Goal: Task Accomplishment & Management: Complete application form

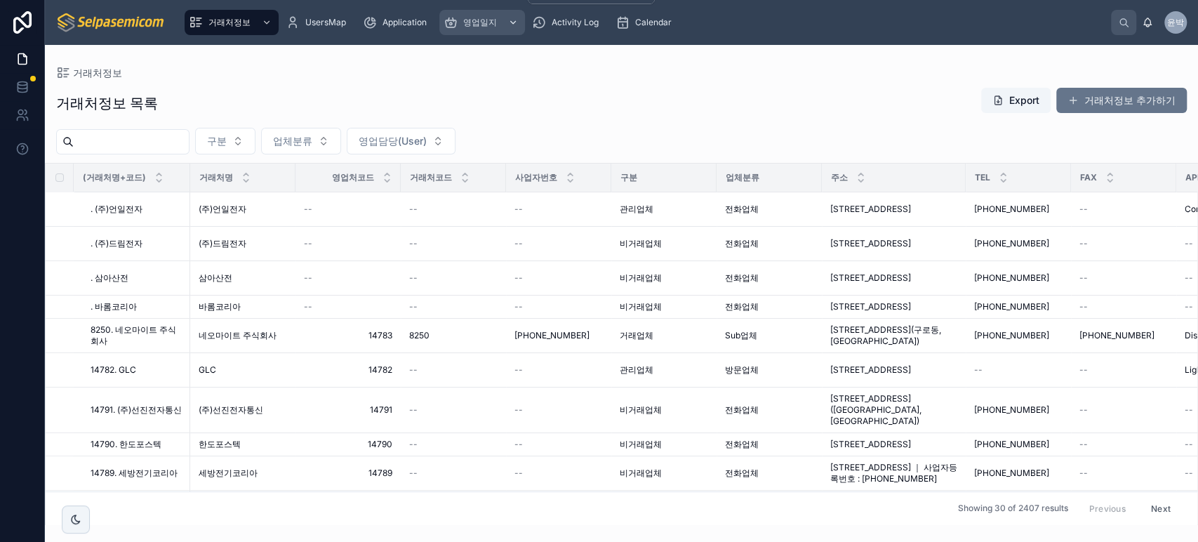
click at [494, 32] on div "영업일지" at bounding box center [482, 22] width 77 height 22
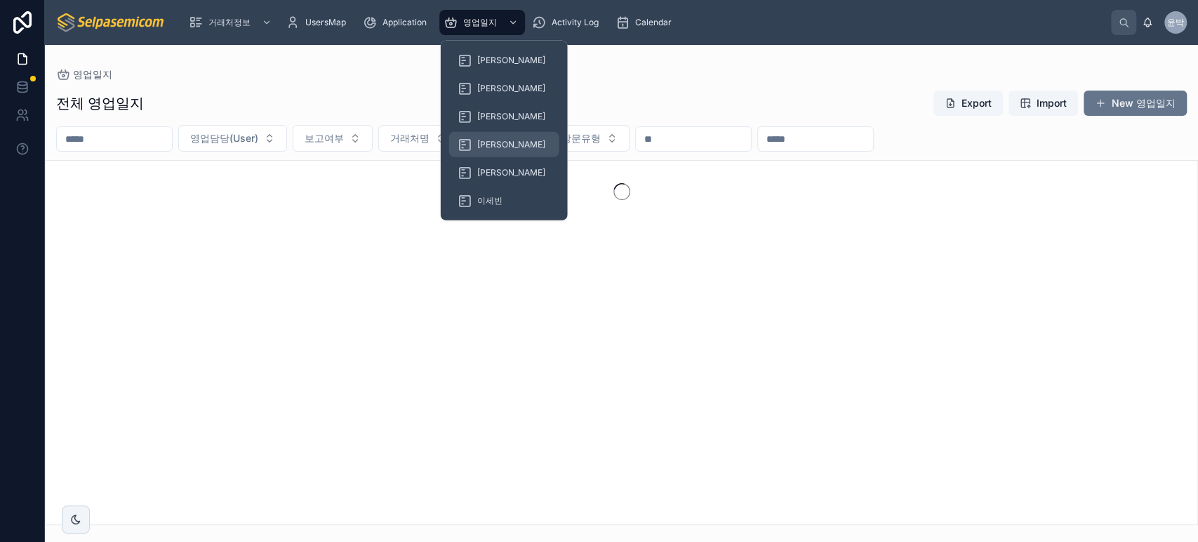
click at [475, 143] on div "[PERSON_NAME]" at bounding box center [504, 144] width 93 height 22
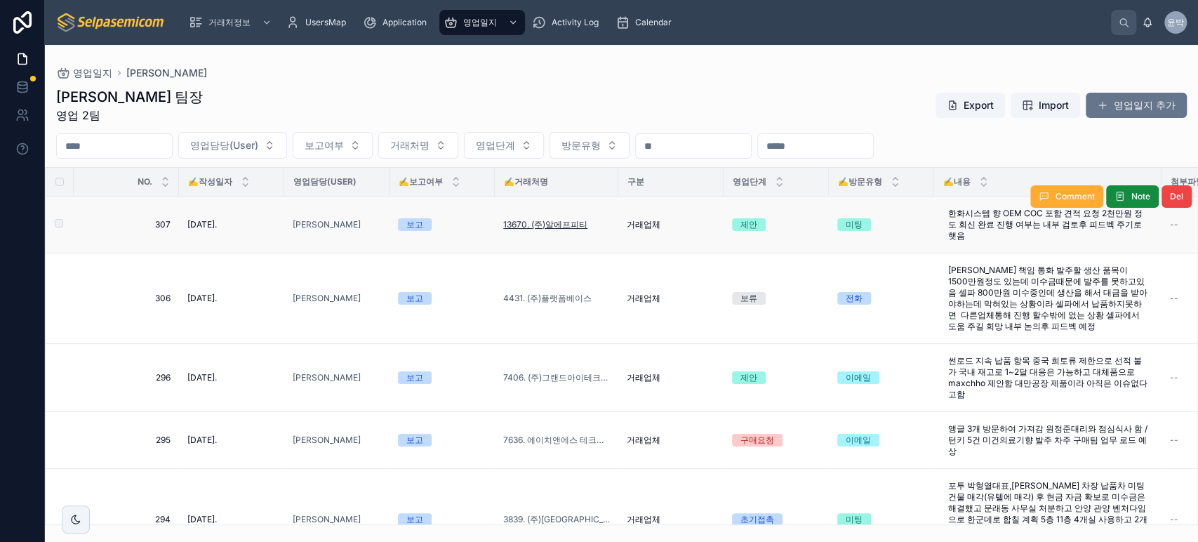
click at [558, 226] on span "13670. (주)알에프피티" at bounding box center [545, 224] width 84 height 11
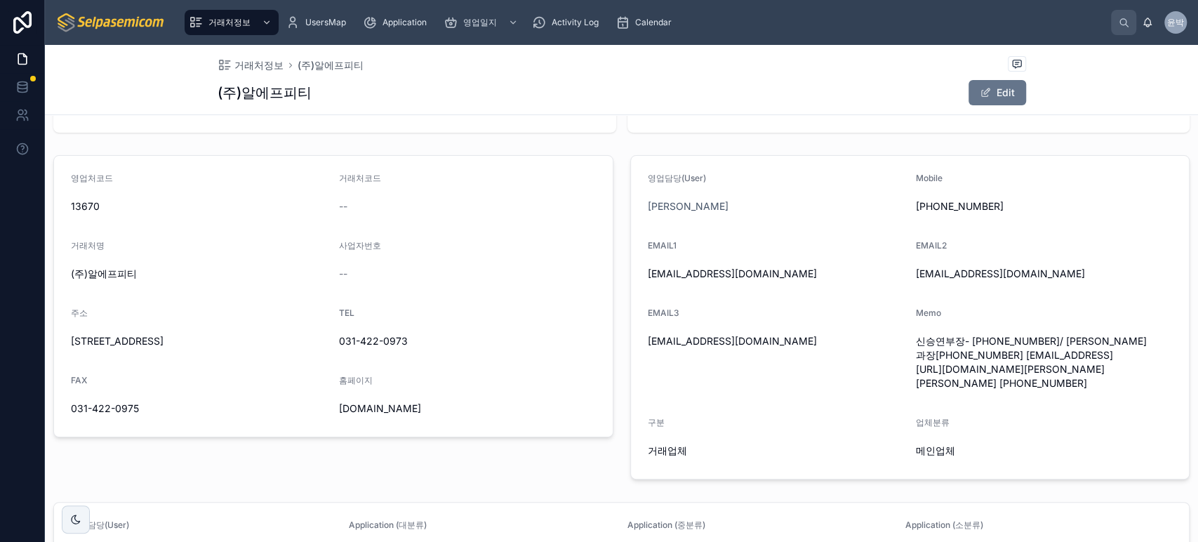
scroll to position [73, 0]
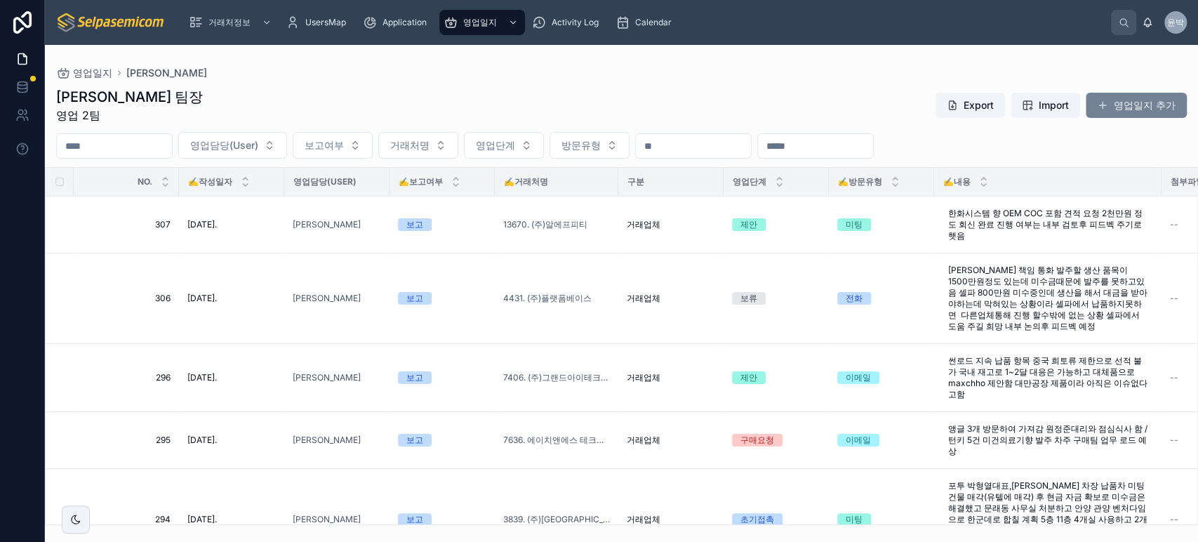
click at [1107, 95] on button "영업일지 추가" at bounding box center [1136, 105] width 101 height 25
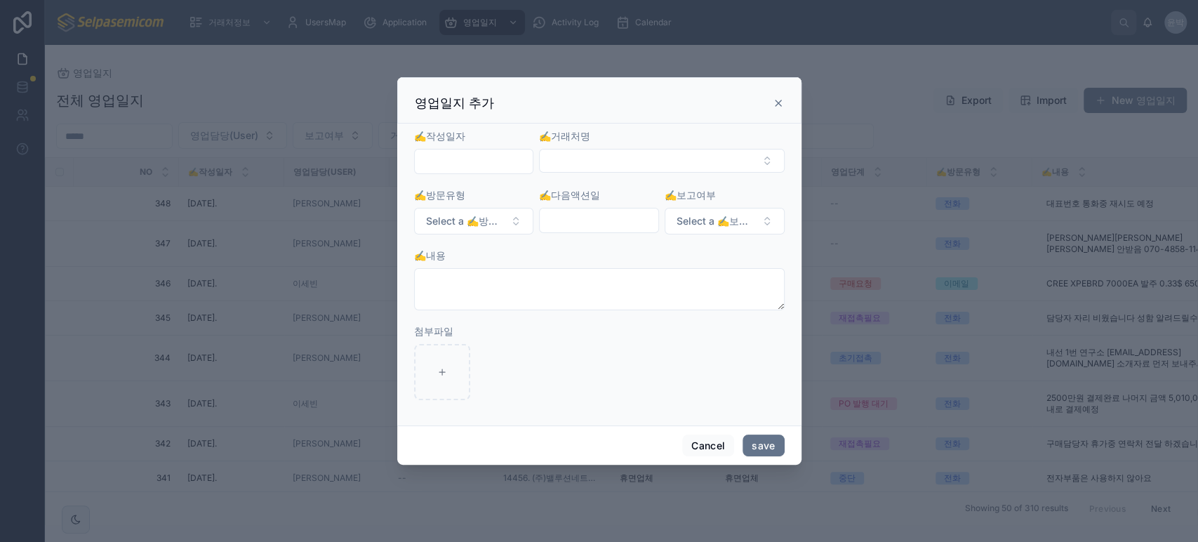
click at [490, 158] on input "text" at bounding box center [474, 162] width 119 height 20
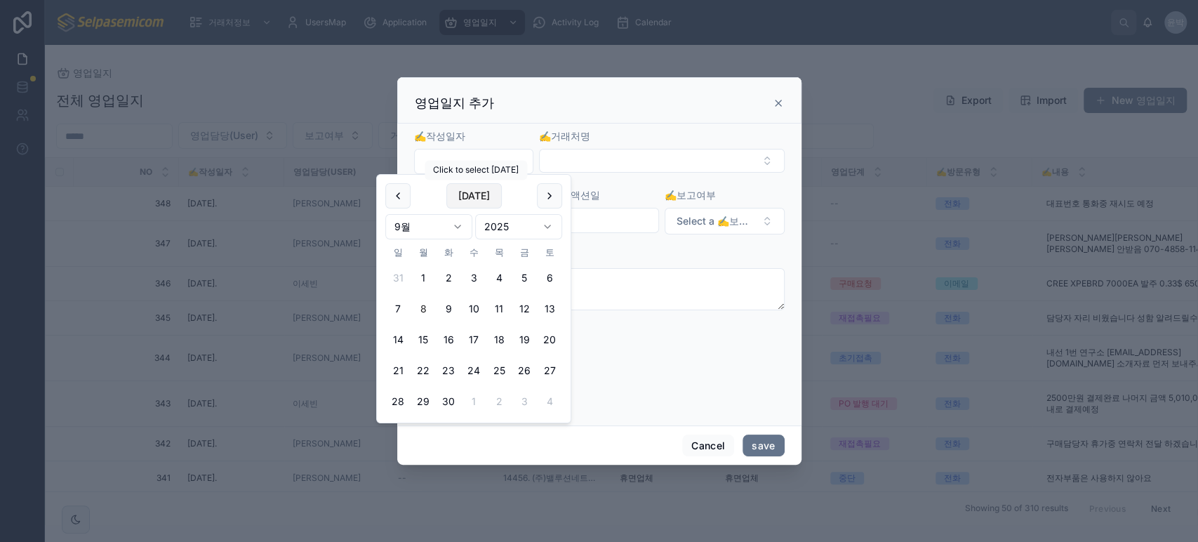
click at [476, 200] on button "[DATE]" at bounding box center [474, 195] width 55 height 25
click at [502, 279] on button "4" at bounding box center [499, 277] width 25 height 25
type input "**********"
click at [613, 161] on button "Select Button" at bounding box center [661, 161] width 245 height 24
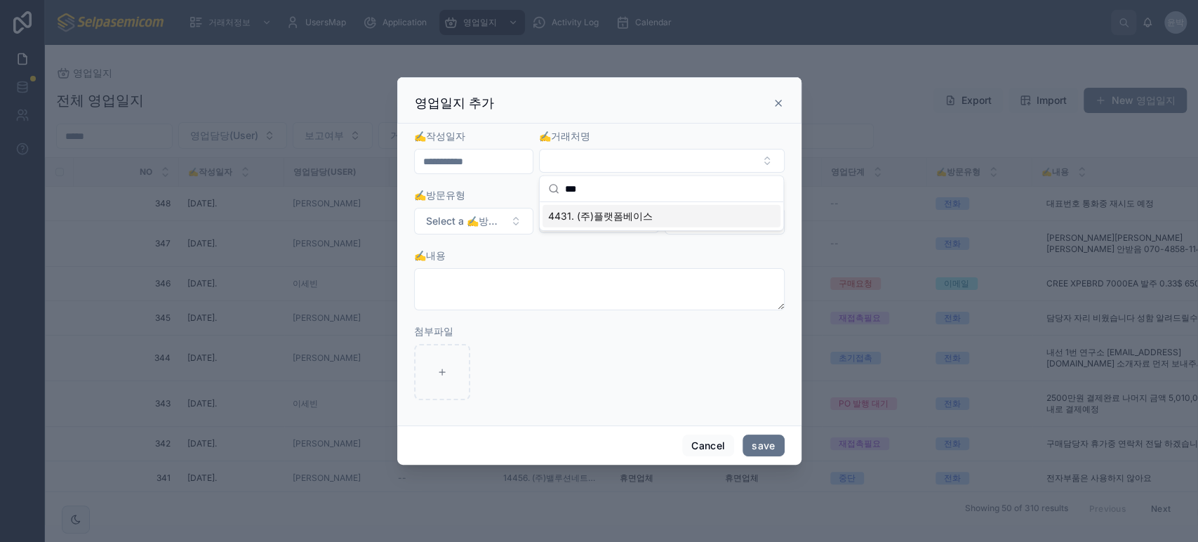
type input "***"
click at [604, 216] on span "4431. (주)플랫폼베이스" at bounding box center [600, 216] width 105 height 14
click at [463, 221] on span "Select a ✍️방문유형" at bounding box center [465, 222] width 79 height 14
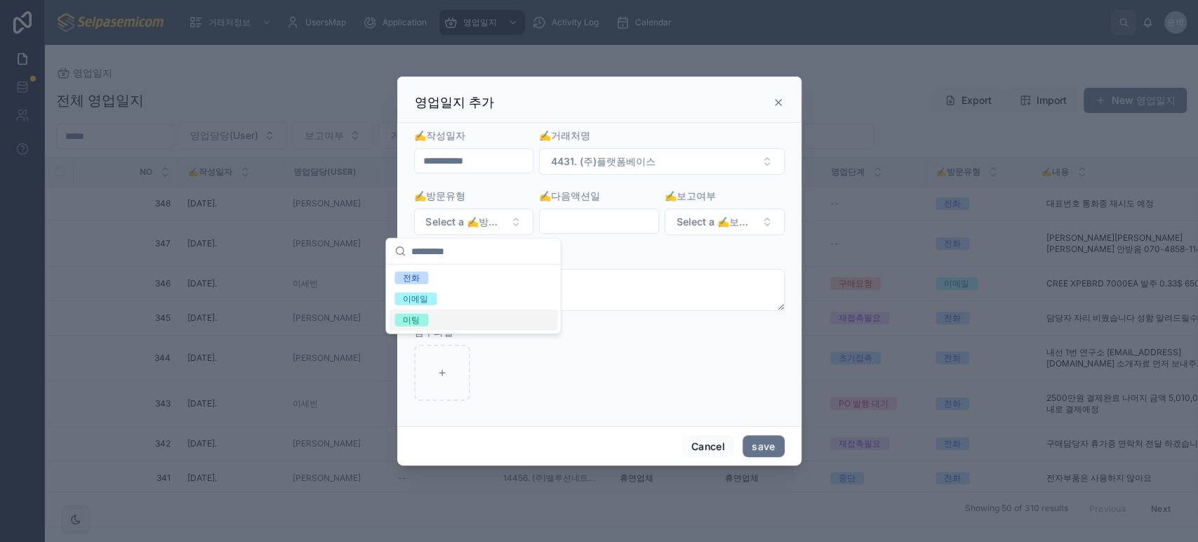
click at [420, 314] on span "미팅" at bounding box center [412, 320] width 34 height 13
click at [628, 220] on input "text" at bounding box center [599, 221] width 119 height 20
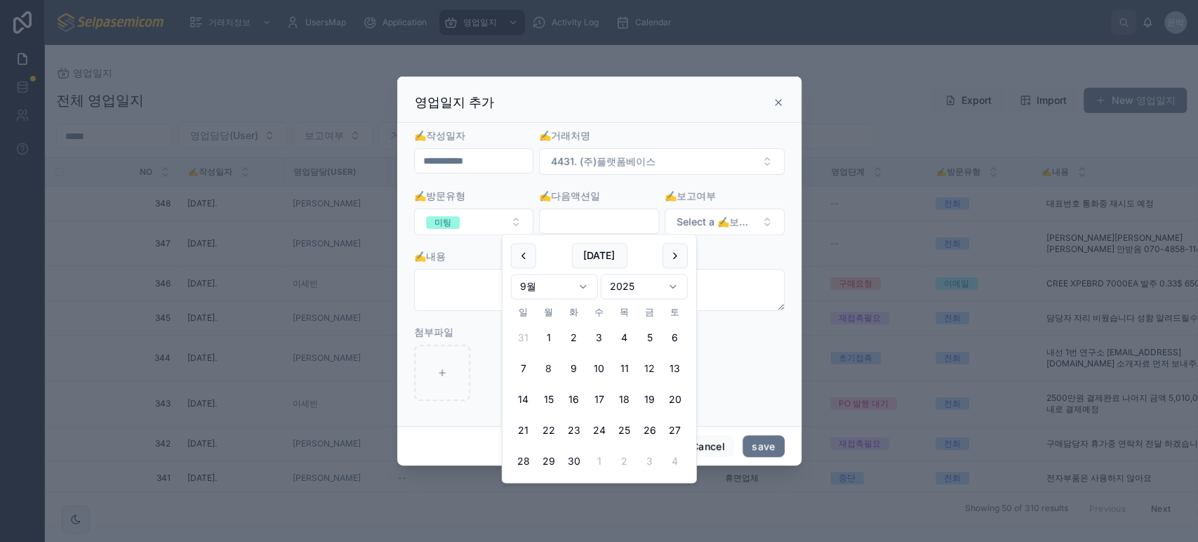
click at [649, 363] on button "12" at bounding box center [650, 369] width 25 height 25
type input "**********"
click at [722, 225] on span "Select a ✍️보고여부" at bounding box center [716, 222] width 79 height 14
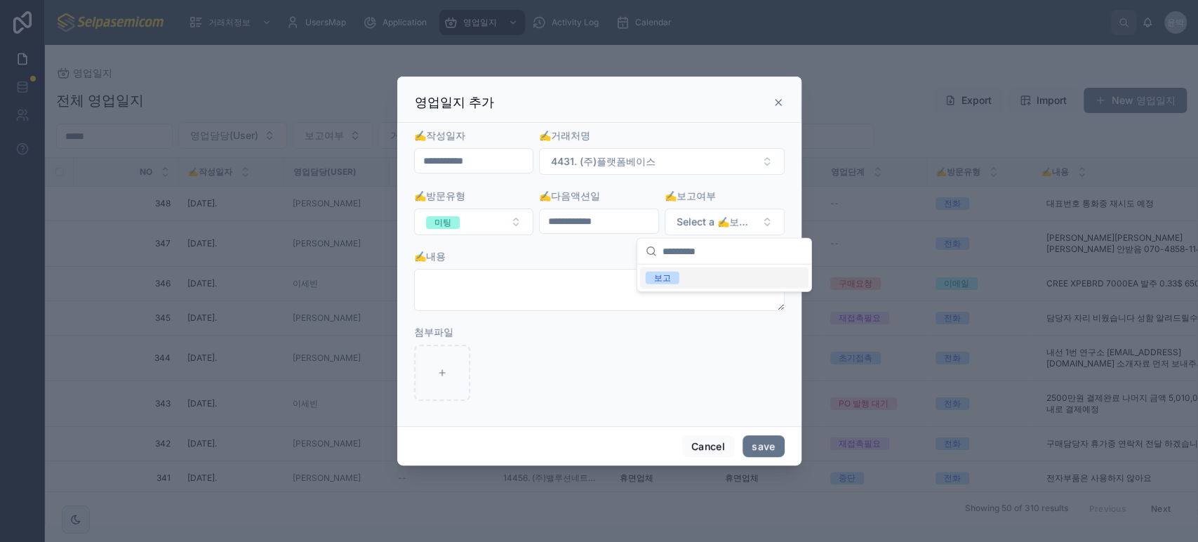
click at [653, 279] on span "보고" at bounding box center [663, 278] width 34 height 13
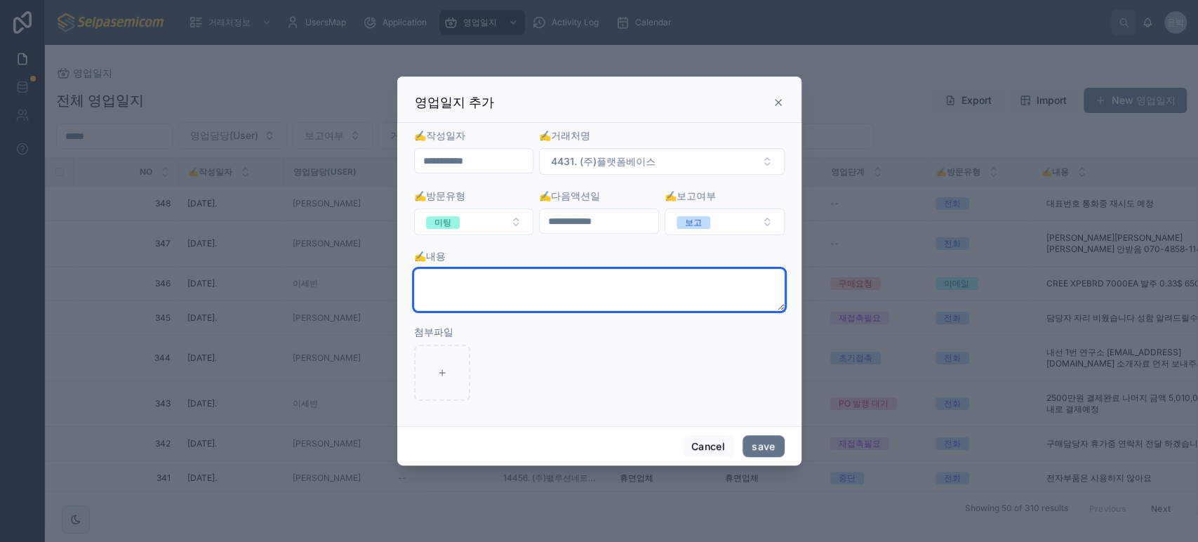
click at [517, 284] on textarea at bounding box center [599, 290] width 371 height 42
type textarea "*"
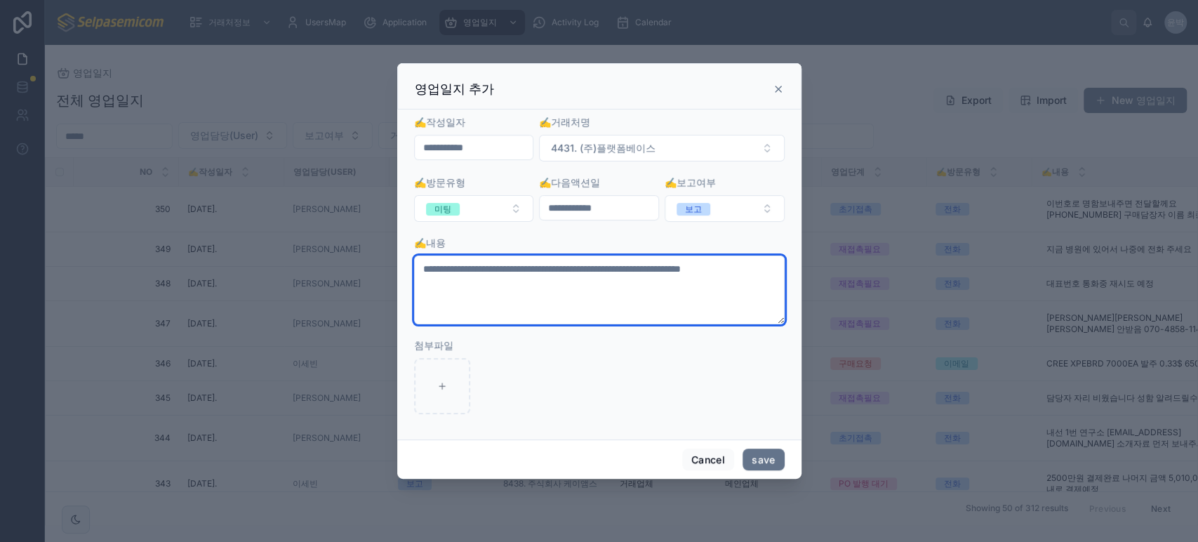
click at [683, 297] on textarea "**********" at bounding box center [599, 290] width 371 height 69
drag, startPoint x: 683, startPoint y: 297, endPoint x: 675, endPoint y: 309, distance: 14.2
click at [769, 340] on form "**********" at bounding box center [599, 271] width 371 height 313
click at [675, 311] on textarea "**********" at bounding box center [599, 290] width 371 height 69
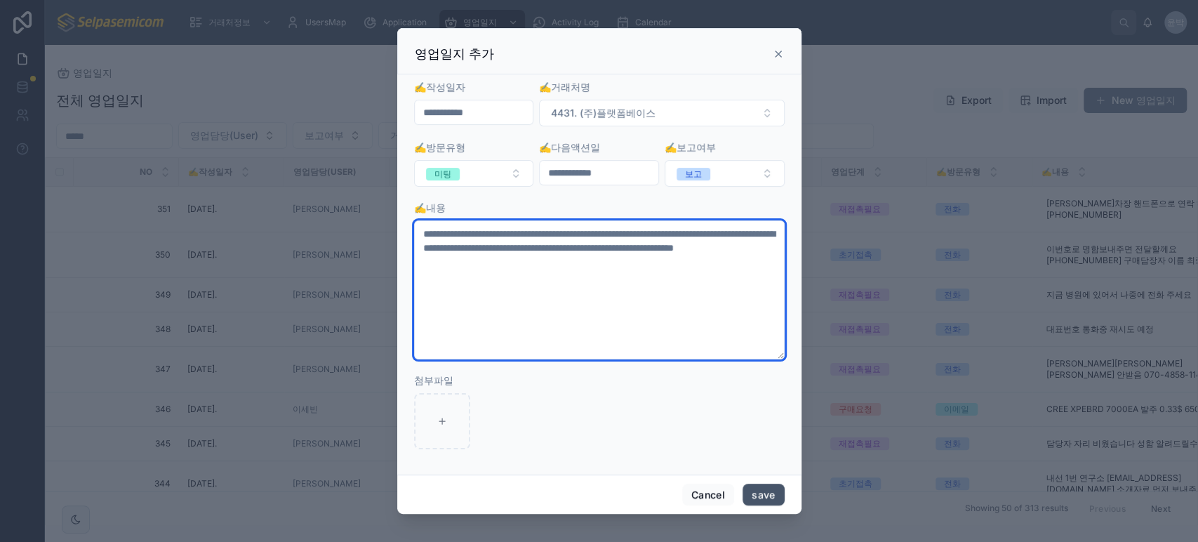
type textarea "**********"
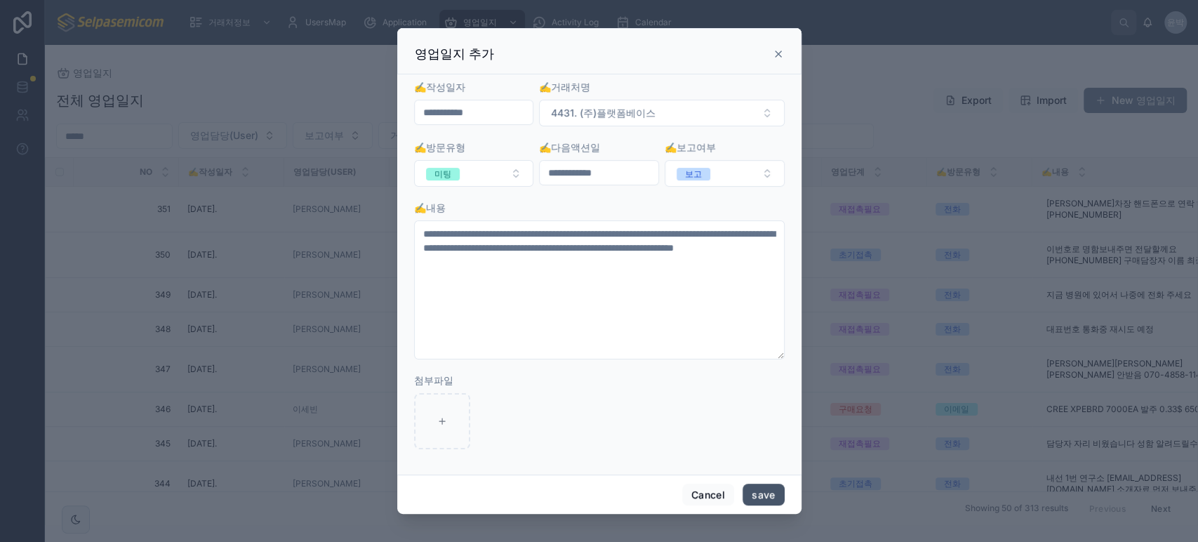
click at [763, 493] on button "save" at bounding box center [763, 495] width 41 height 22
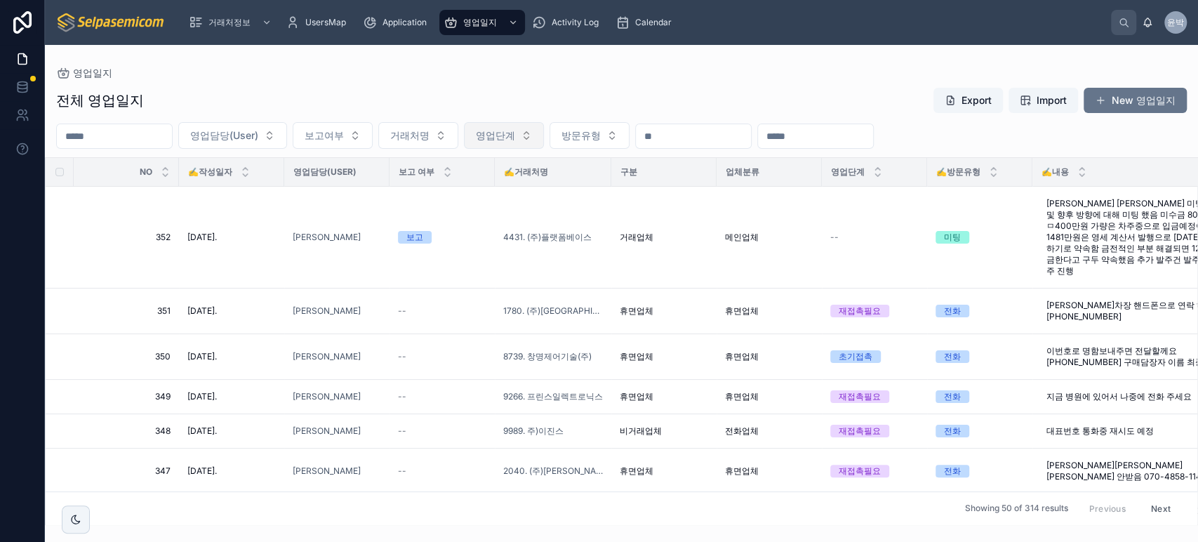
click at [515, 131] on span "영업단계" at bounding box center [495, 135] width 39 height 14
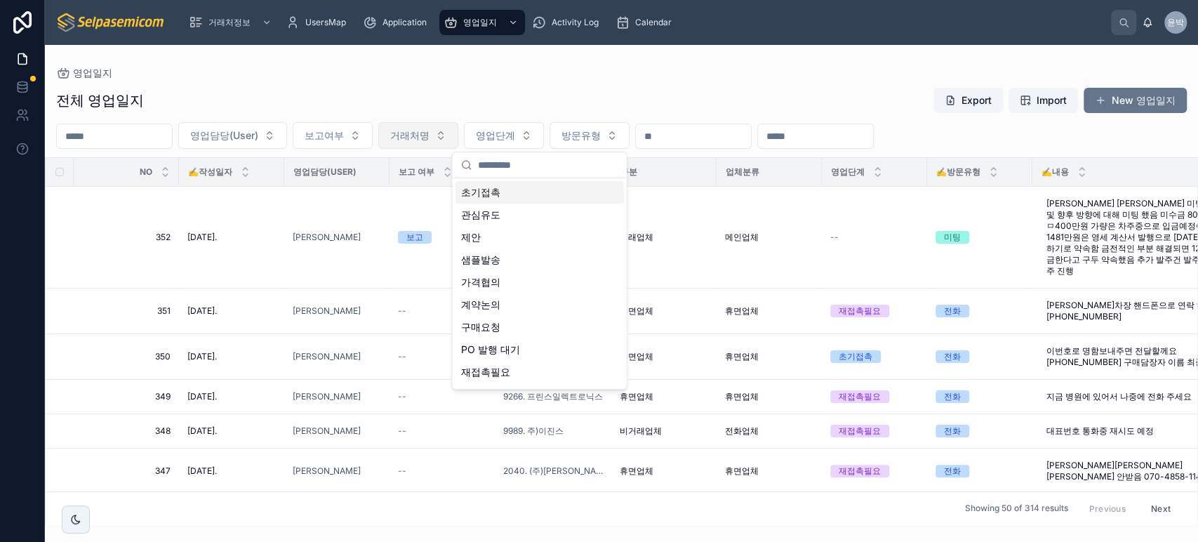
click at [458, 138] on button "거래처명" at bounding box center [418, 135] width 80 height 27
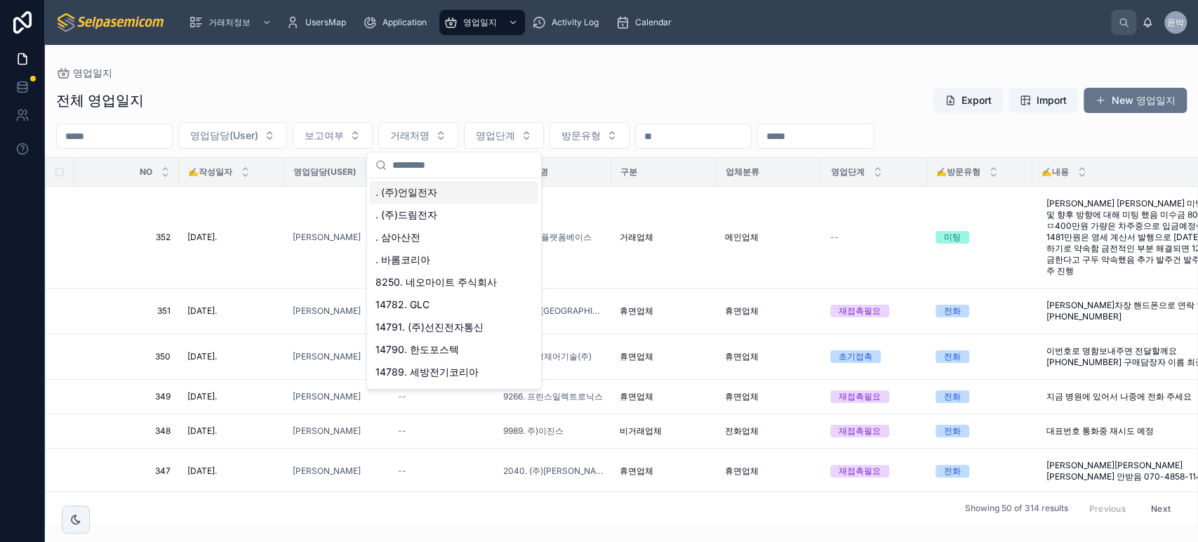
click at [540, 111] on div "전체 영업일지 Export Import New 영업일지" at bounding box center [621, 100] width 1131 height 27
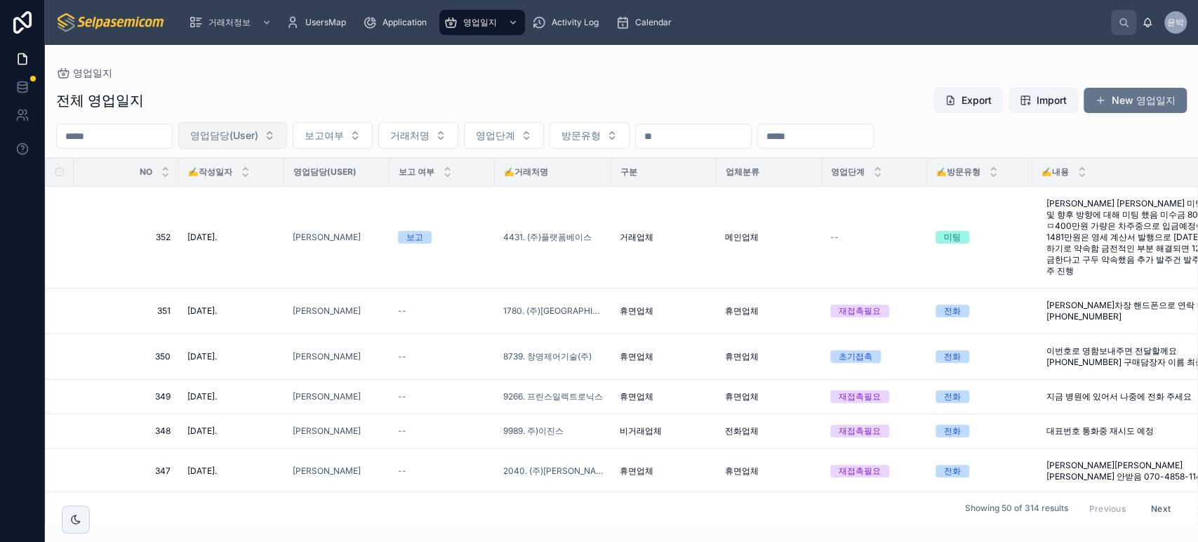
click at [258, 139] on span "영업담당(User)" at bounding box center [224, 135] width 68 height 14
click at [489, 105] on div "전체 영업일지 Export Import New 영업일지" at bounding box center [621, 100] width 1131 height 27
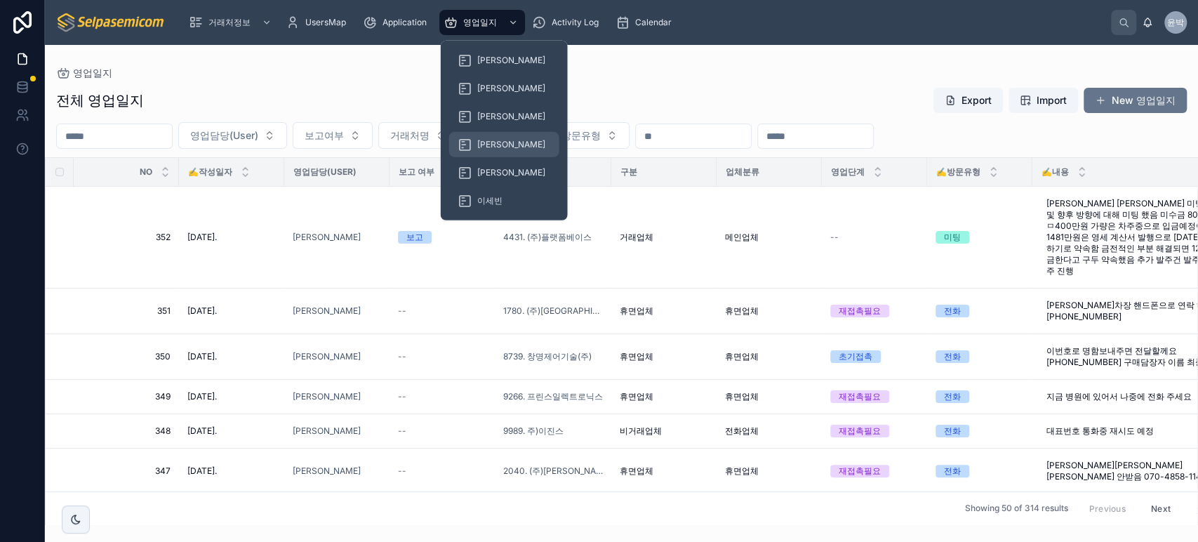
click at [478, 139] on span "[PERSON_NAME]" at bounding box center [511, 144] width 68 height 11
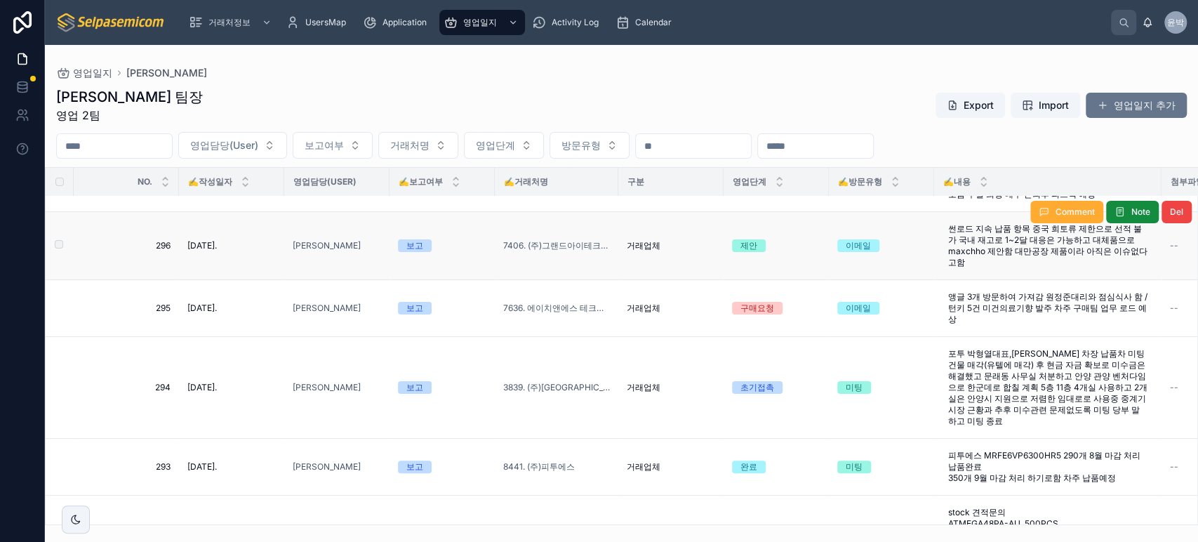
scroll to position [156, 0]
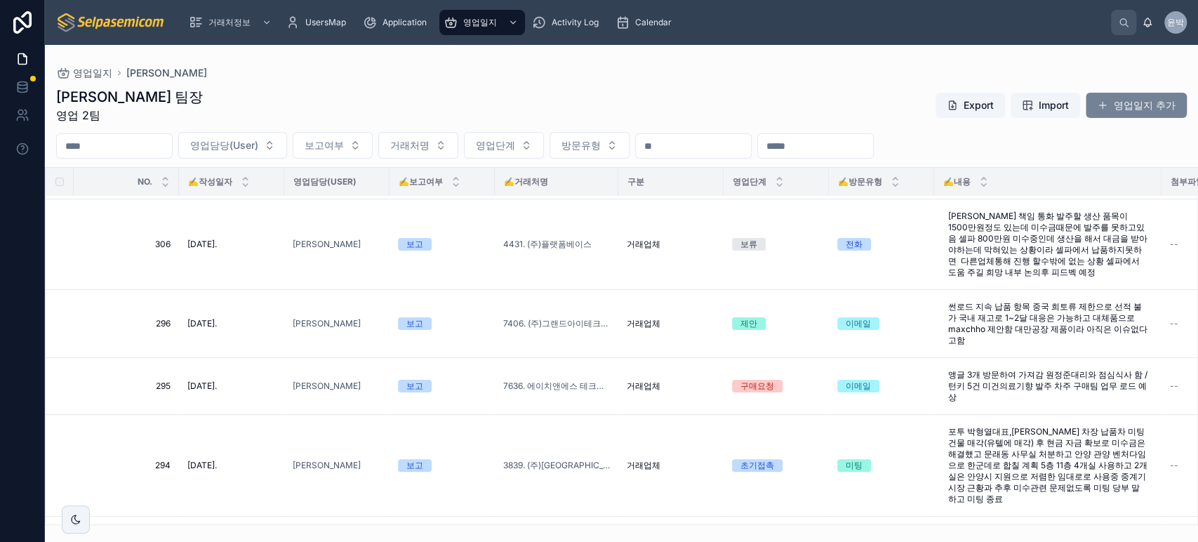
click at [1100, 104] on span at bounding box center [1102, 105] width 11 height 11
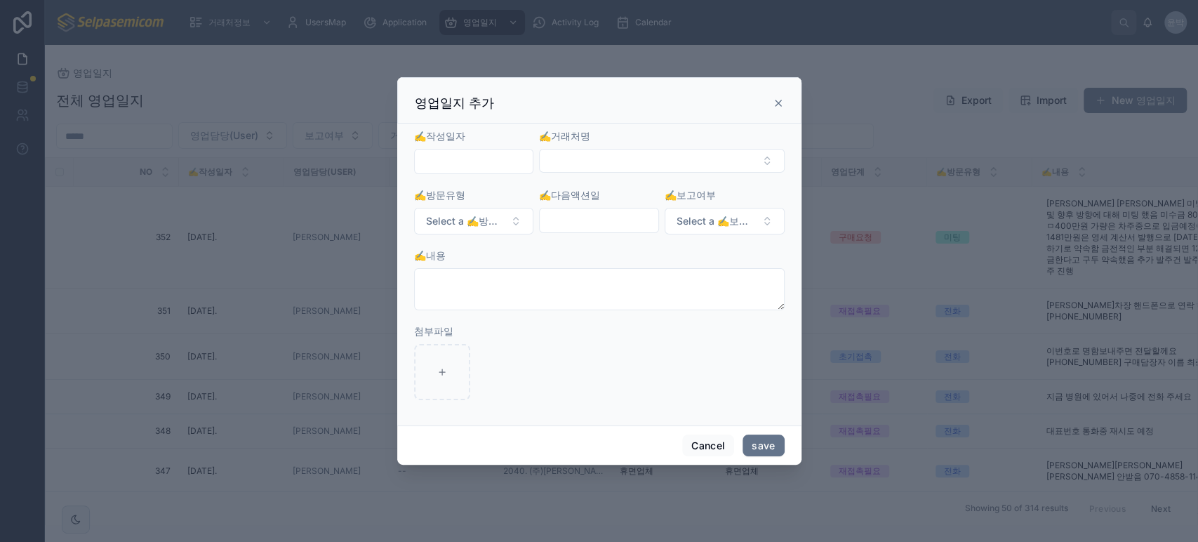
click at [496, 169] on input "text" at bounding box center [474, 162] width 119 height 20
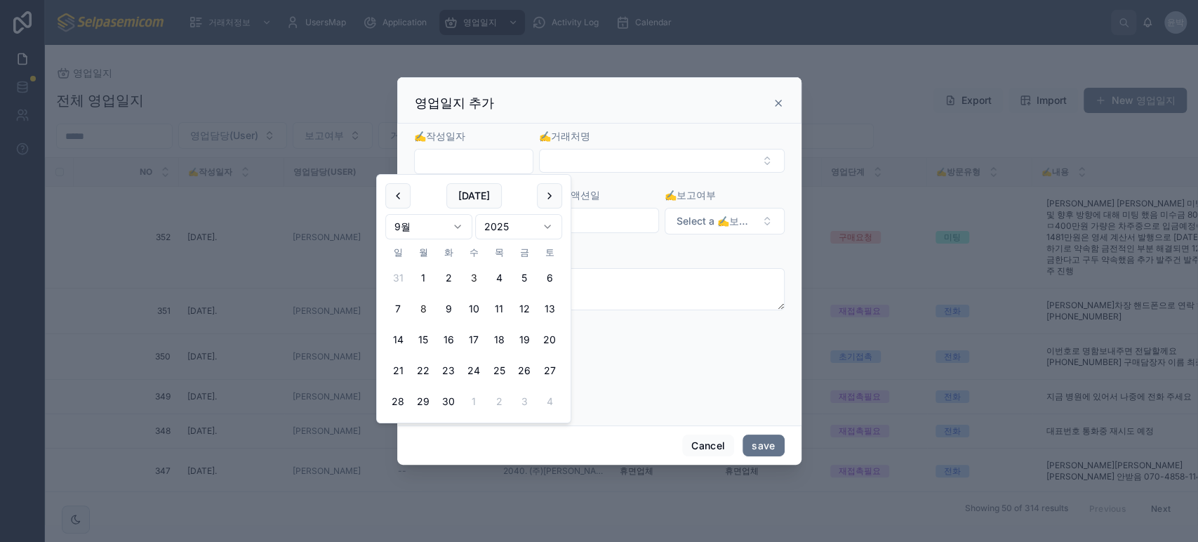
click at [472, 271] on button "3" at bounding box center [473, 277] width 25 height 25
type input "**********"
click at [590, 163] on button "Select Button" at bounding box center [661, 161] width 245 height 24
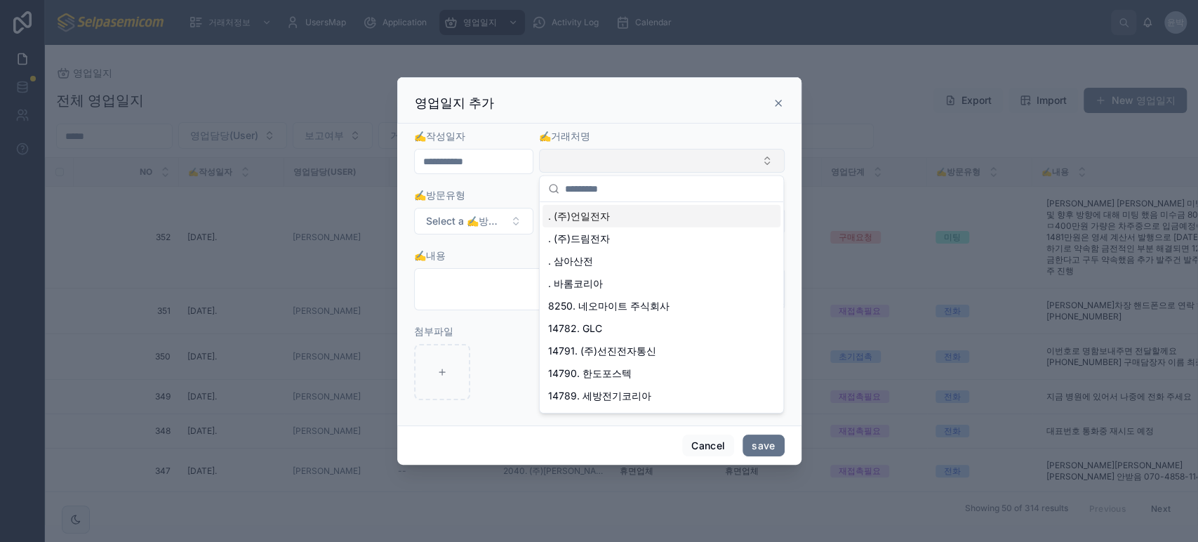
click at [597, 169] on button "Select Button" at bounding box center [661, 161] width 245 height 24
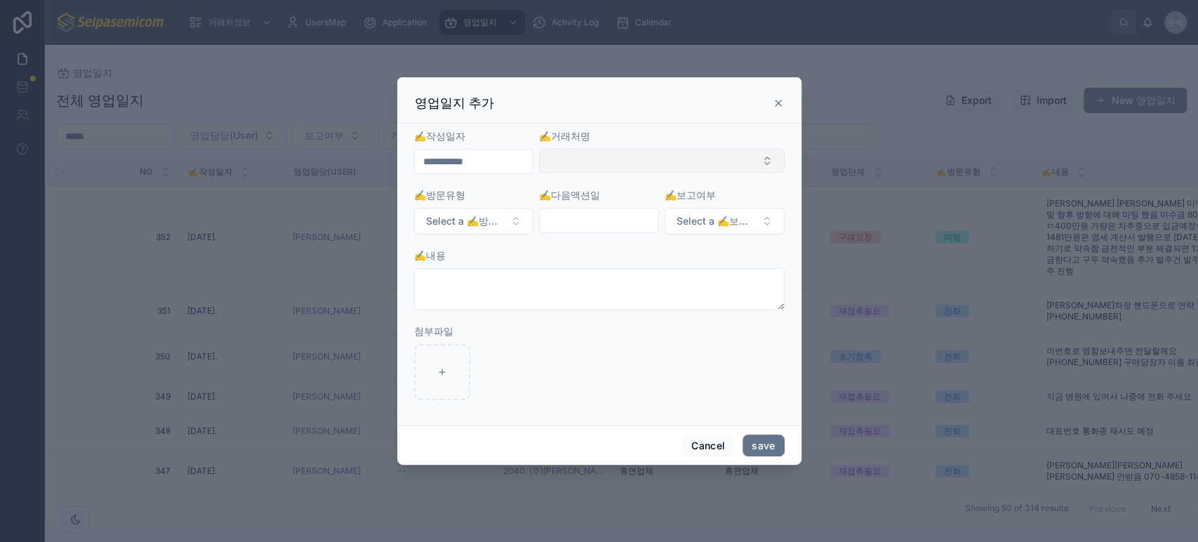
click at [607, 170] on button "Select Button" at bounding box center [661, 161] width 245 height 24
type input "******"
click at [601, 213] on span "7636. 에이치앤에스 테크놀로지" at bounding box center [618, 216] width 141 height 14
click at [477, 220] on span "Select a ✍️방문유형" at bounding box center [465, 222] width 79 height 14
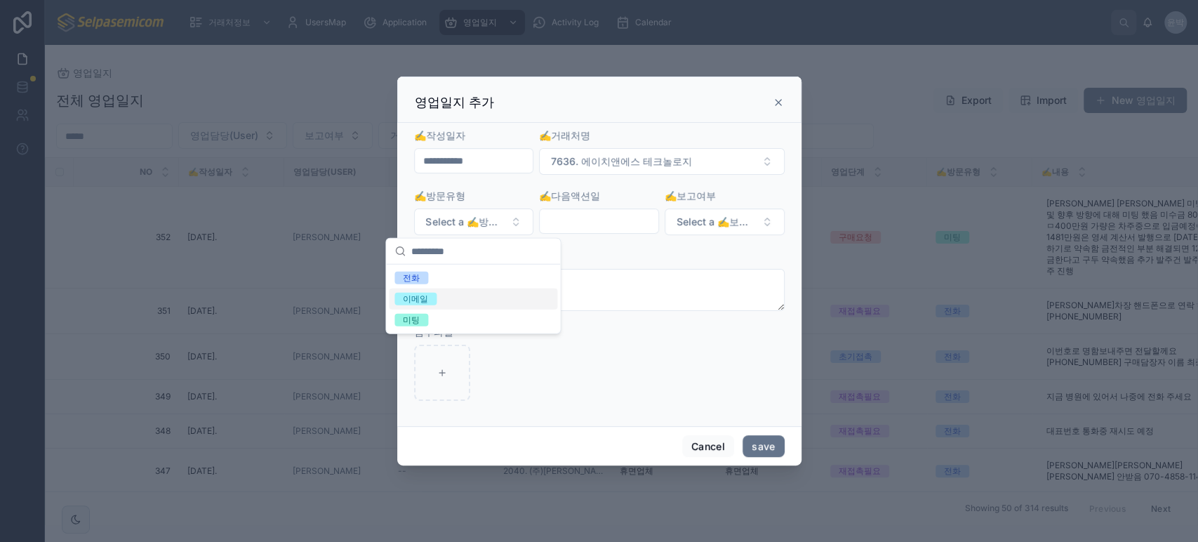
click at [438, 306] on div "이메일" at bounding box center [473, 299] width 169 height 21
click at [576, 220] on input "text" at bounding box center [599, 221] width 119 height 20
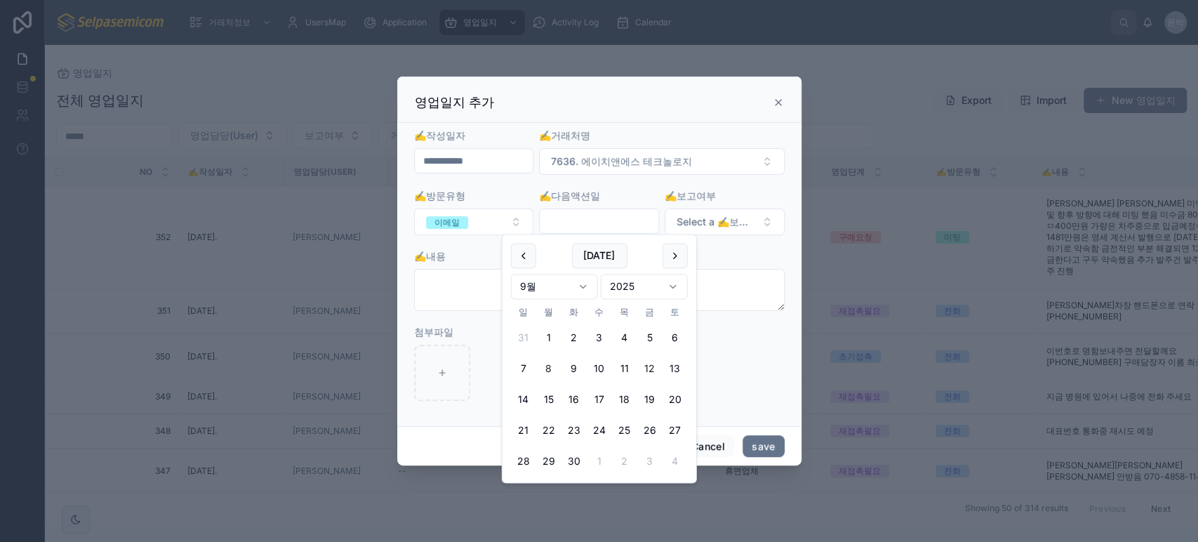
click at [644, 363] on button "12" at bounding box center [650, 369] width 25 height 25
type input "**********"
click at [723, 227] on span "Select a ✍️보고여부" at bounding box center [716, 222] width 79 height 14
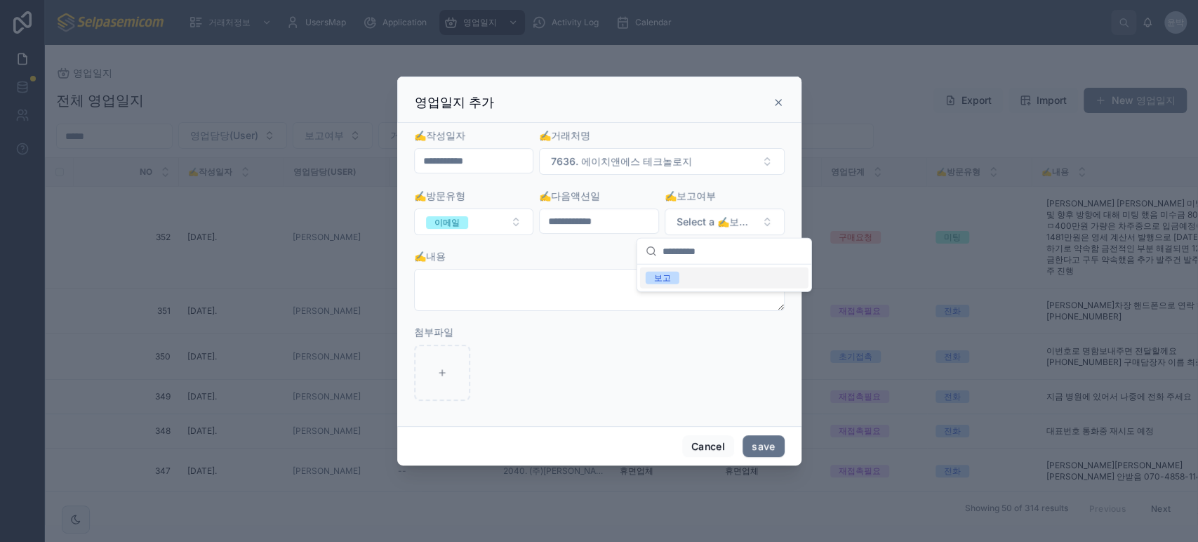
click at [694, 279] on div "보고" at bounding box center [724, 278] width 169 height 21
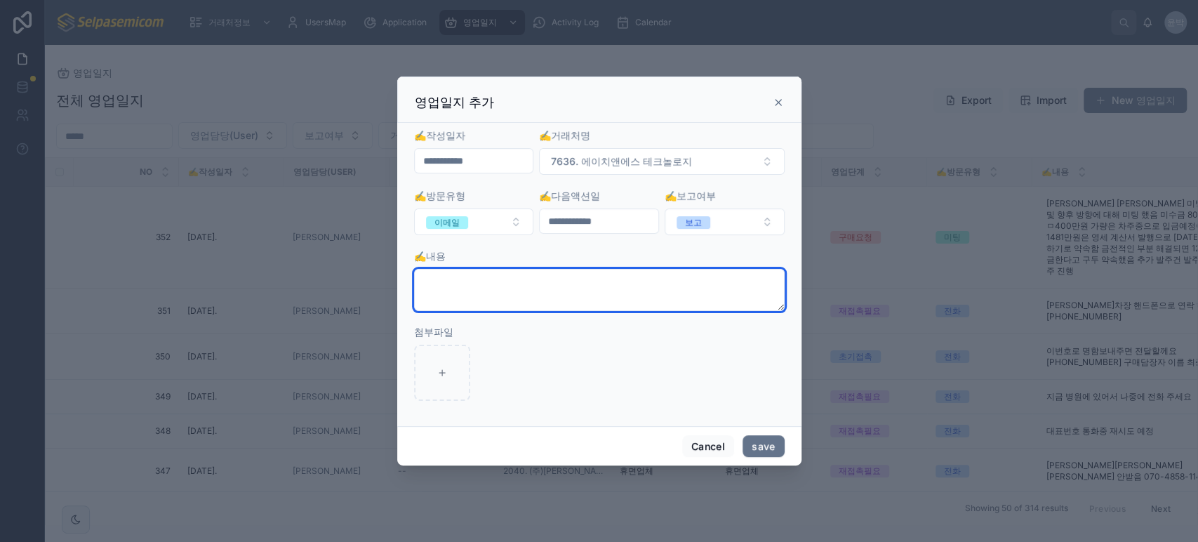
click at [543, 300] on textarea at bounding box center [599, 290] width 371 height 42
type textarea "*"
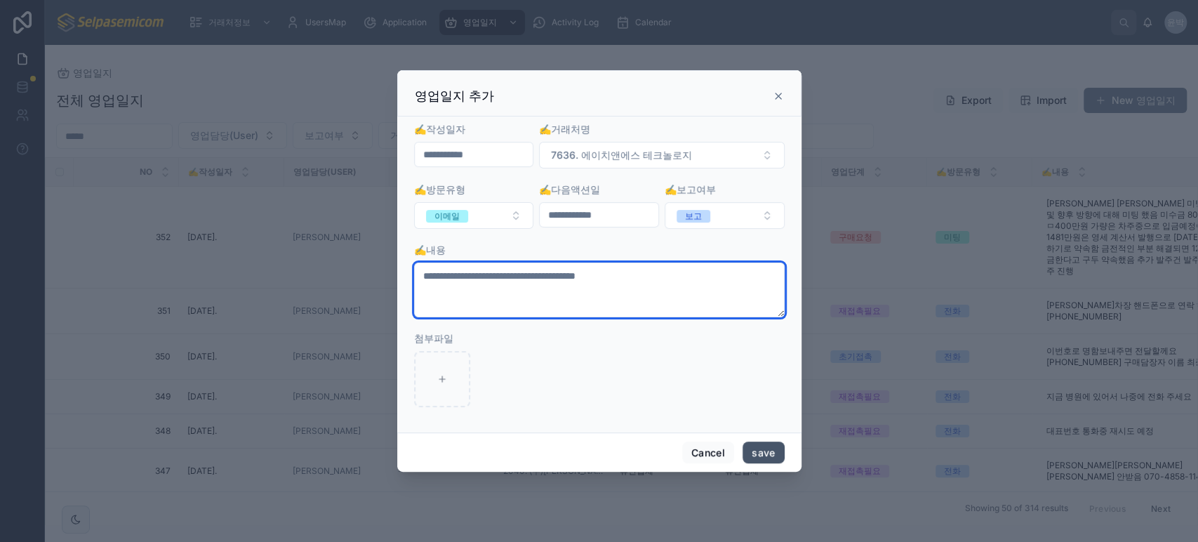
type textarea "**********"
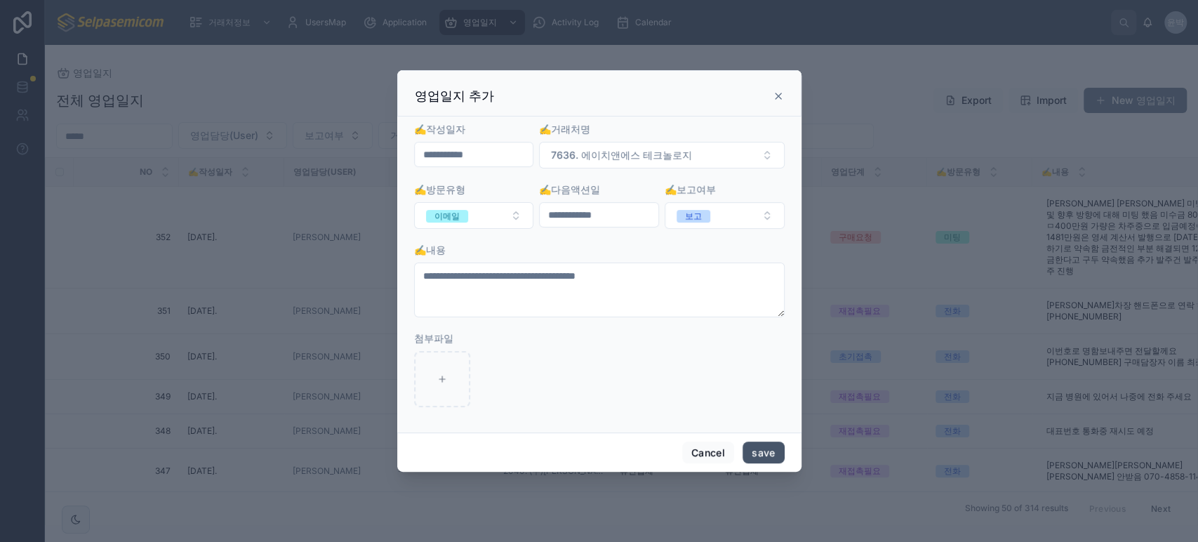
click at [760, 448] on button "save" at bounding box center [763, 453] width 41 height 22
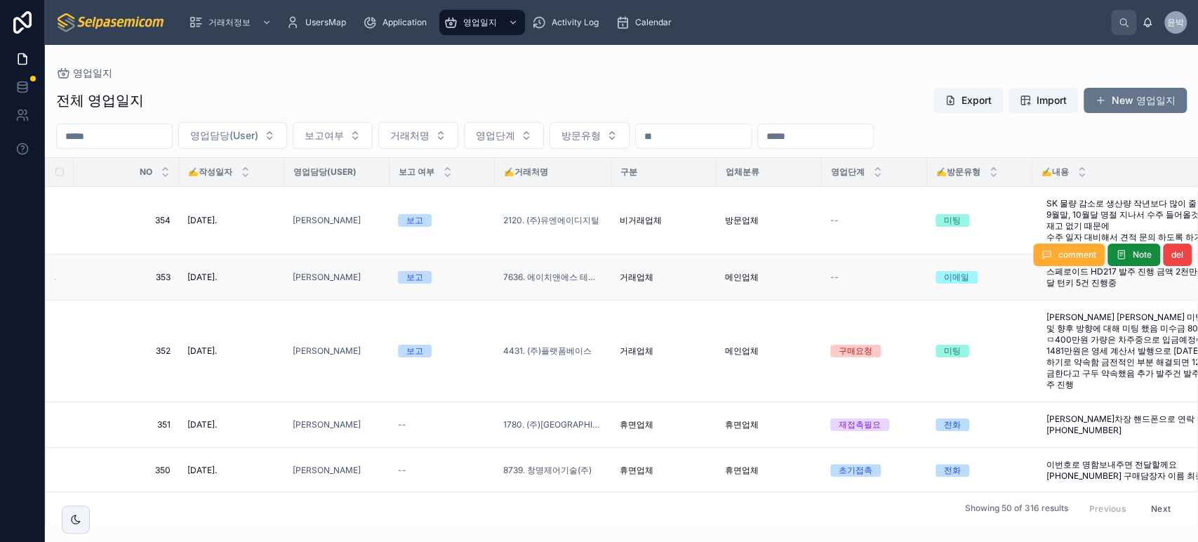
scroll to position [156, 0]
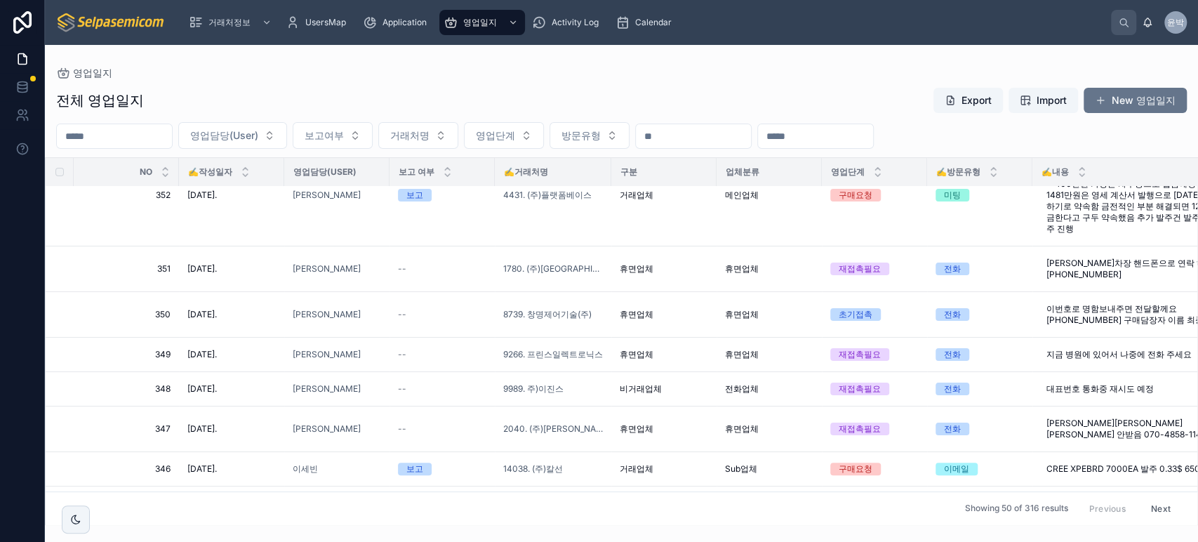
click at [498, 43] on div "거래처정보 UsersMap Application 영업일지 Activity Log Calendar 윤박 [PERSON_NAME] [PERSON_…" at bounding box center [622, 22] width 1154 height 45
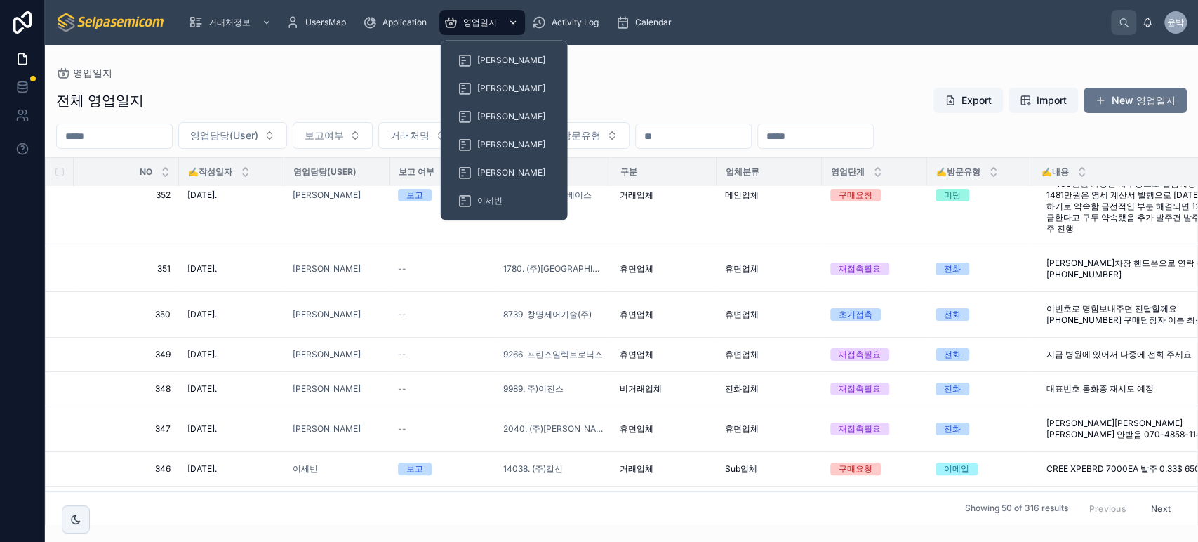
click at [500, 28] on div "영업일지" at bounding box center [482, 22] width 77 height 22
click at [485, 133] on div "[PERSON_NAME]" at bounding box center [504, 144] width 93 height 22
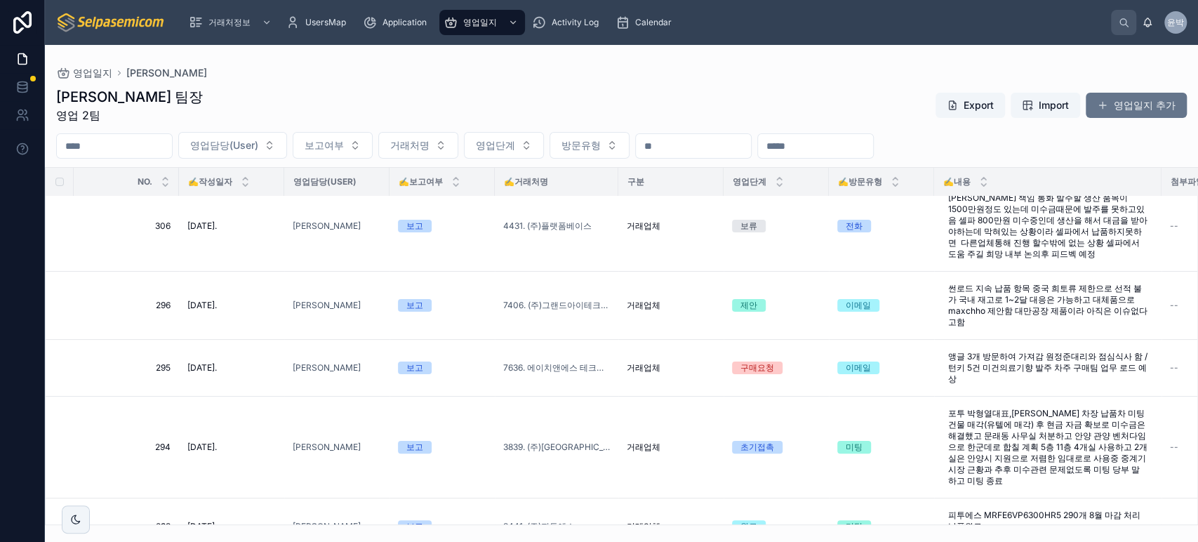
scroll to position [312, 0]
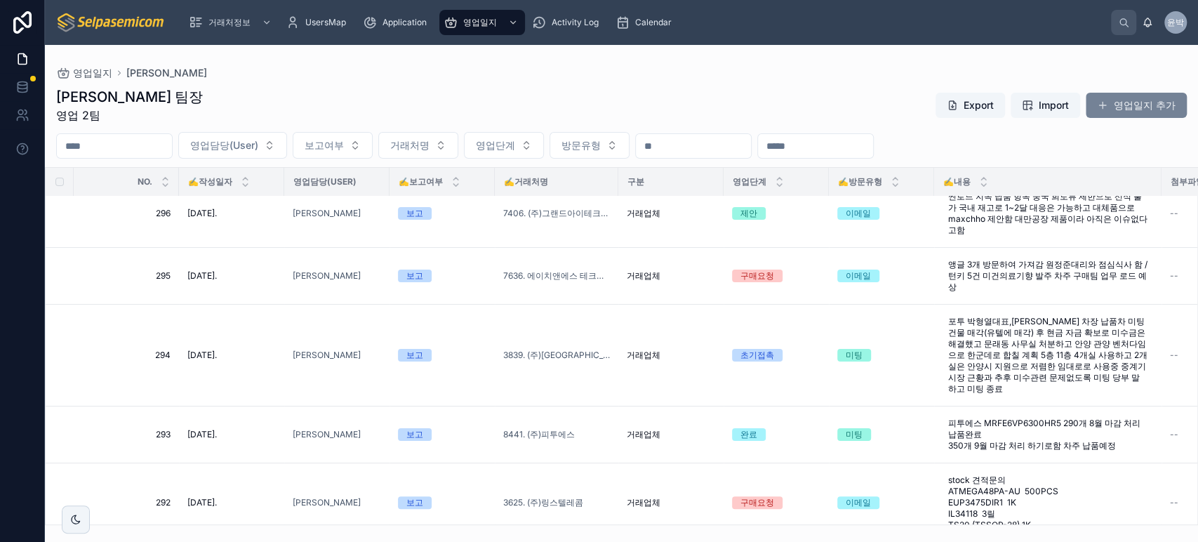
click at [1123, 102] on button "영업일지 추가" at bounding box center [1136, 105] width 101 height 25
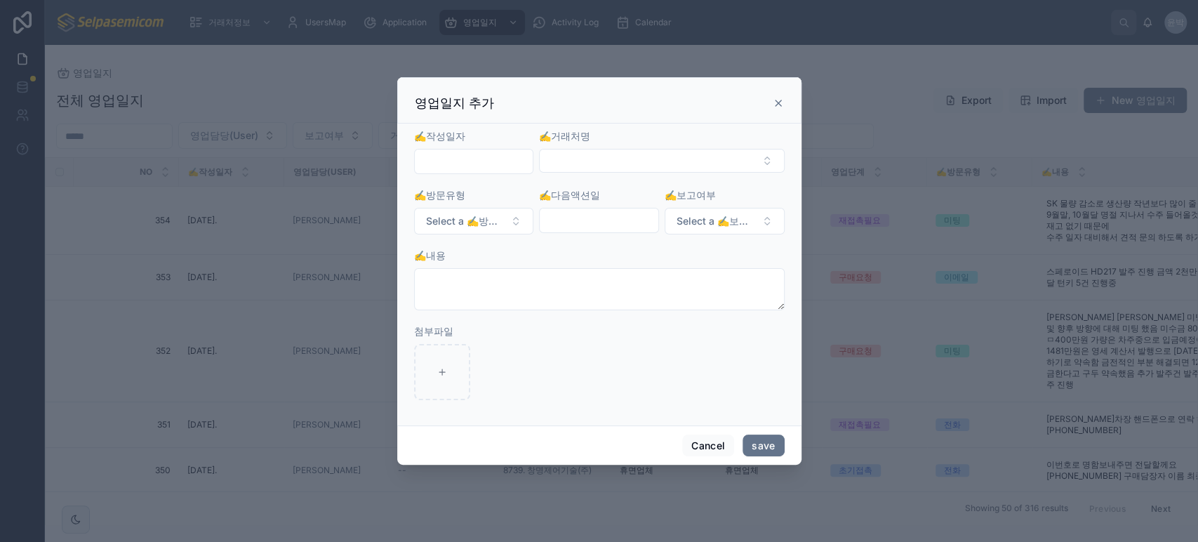
click at [440, 157] on input "text" at bounding box center [474, 162] width 119 height 20
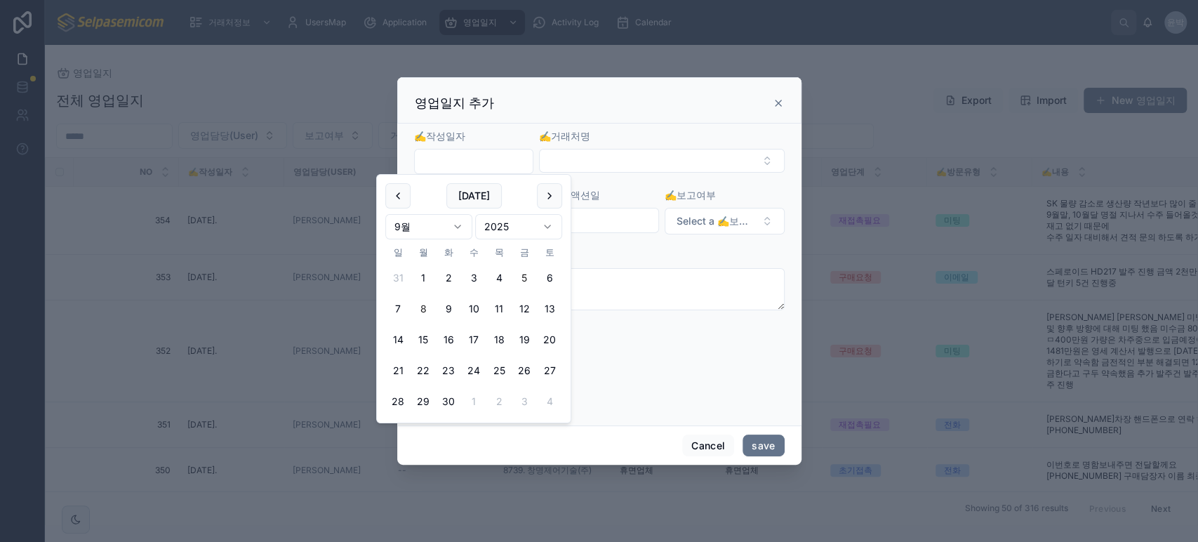
click at [521, 274] on button "5" at bounding box center [524, 277] width 25 height 25
type input "**********"
click at [572, 166] on button "Select Button" at bounding box center [661, 161] width 245 height 24
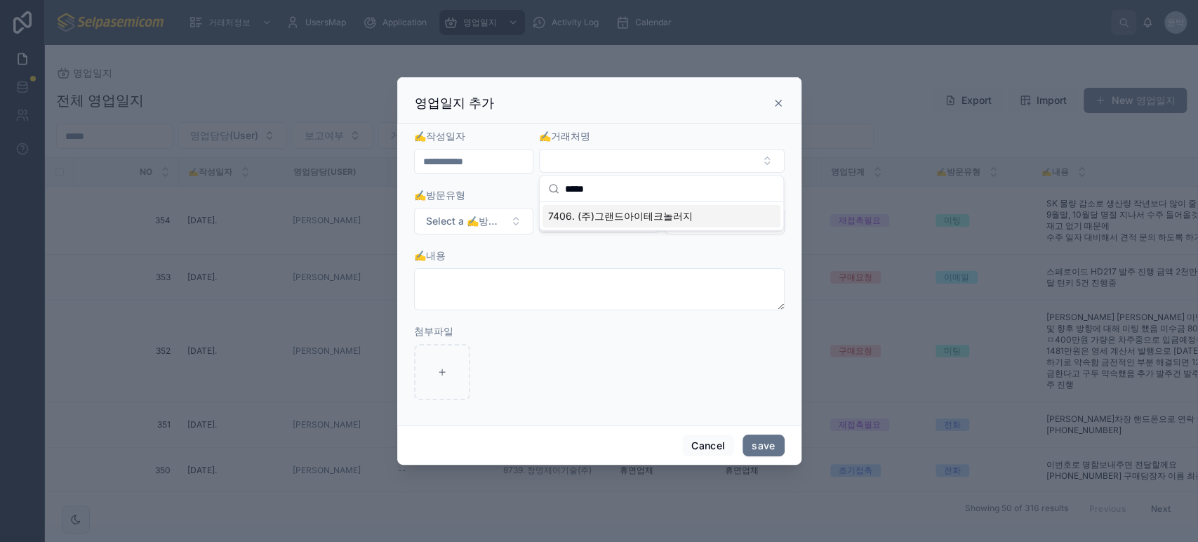
type input "*****"
click at [591, 213] on span "7406. (주)그랜드아이테크놀러지" at bounding box center [620, 216] width 145 height 14
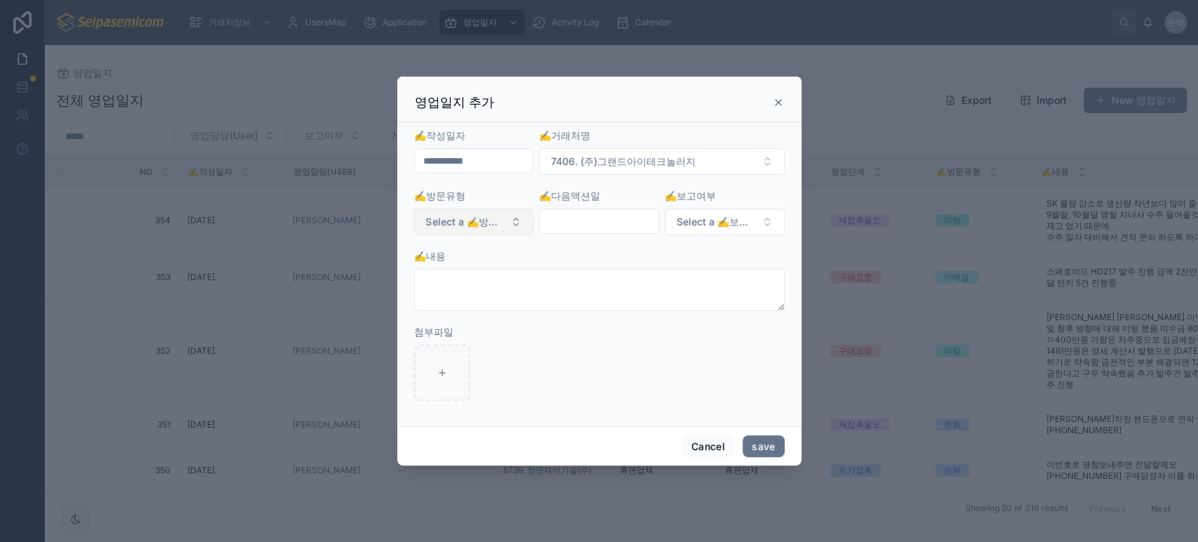
click at [437, 227] on span "Select a ✍️방문유형" at bounding box center [465, 222] width 79 height 14
click at [422, 293] on div "이메일" at bounding box center [415, 299] width 25 height 13
click at [579, 218] on input "text" at bounding box center [599, 221] width 119 height 20
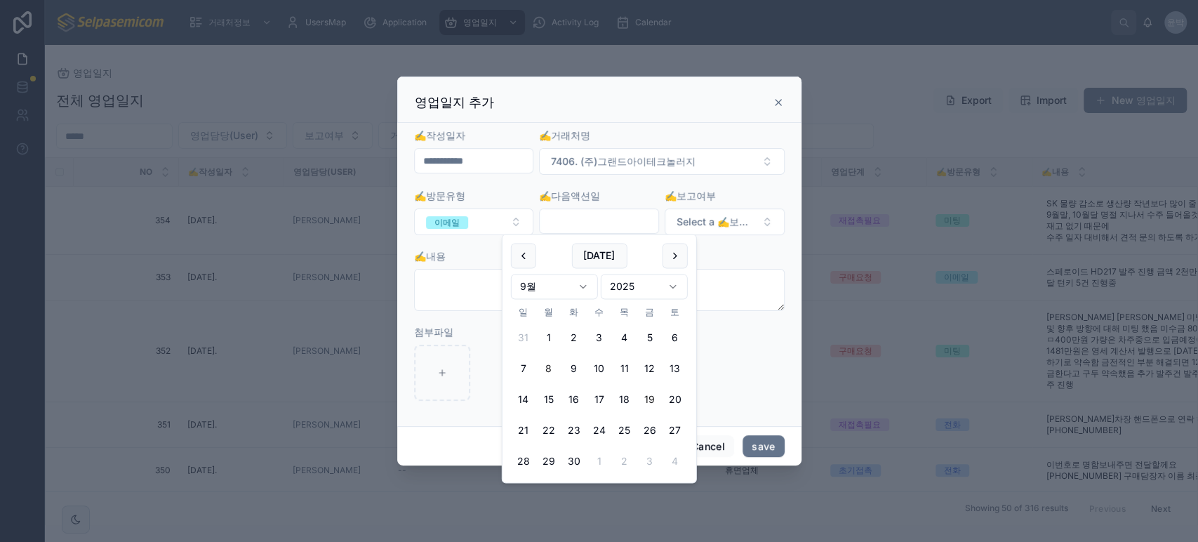
click at [647, 399] on button "19" at bounding box center [650, 400] width 25 height 25
type input "**********"
click at [746, 227] on span "Select a ✍️보고여부" at bounding box center [716, 222] width 79 height 14
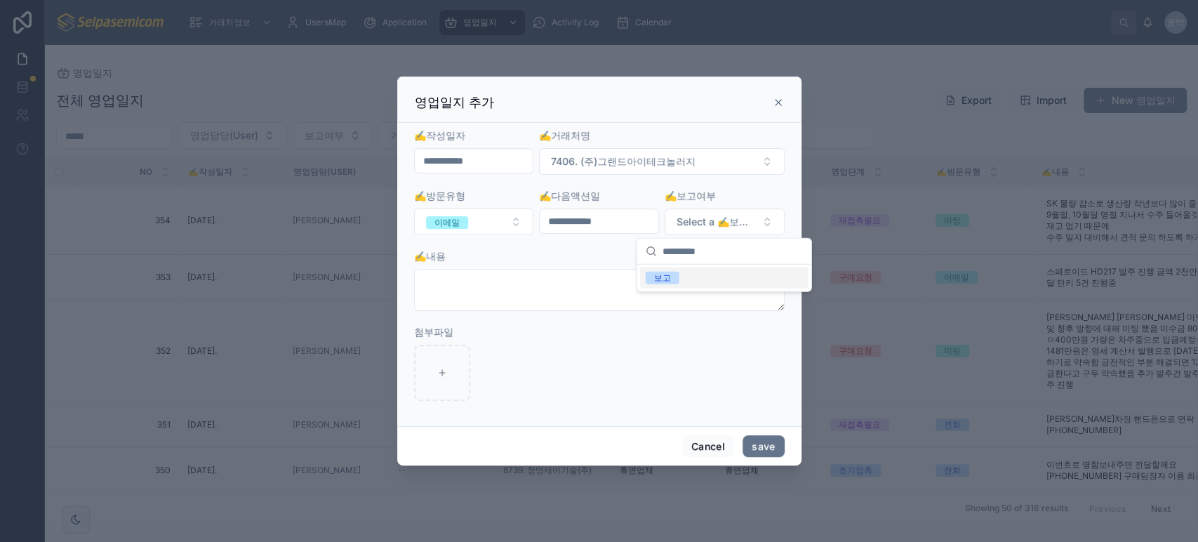
click at [694, 279] on div "보고" at bounding box center [724, 278] width 169 height 21
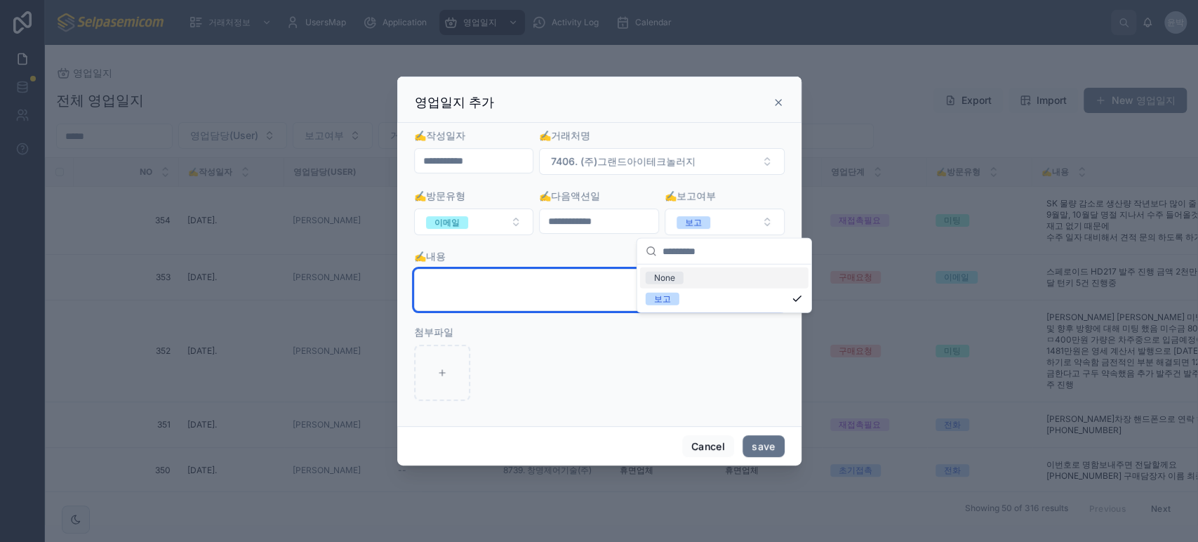
click at [495, 292] on textarea at bounding box center [599, 290] width 371 height 42
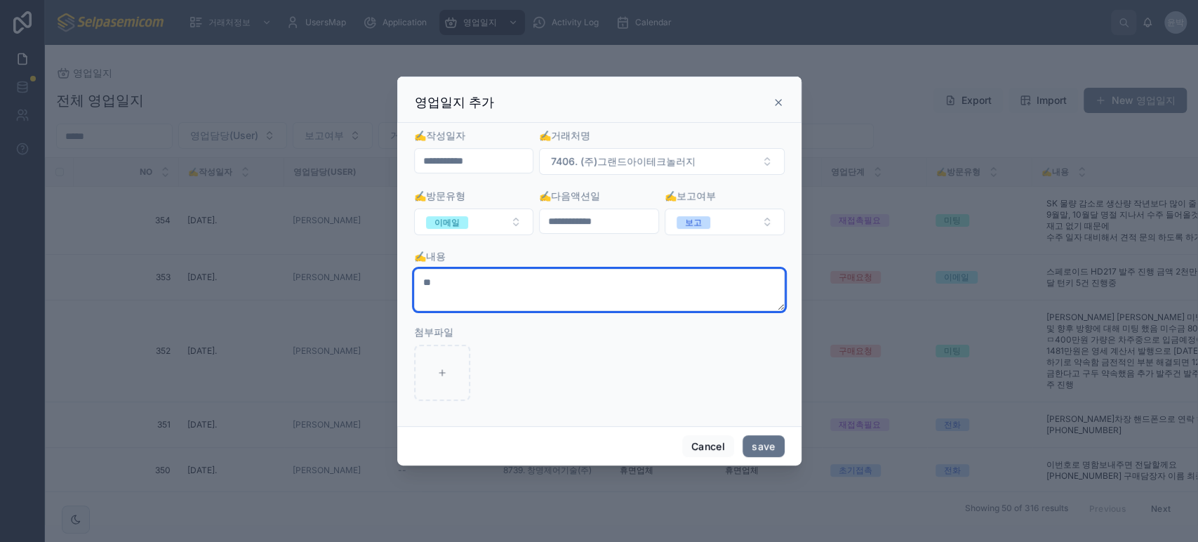
type textarea "*"
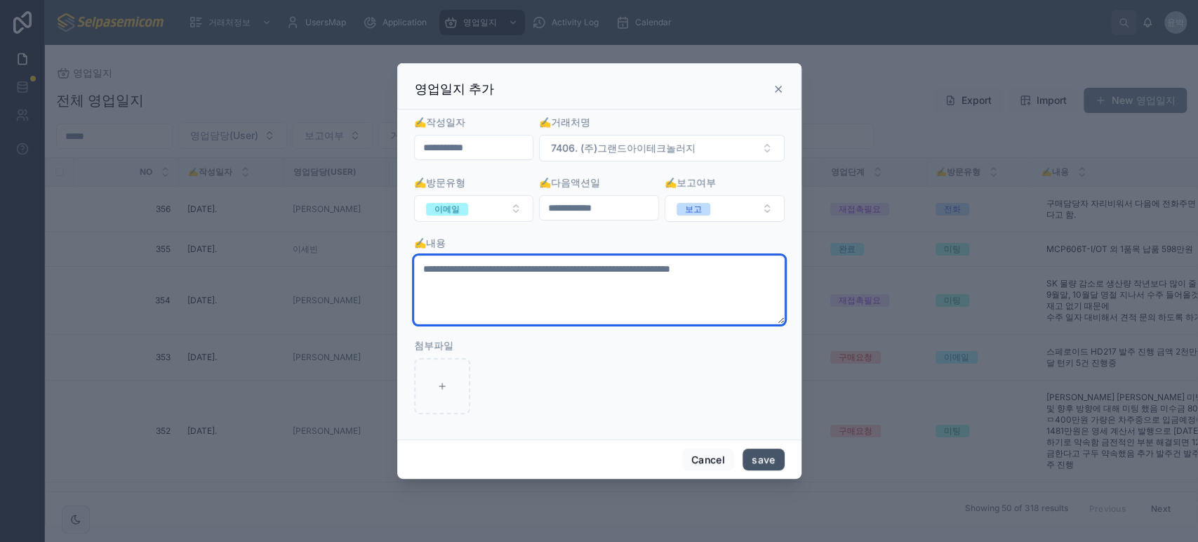
type textarea "**********"
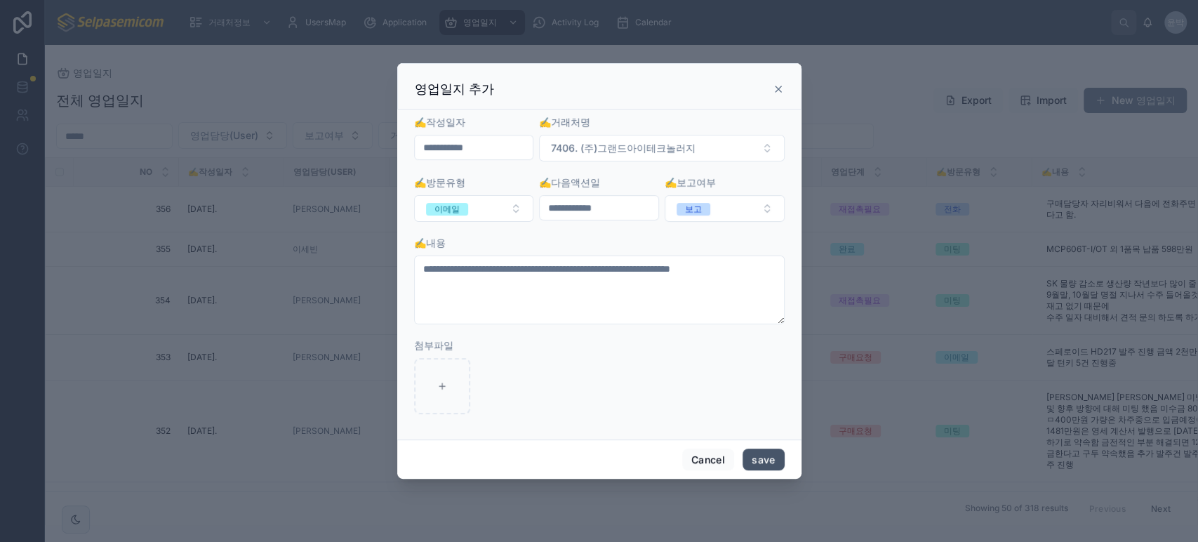
click at [773, 463] on button "save" at bounding box center [763, 460] width 41 height 22
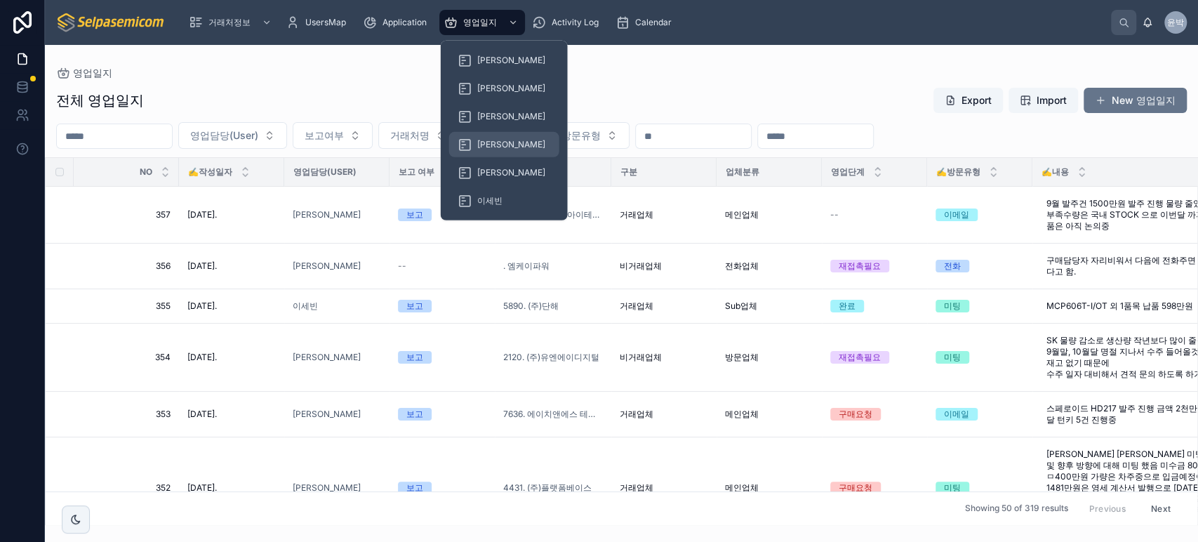
click at [473, 143] on div "[PERSON_NAME]" at bounding box center [504, 144] width 93 height 22
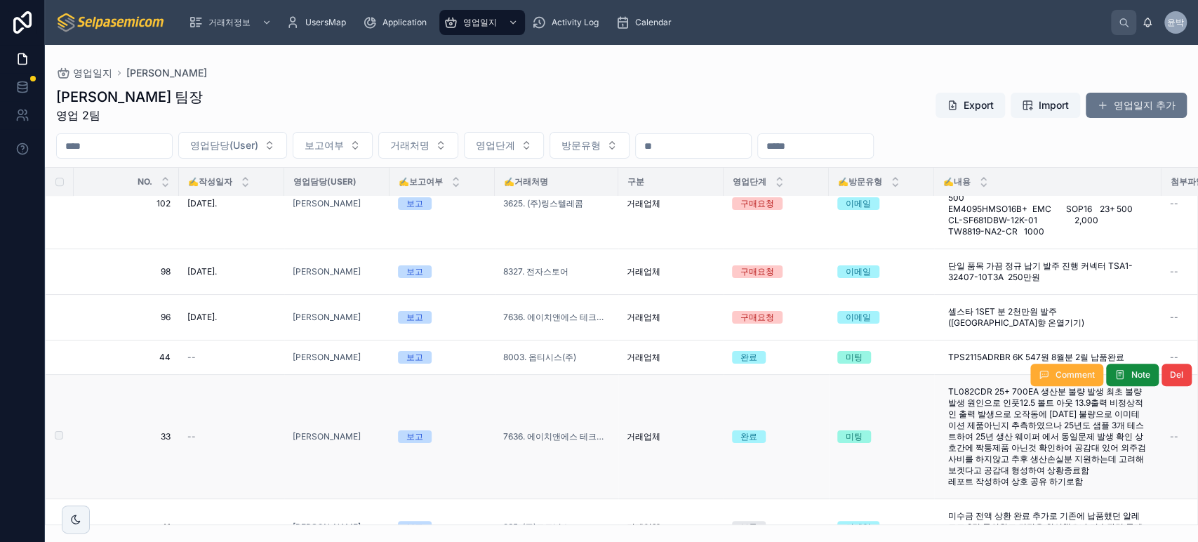
scroll to position [1092, 0]
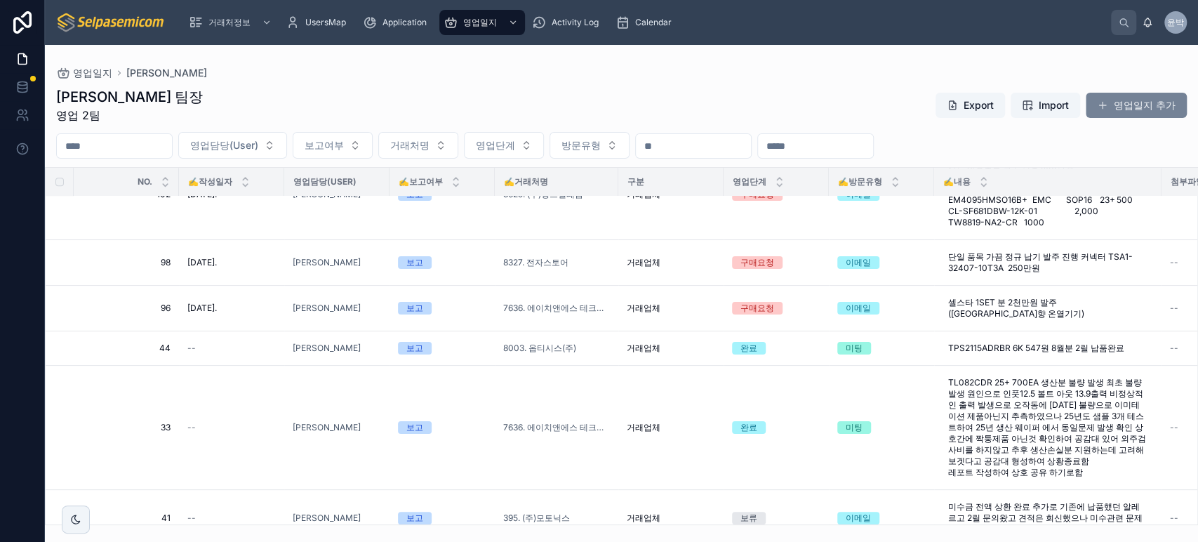
click at [1135, 108] on button "영업일지 추가" at bounding box center [1136, 105] width 101 height 25
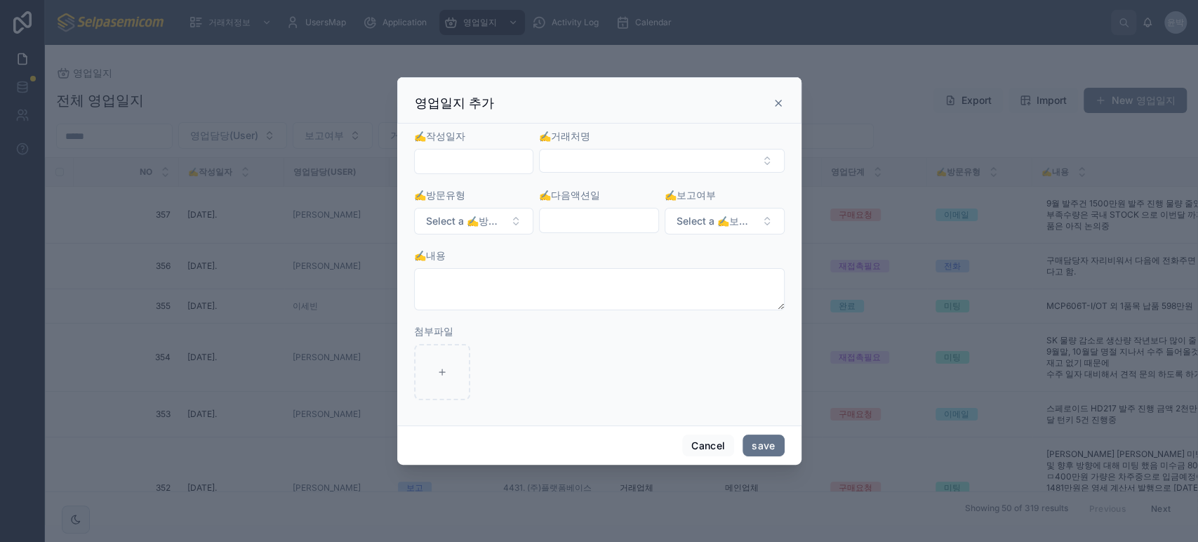
click at [497, 167] on input "text" at bounding box center [474, 162] width 119 height 20
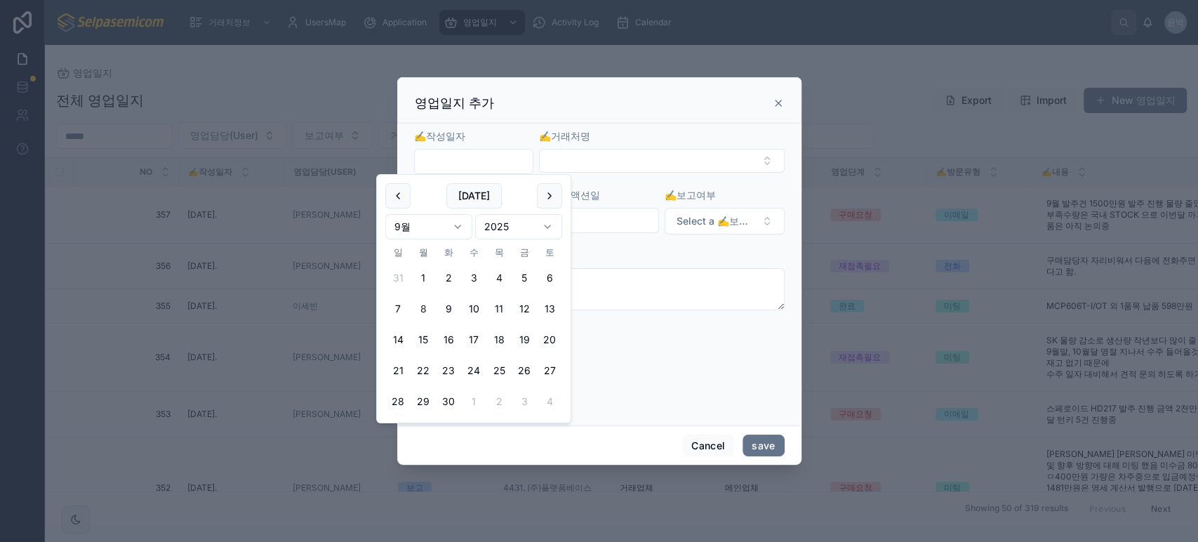
click at [498, 268] on button "4" at bounding box center [499, 277] width 25 height 25
type input "**********"
click at [590, 150] on button "Select Button" at bounding box center [661, 161] width 245 height 24
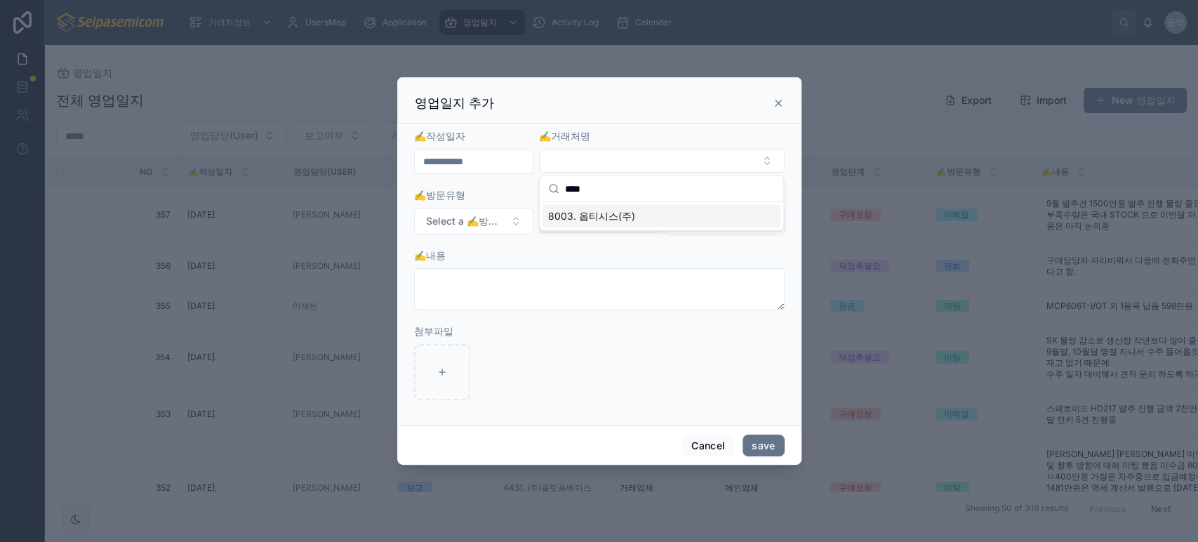
type input "****"
click at [595, 222] on span "8003. 옵티시스(주)" at bounding box center [591, 216] width 87 height 14
click at [468, 222] on span "Select a ✍️방문유형" at bounding box center [465, 222] width 79 height 14
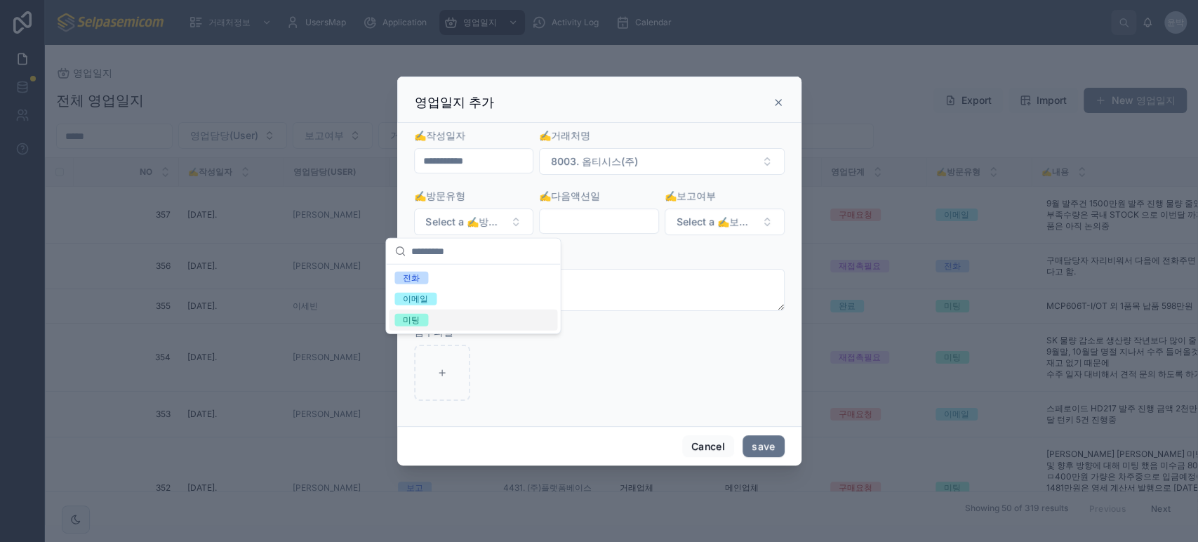
click at [422, 316] on span "미팅" at bounding box center [412, 320] width 34 height 13
click at [596, 223] on input "text" at bounding box center [599, 221] width 119 height 20
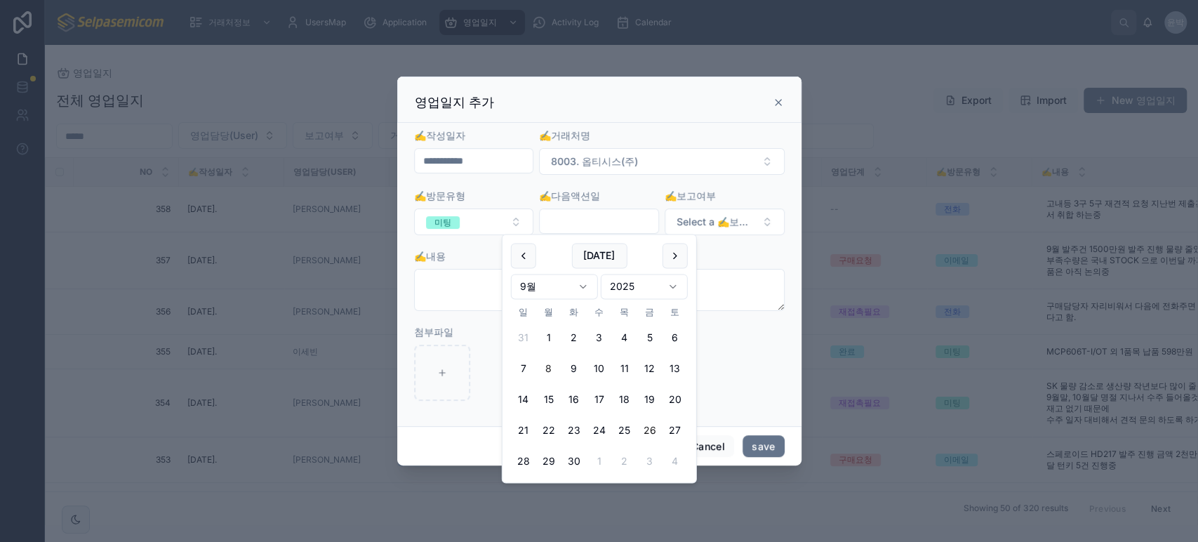
click at [646, 432] on button "26" at bounding box center [650, 430] width 25 height 25
type input "**********"
click at [736, 230] on button "Select a ✍️보고여부" at bounding box center [725, 222] width 120 height 27
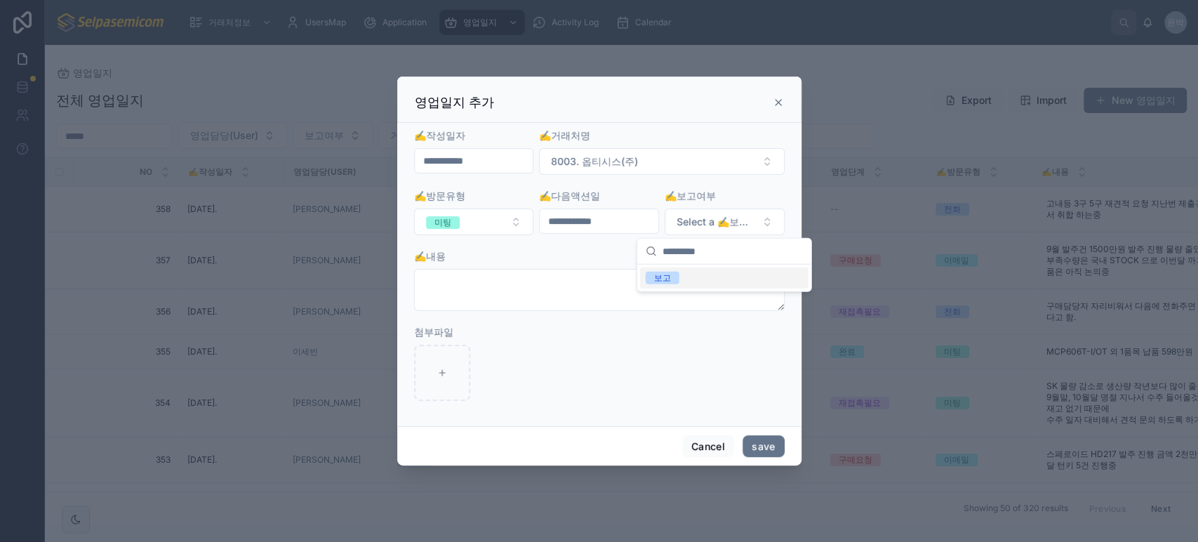
click at [713, 285] on div "보고" at bounding box center [724, 278] width 169 height 21
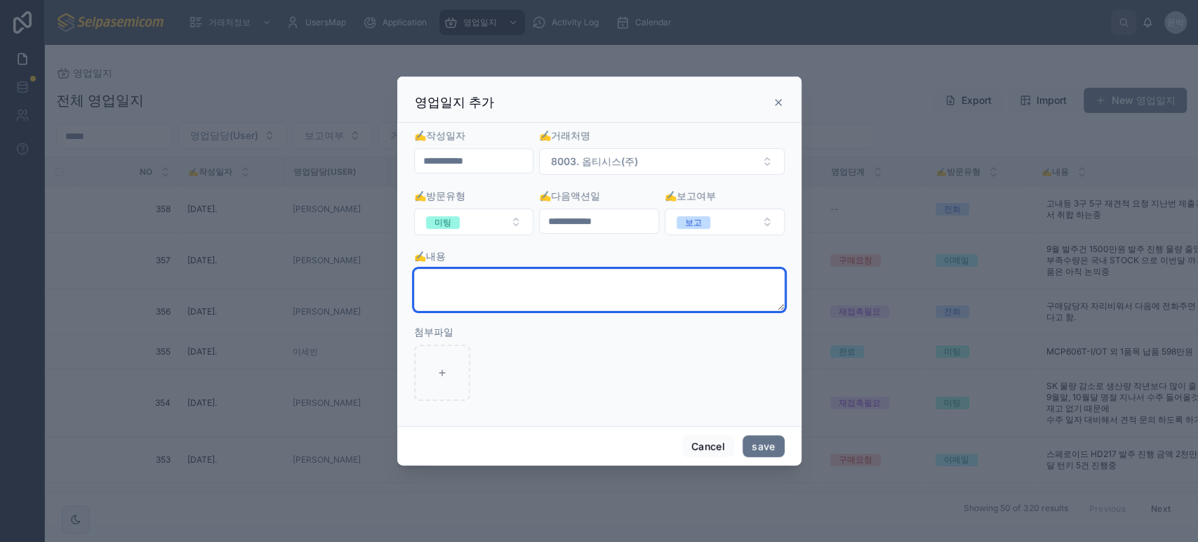
click at [550, 293] on textarea at bounding box center [599, 290] width 371 height 42
click at [472, 301] on textarea at bounding box center [599, 290] width 371 height 42
paste textarea "**********"
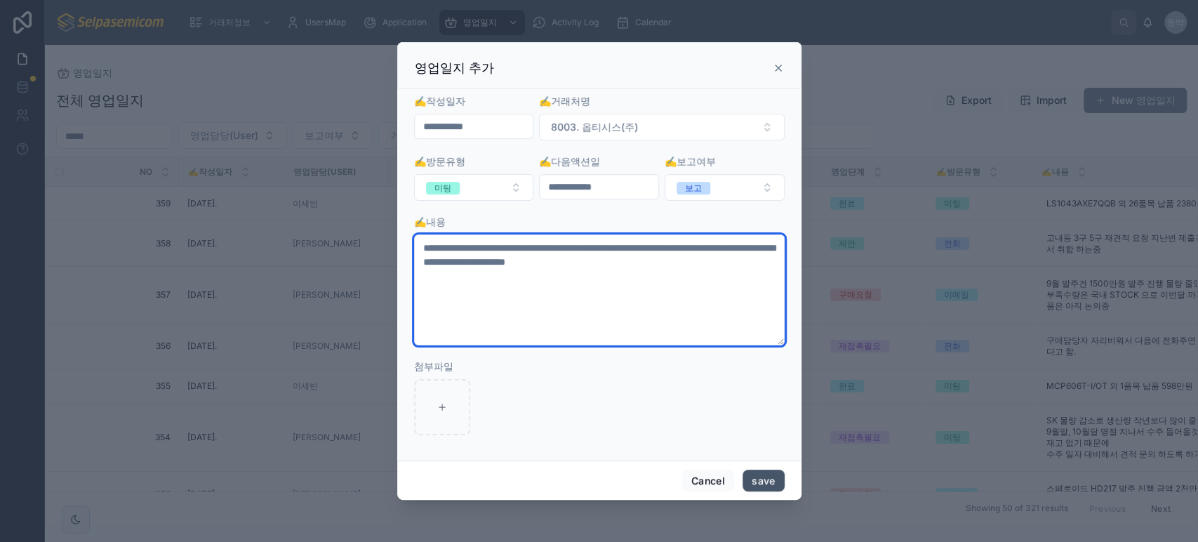
type textarea "**********"
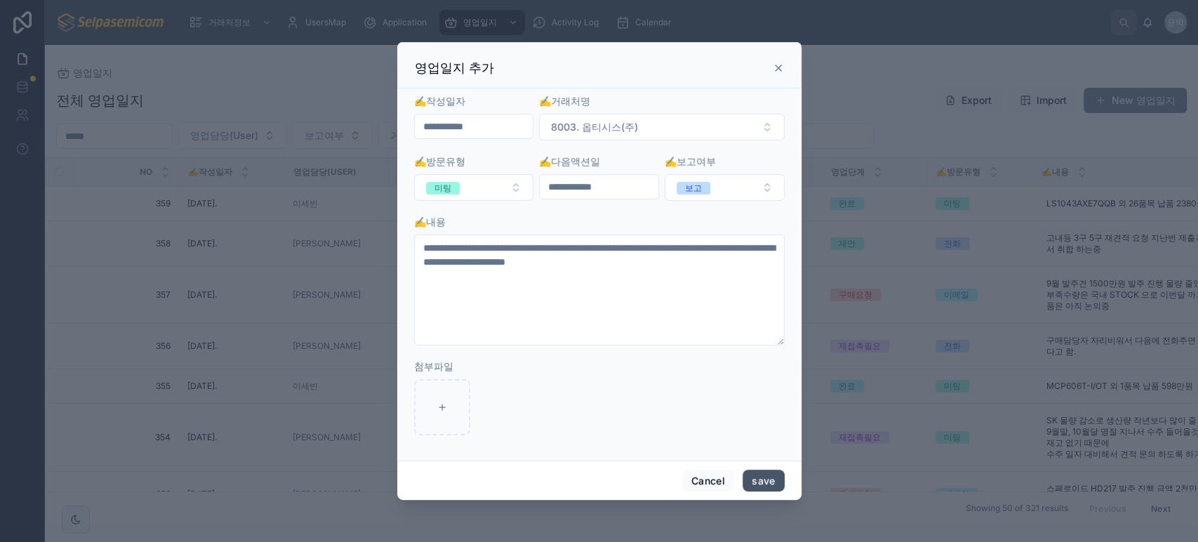
click at [765, 477] on button "save" at bounding box center [763, 481] width 41 height 22
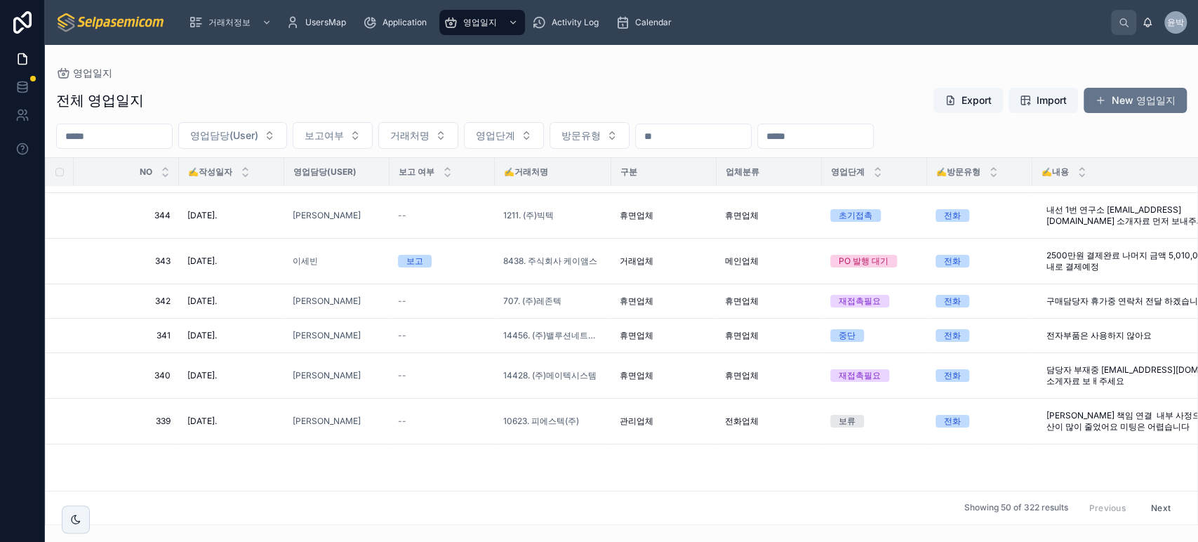
scroll to position [234, 0]
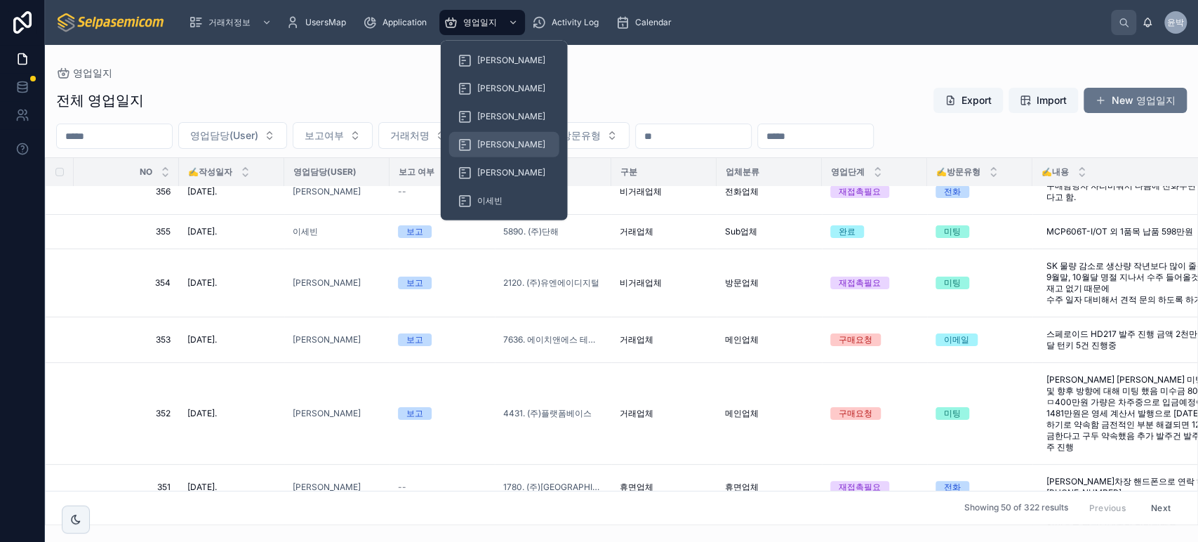
click at [477, 140] on span "[PERSON_NAME]" at bounding box center [511, 144] width 68 height 11
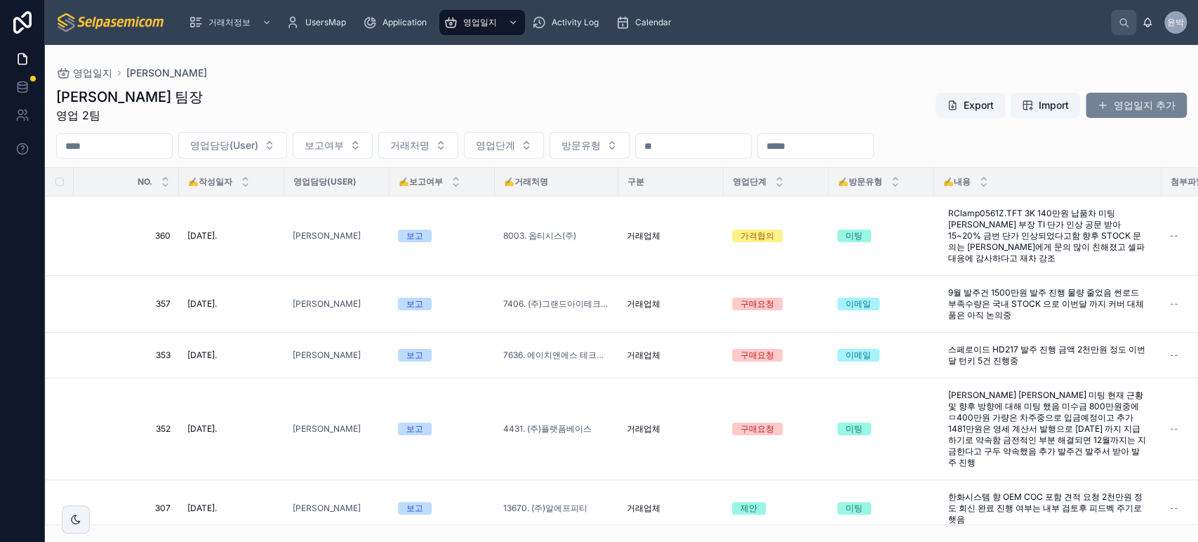
click at [1112, 111] on button "영업일지 추가" at bounding box center [1136, 105] width 101 height 25
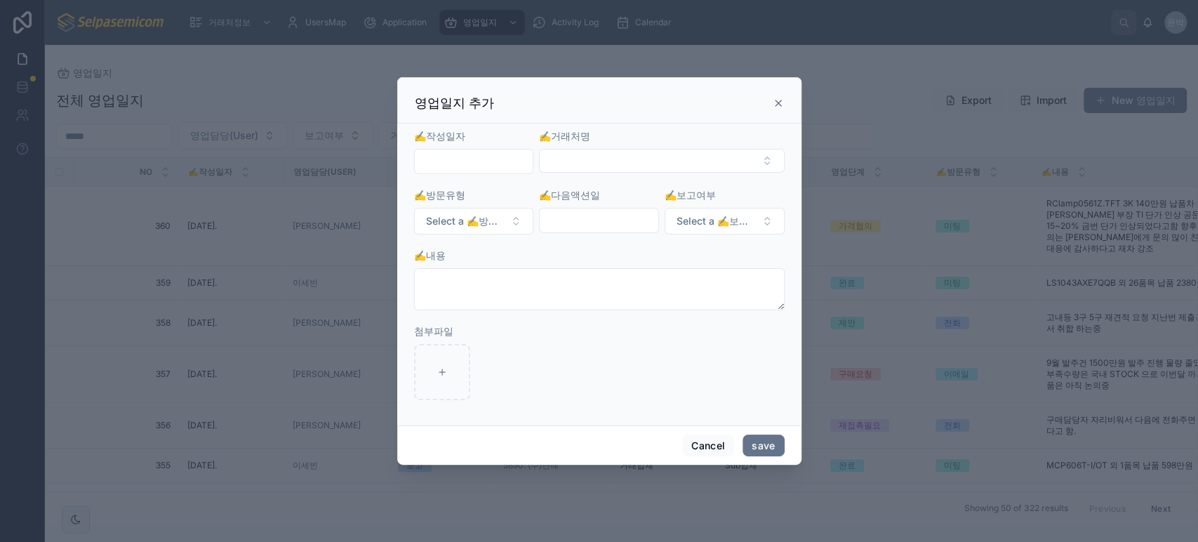
click at [460, 159] on input "text" at bounding box center [474, 162] width 119 height 20
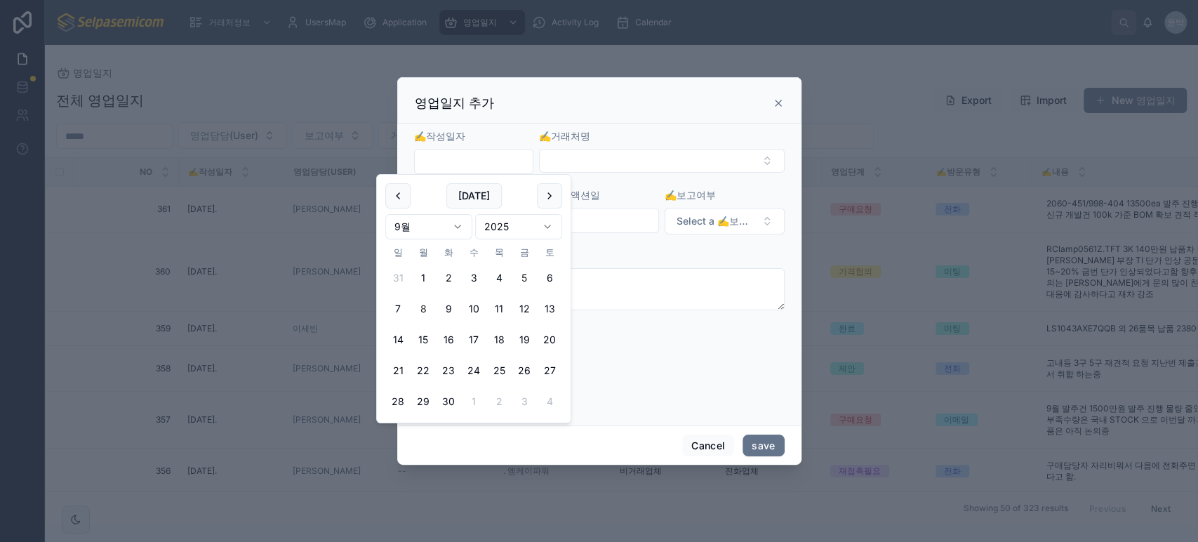
click at [522, 274] on button "5" at bounding box center [524, 277] width 25 height 25
type input "**********"
click at [582, 164] on button "Select Button" at bounding box center [661, 161] width 245 height 24
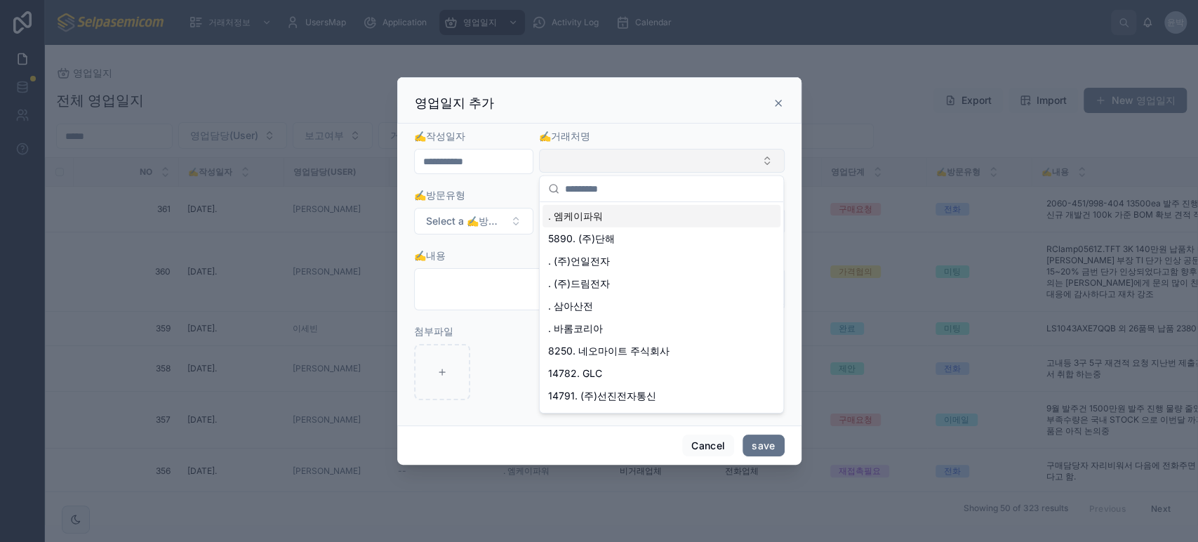
click at [590, 167] on button "Select Button" at bounding box center [661, 161] width 245 height 24
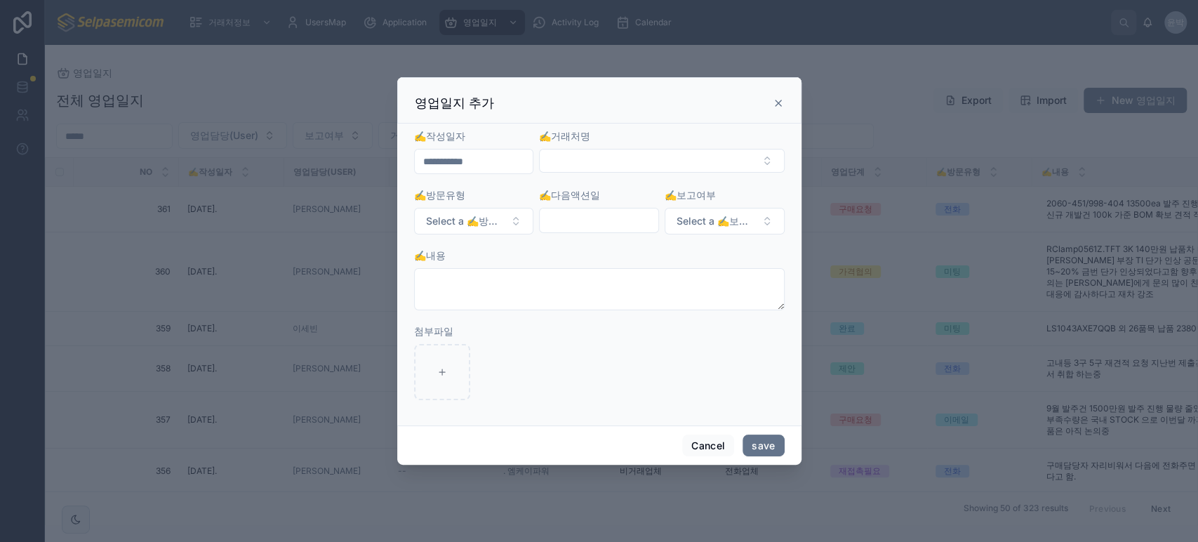
click at [588, 174] on form "**********" at bounding box center [599, 271] width 371 height 285
click at [590, 166] on button "Select Button" at bounding box center [661, 161] width 245 height 24
type input "*****"
click at [655, 215] on span "6420. 썬하이드로릭스코리아(주)" at bounding box center [621, 216] width 146 height 14
click at [470, 223] on span "Select a ✍️방문유형" at bounding box center [465, 222] width 79 height 14
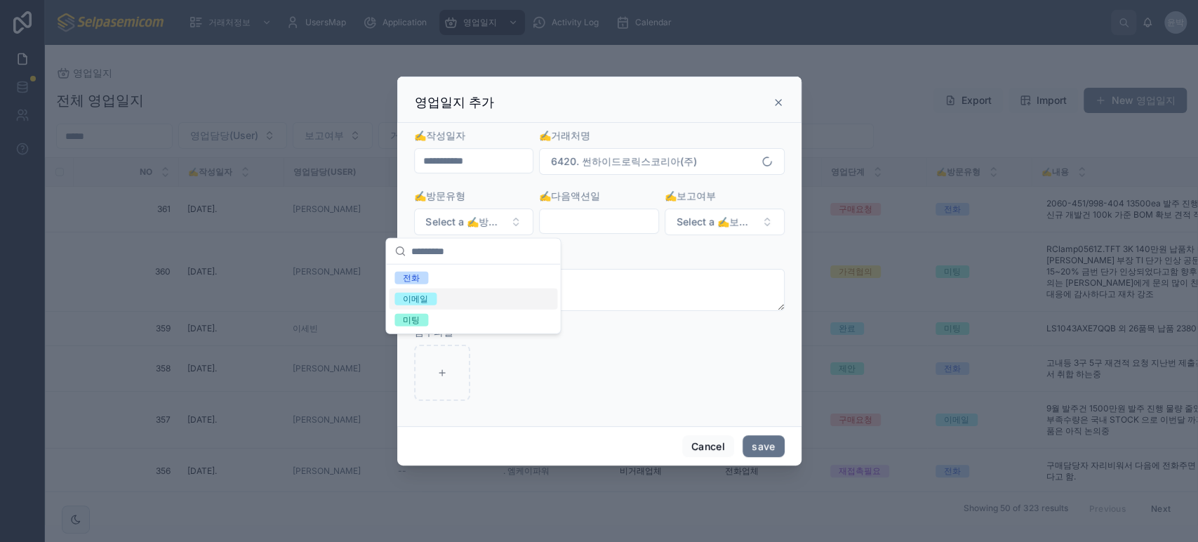
click at [422, 303] on div "이메일" at bounding box center [415, 299] width 25 height 13
click at [572, 227] on input "text" at bounding box center [599, 221] width 119 height 20
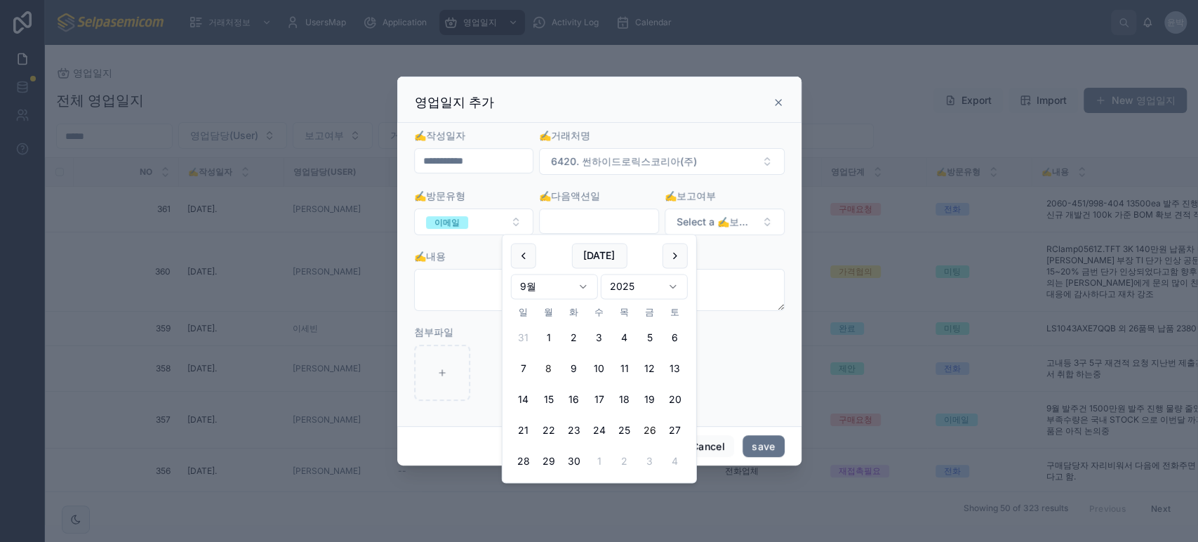
click at [649, 431] on button "26" at bounding box center [650, 430] width 25 height 25
type input "**********"
click at [717, 219] on span "Select a ✍️보고여부" at bounding box center [716, 222] width 79 height 14
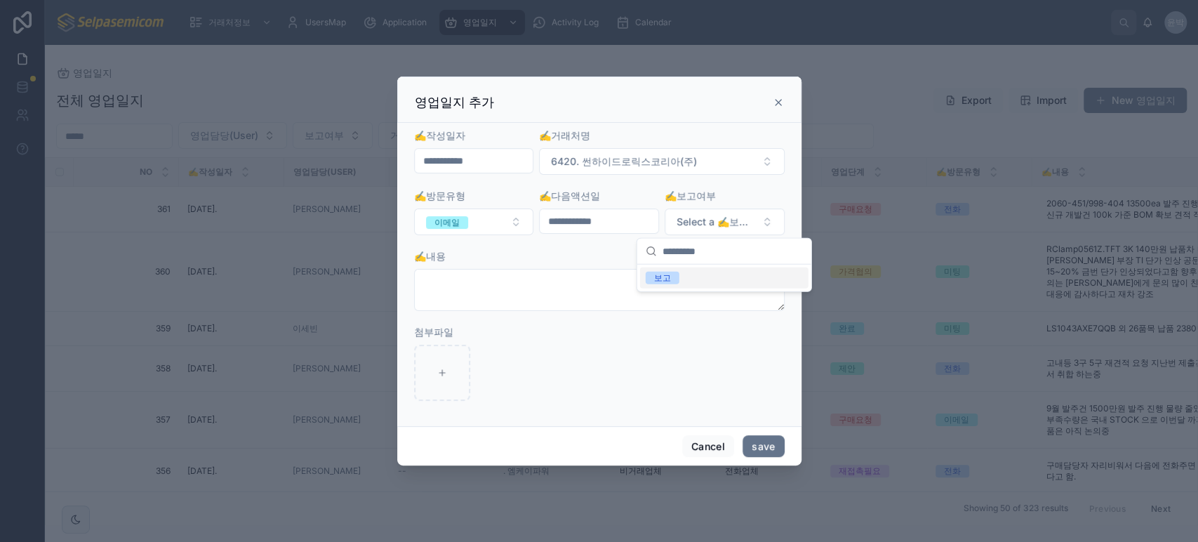
click at [688, 279] on div "보고" at bounding box center [724, 278] width 169 height 21
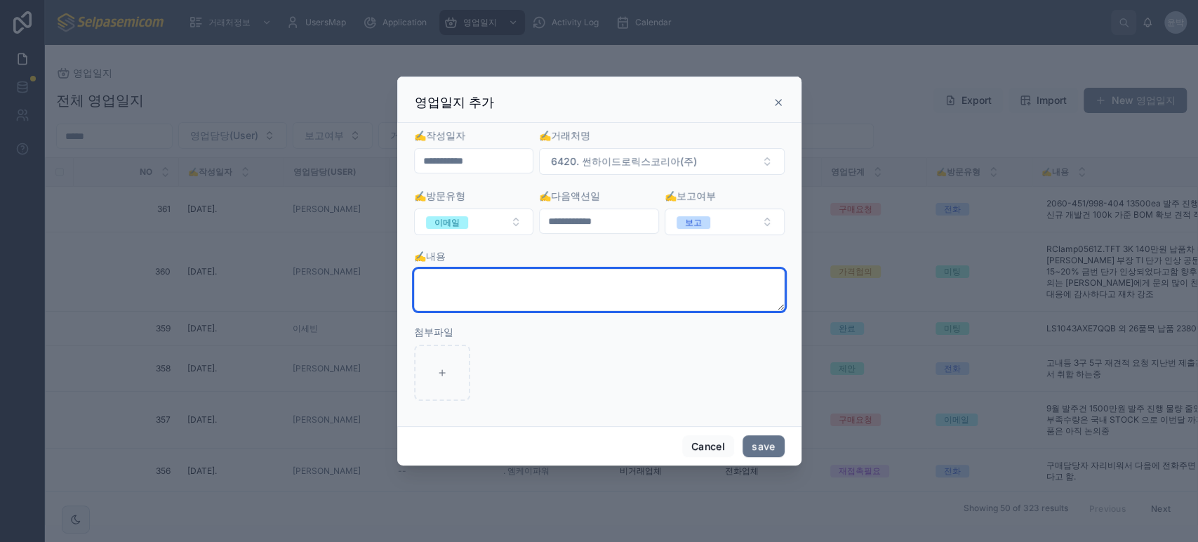
click at [537, 289] on textarea at bounding box center [599, 290] width 371 height 42
drag, startPoint x: 538, startPoint y: 289, endPoint x: 199, endPoint y: 263, distance: 340.1
click at [199, 263] on div "**********" at bounding box center [599, 271] width 1198 height 542
drag, startPoint x: 535, startPoint y: 279, endPoint x: 522, endPoint y: 289, distance: 16.0
click at [535, 279] on textarea "****" at bounding box center [599, 290] width 371 height 42
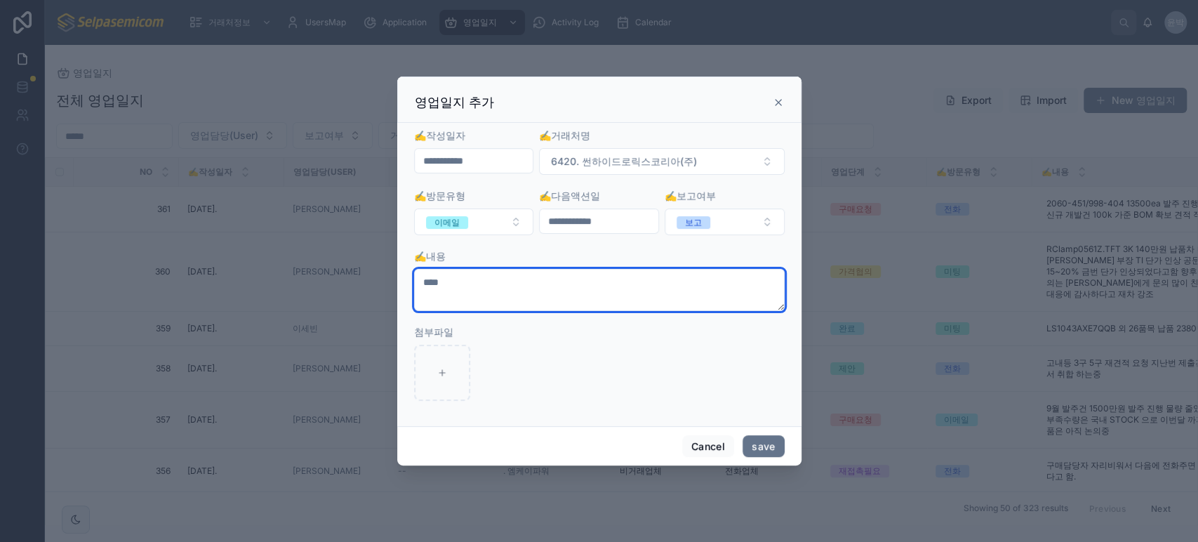
drag, startPoint x: 522, startPoint y: 289, endPoint x: 365, endPoint y: 284, distance: 157.4
click at [367, 284] on div "**********" at bounding box center [599, 271] width 1198 height 542
paste textarea "****"
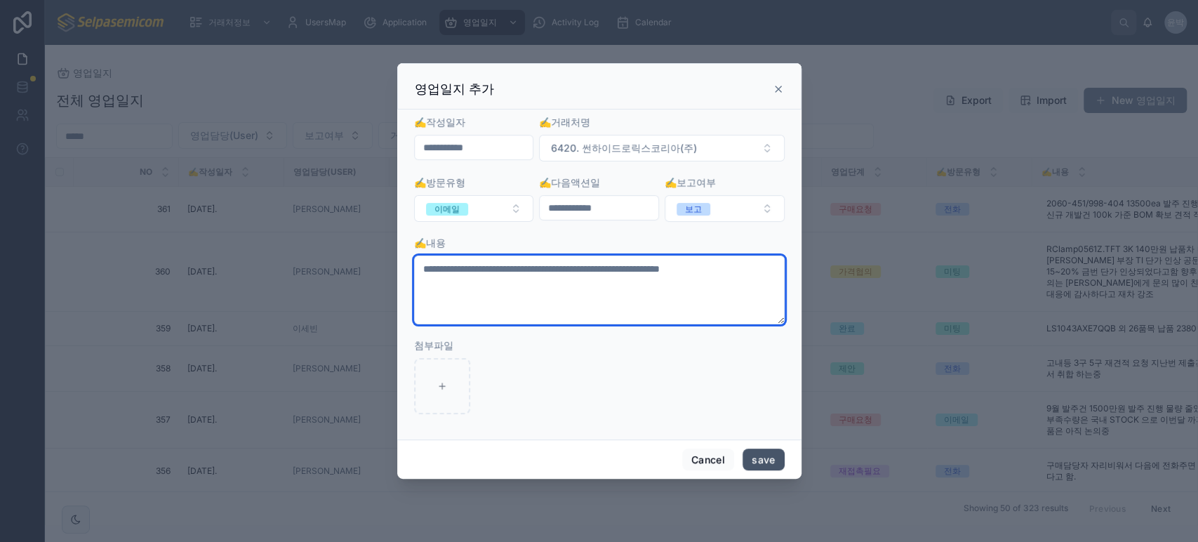
type textarea "**********"
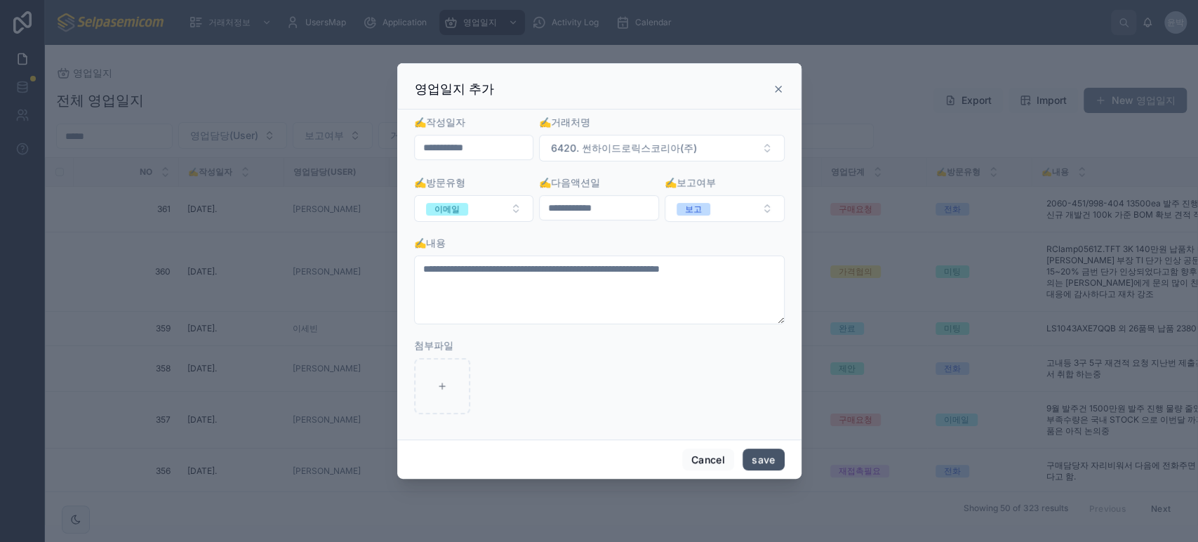
click at [765, 456] on button "save" at bounding box center [763, 460] width 41 height 22
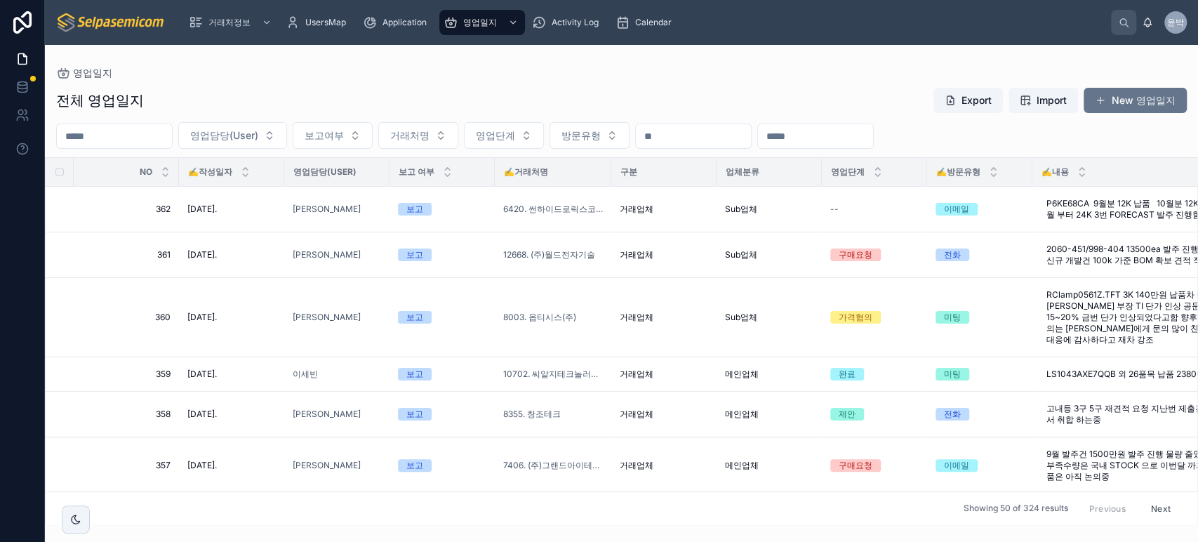
scroll to position [223, 0]
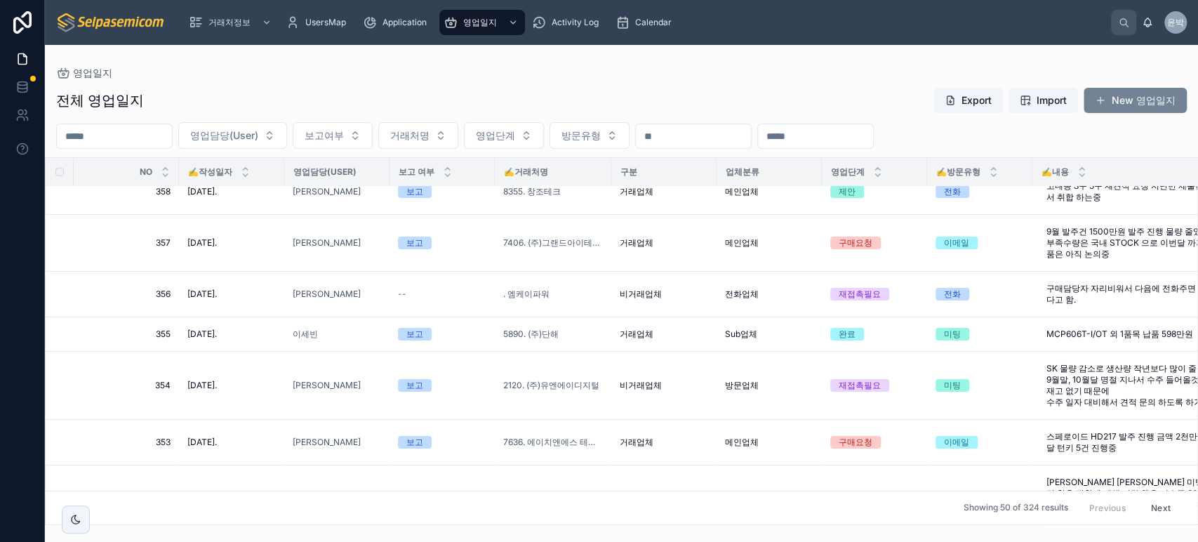
click at [1107, 102] on button "New 영업일지" at bounding box center [1135, 100] width 103 height 25
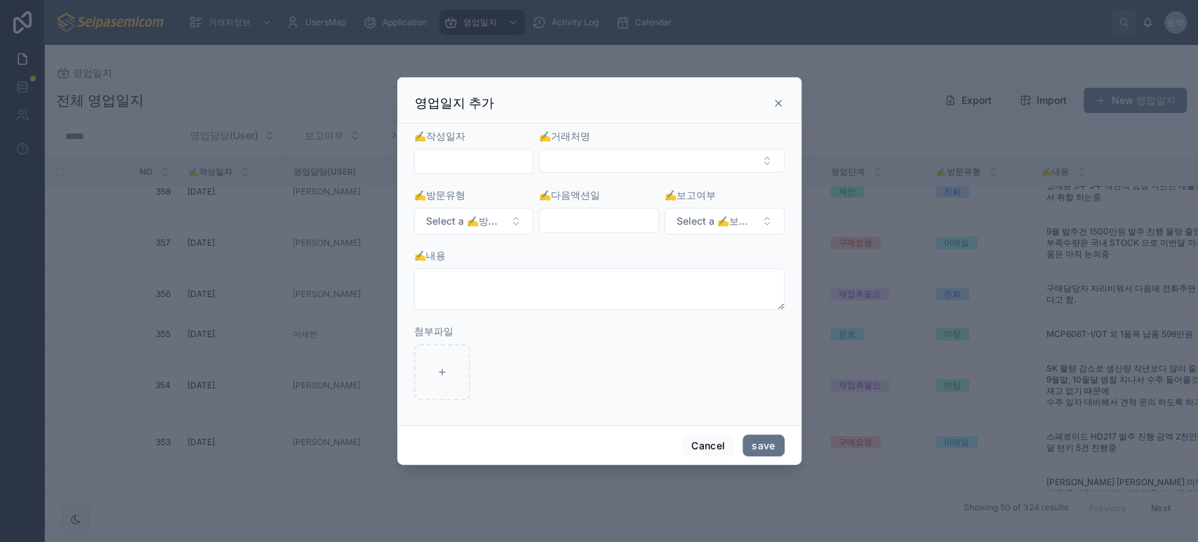
click at [428, 162] on input "text" at bounding box center [474, 162] width 119 height 20
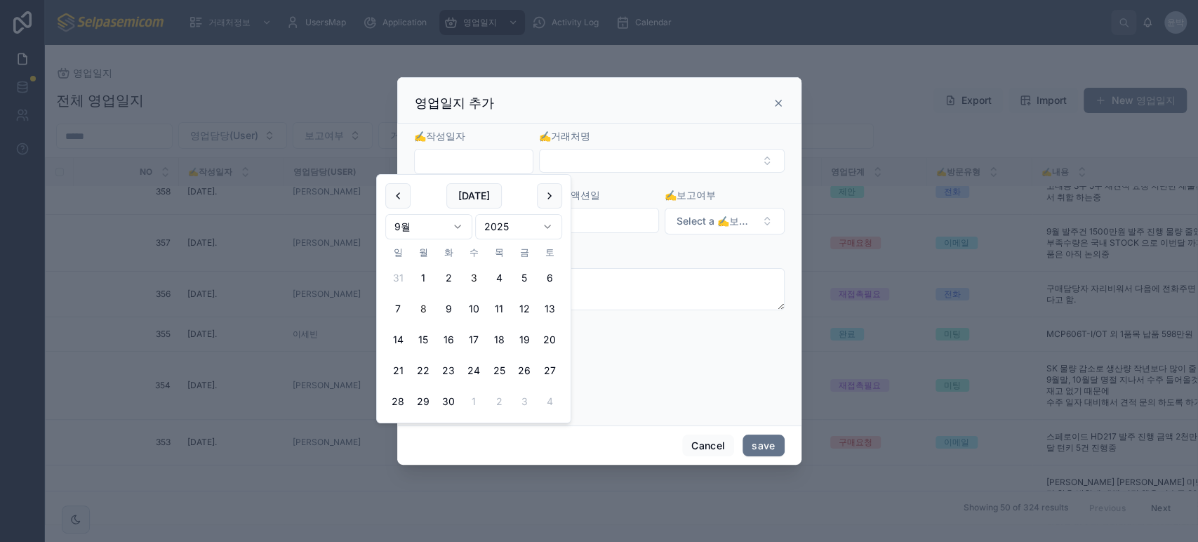
click at [470, 276] on button "3" at bounding box center [473, 277] width 25 height 25
type input "**********"
click at [572, 169] on button "Select Button" at bounding box center [661, 161] width 245 height 24
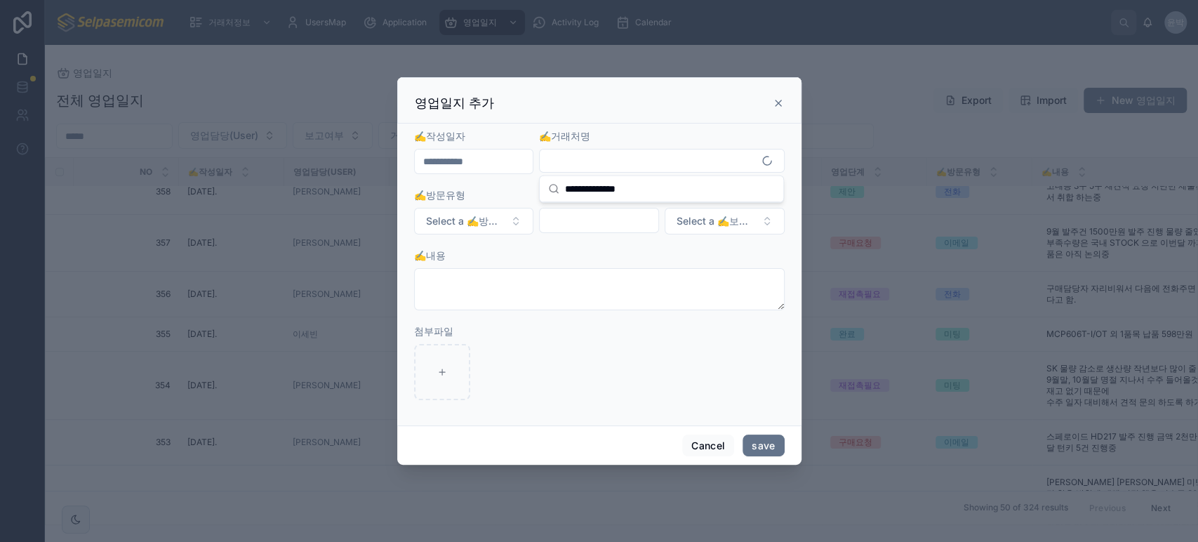
drag, startPoint x: 647, startPoint y: 190, endPoint x: 447, endPoint y: 181, distance: 200.3
click at [449, 181] on div "거래처정보 UsersMap Application 영업일지 Activity Log Calendar 윤박 윤호 박 영업일지 전체 영업일지 Expo…" at bounding box center [622, 271] width 1154 height 542
type input "****"
click at [599, 218] on span "8441. (주)피투에스" at bounding box center [590, 216] width 85 height 14
click at [461, 218] on span "Select a ✍️방문유형" at bounding box center [465, 222] width 79 height 14
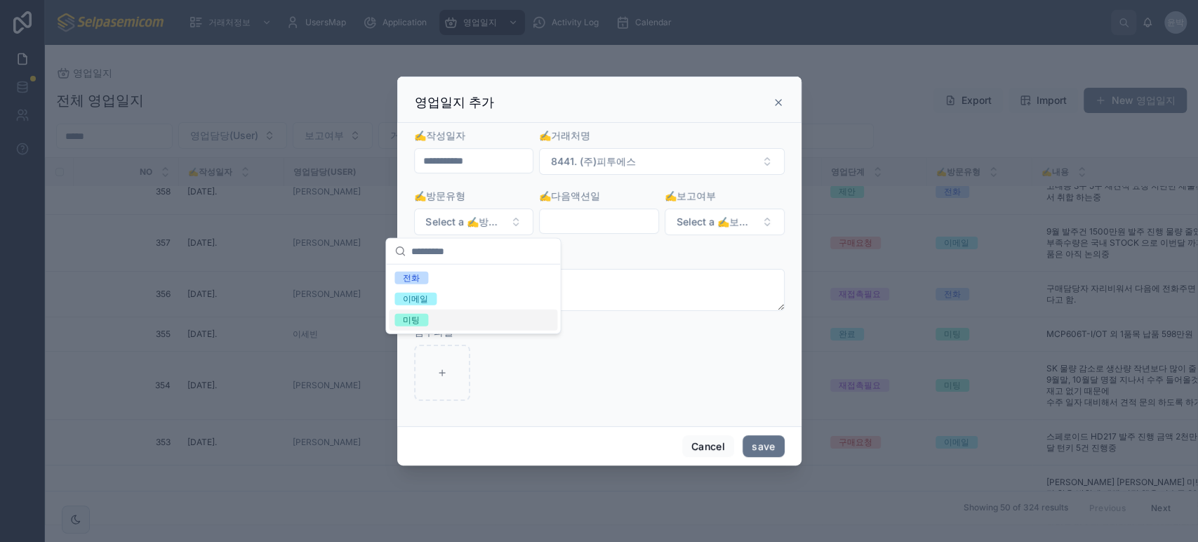
click at [430, 317] on div "미팅" at bounding box center [473, 320] width 169 height 21
click at [593, 220] on input "text" at bounding box center [599, 221] width 119 height 20
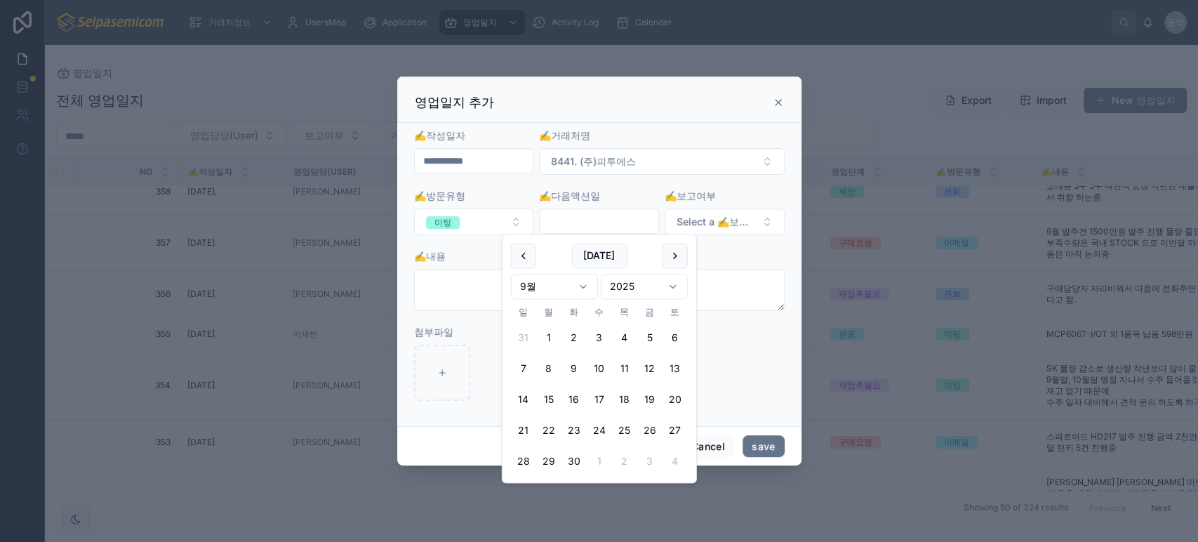
click at [652, 431] on button "26" at bounding box center [650, 430] width 25 height 25
type input "**********"
click at [718, 225] on span "Select a ✍️보고여부" at bounding box center [716, 222] width 79 height 14
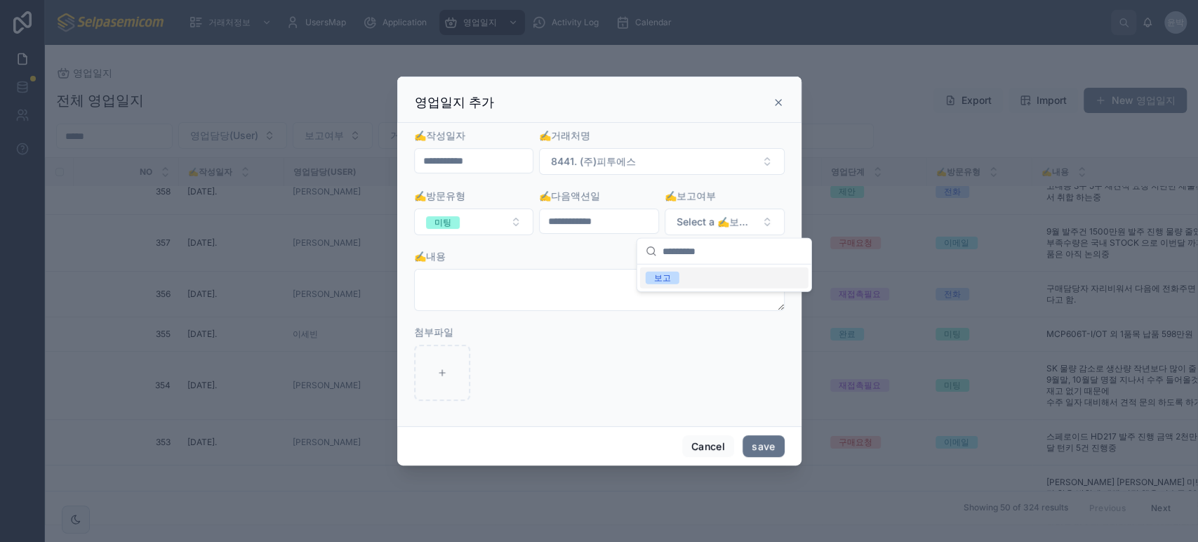
click at [691, 279] on div "보고" at bounding box center [724, 278] width 169 height 21
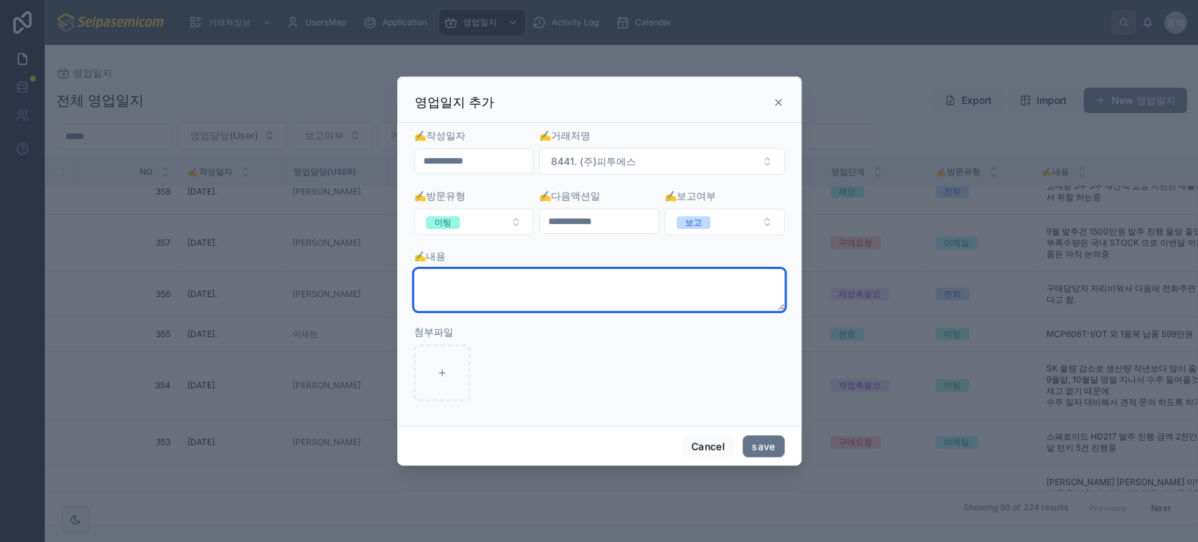
click at [489, 285] on textarea at bounding box center [599, 290] width 371 height 42
paste textarea "**********"
type textarea "**********"
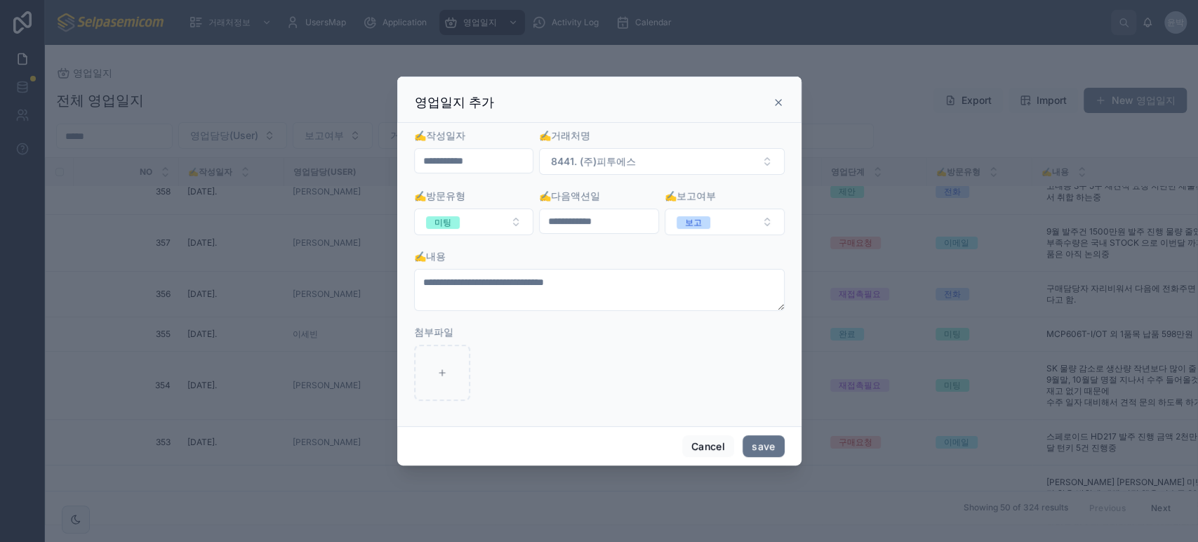
click at [464, 168] on input "**********" at bounding box center [474, 161] width 119 height 20
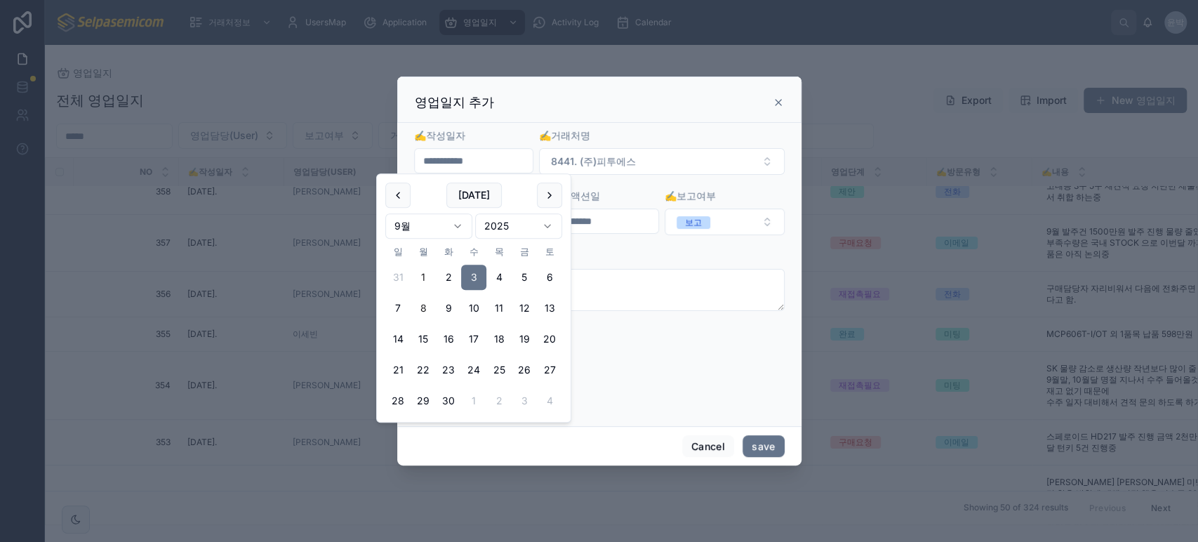
click at [430, 277] on button "1" at bounding box center [423, 277] width 25 height 25
type input "**********"
click at [652, 253] on div "✍️내용" at bounding box center [599, 256] width 371 height 14
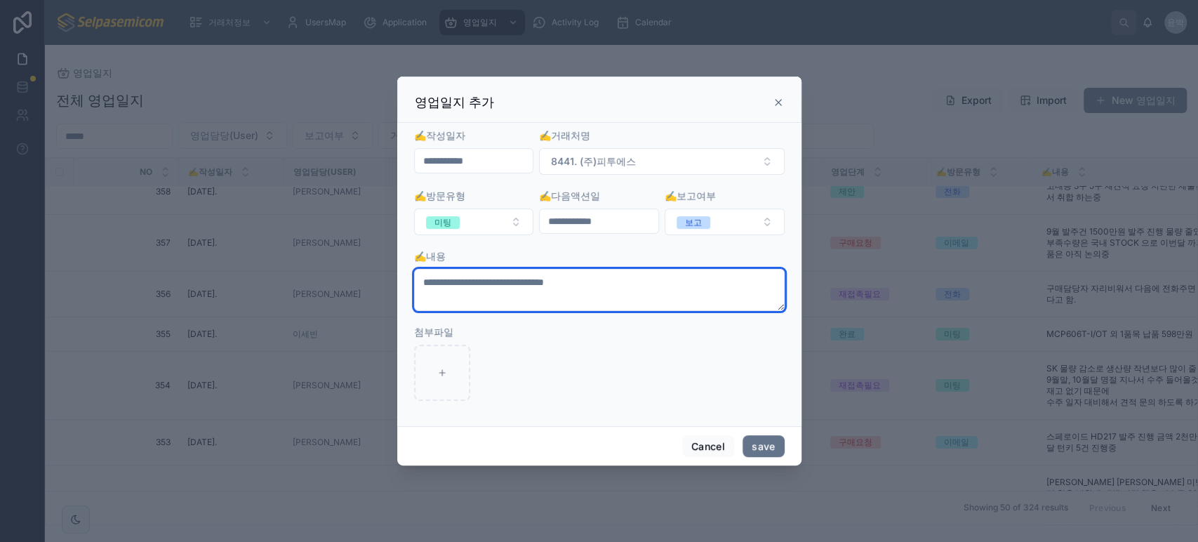
click at [691, 287] on textarea "**********" at bounding box center [599, 290] width 371 height 42
click at [721, 292] on textarea "**********" at bounding box center [599, 290] width 371 height 42
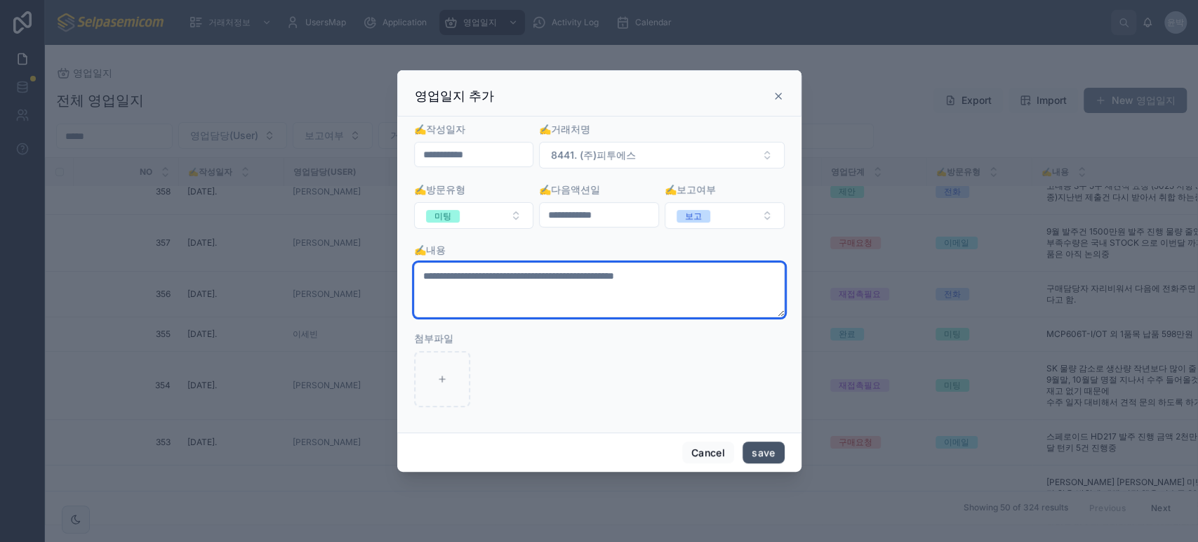
type textarea "**********"
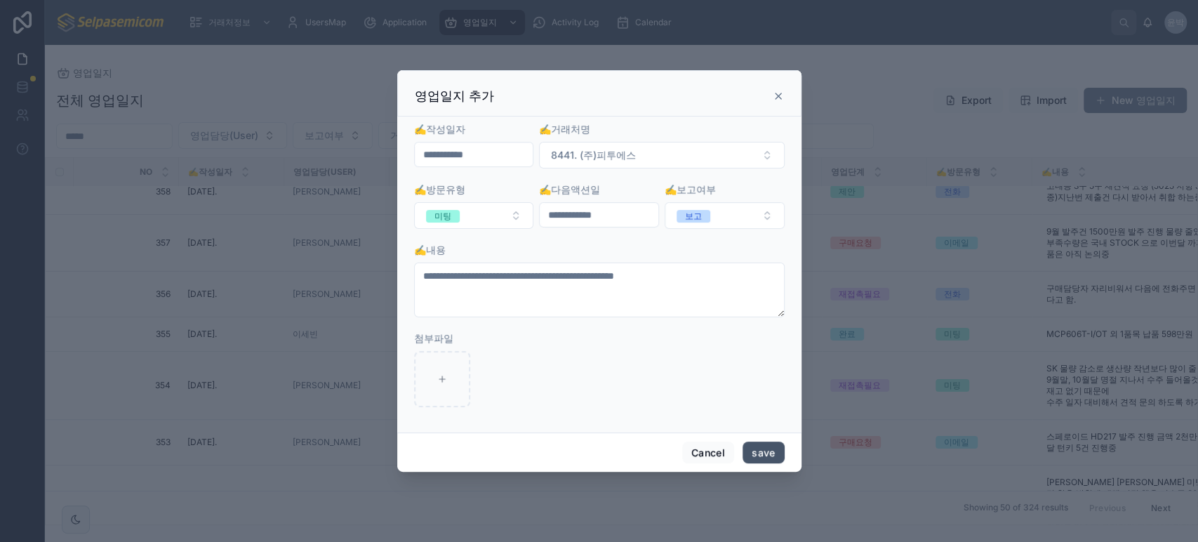
click at [762, 452] on button "save" at bounding box center [763, 453] width 41 height 22
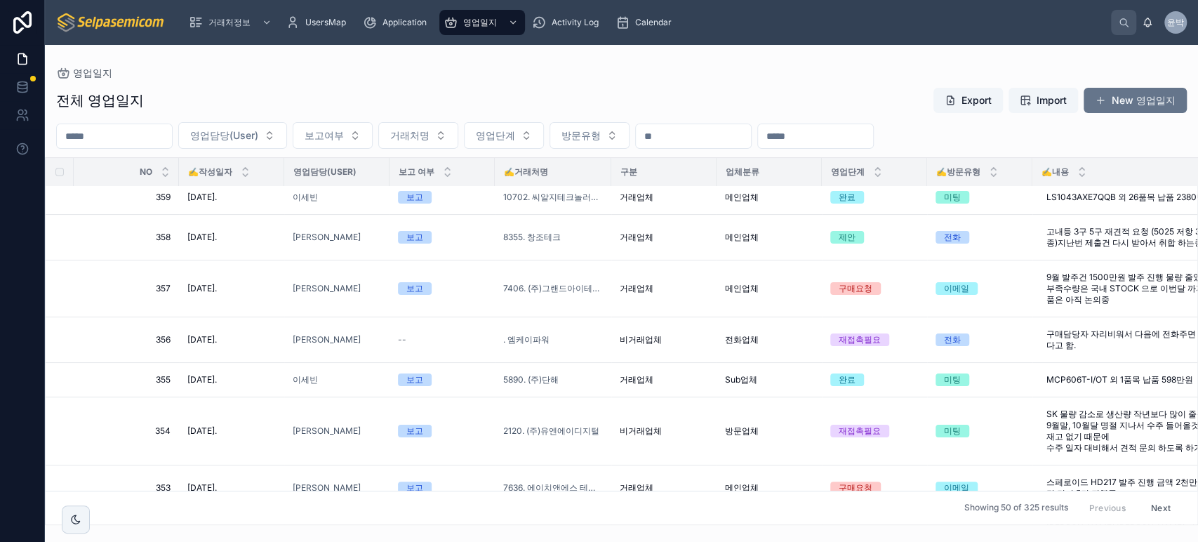
scroll to position [223, 0]
click at [373, 137] on button "보고여부" at bounding box center [333, 135] width 80 height 27
click at [500, 88] on div "전체 영업일지 Export Import New 영업일지" at bounding box center [621, 100] width 1131 height 27
click at [490, 37] on div "거래처정보 UsersMap Application 영업일지 Activity Log Calendar" at bounding box center [645, 22] width 934 height 31
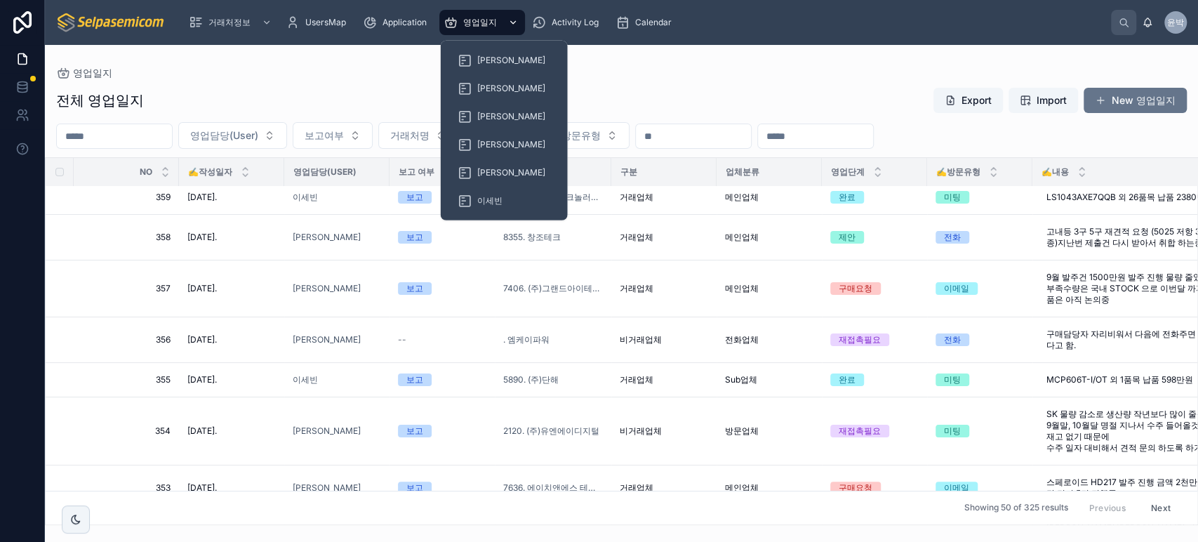
click at [489, 25] on span "영업일지" at bounding box center [480, 22] width 34 height 11
click at [472, 151] on div "[PERSON_NAME]" at bounding box center [504, 144] width 93 height 22
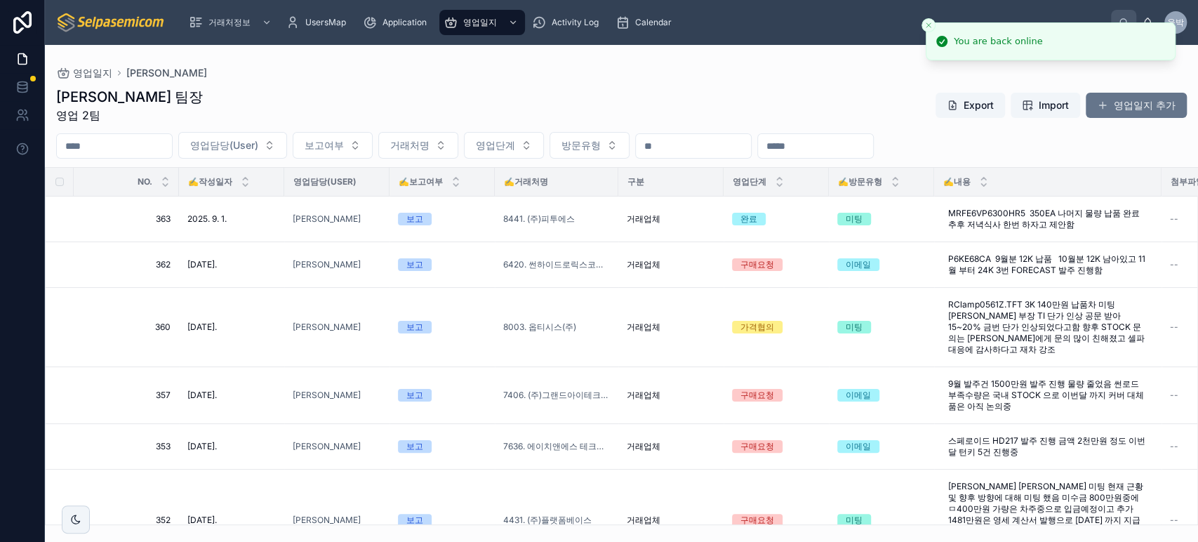
click at [774, 98] on div "[PERSON_NAME] 팀장 영업 2팀 Export Import 영업일지 추가" at bounding box center [621, 105] width 1131 height 37
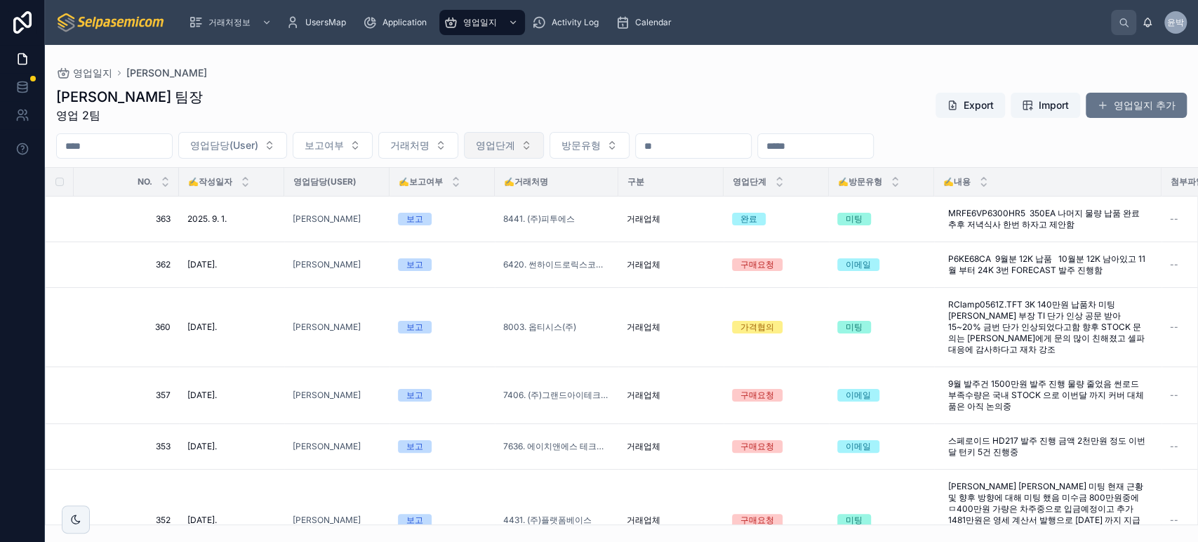
click at [544, 150] on button "영업단계" at bounding box center [504, 145] width 80 height 27
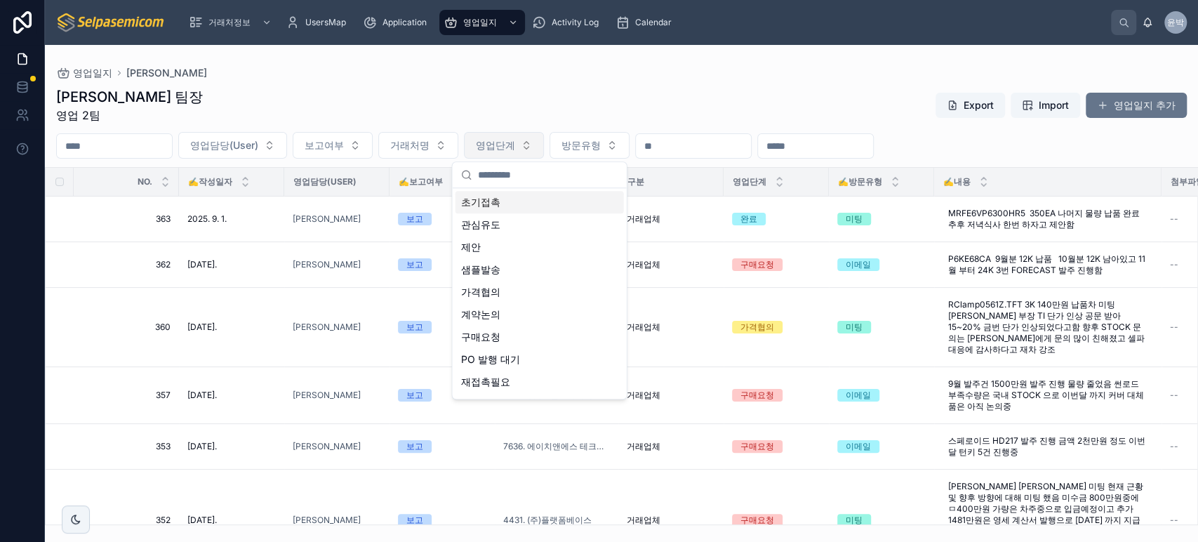
click at [544, 150] on button "영업단계" at bounding box center [504, 145] width 80 height 27
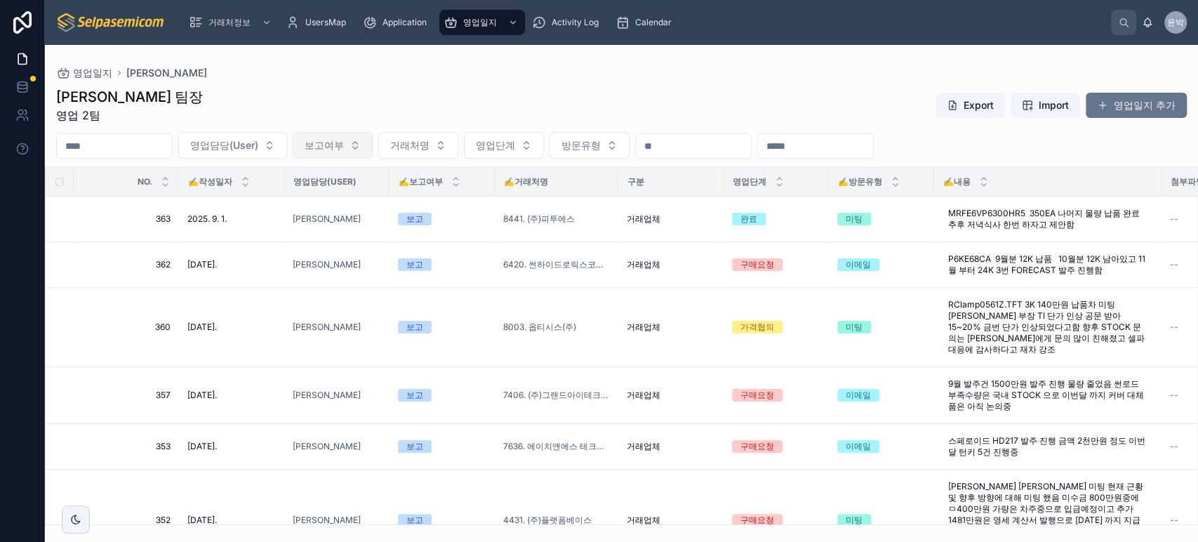
click at [370, 152] on button "보고여부" at bounding box center [333, 145] width 80 height 27
click at [457, 124] on div "박윤호 팀장 영업 2팀 Export Import 영업일지 추가 영업담당(User) 보고여부 거래처명 영업단계 방문유형 NO. ✍️작성일자 영업…" at bounding box center [622, 302] width 1154 height 447
click at [613, 91] on div "[PERSON_NAME] 팀장 영업 2팀 Export Import 영업일지 추가" at bounding box center [621, 105] width 1131 height 37
click at [657, 18] on span "Calendar" at bounding box center [653, 22] width 37 height 11
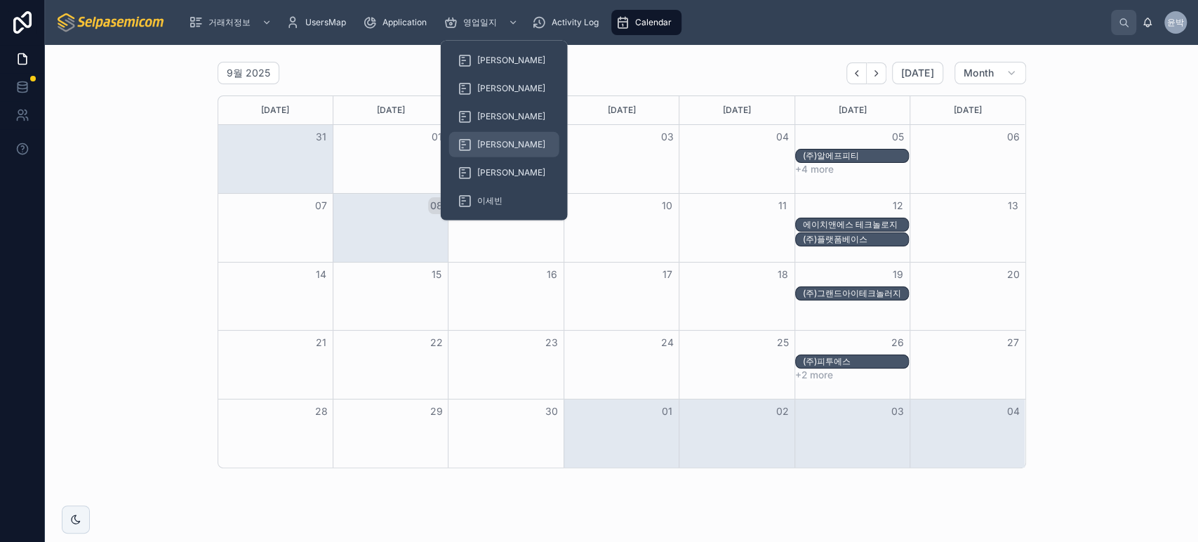
drag, startPoint x: 481, startPoint y: 147, endPoint x: 503, endPoint y: 137, distance: 24.2
click at [481, 147] on span "[PERSON_NAME]" at bounding box center [511, 144] width 68 height 11
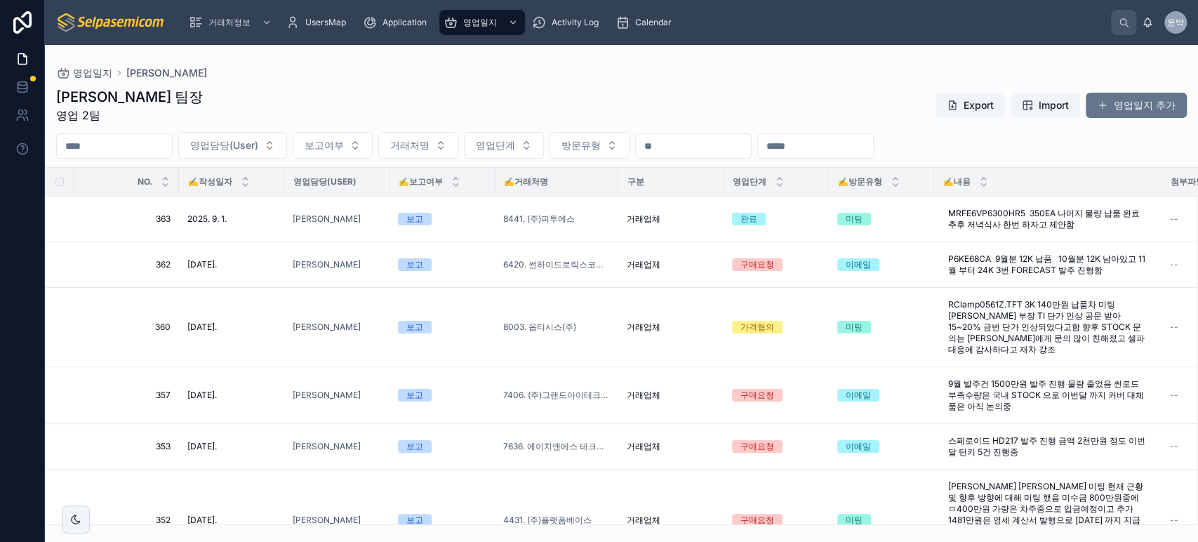
click at [530, 107] on div "[PERSON_NAME] 팀장 영업 2팀 Export Import 영업일지 추가" at bounding box center [621, 105] width 1131 height 37
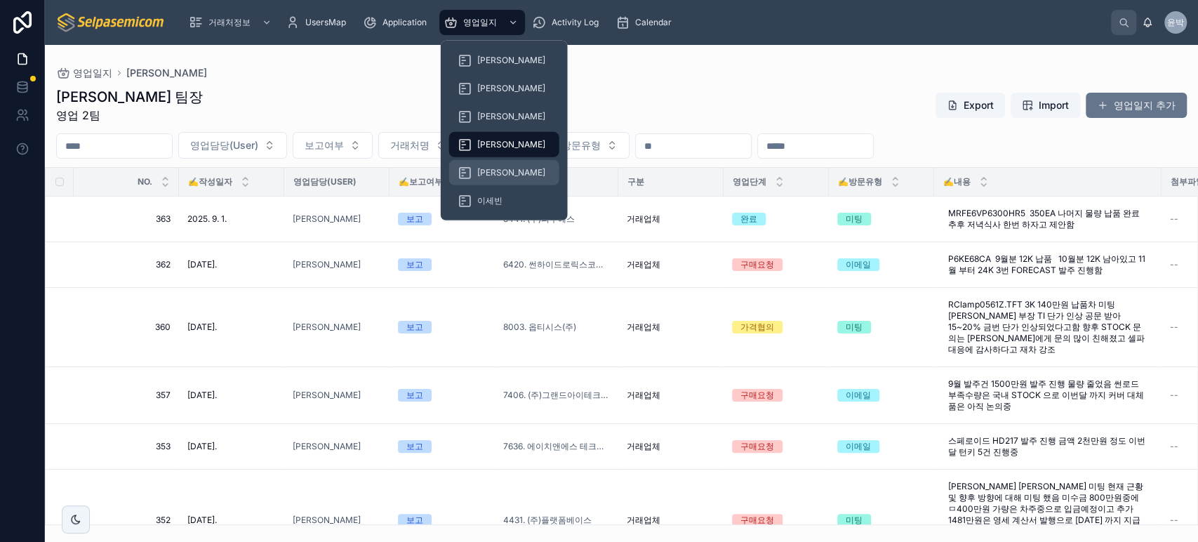
click at [477, 163] on div "[PERSON_NAME]" at bounding box center [504, 172] width 93 height 22
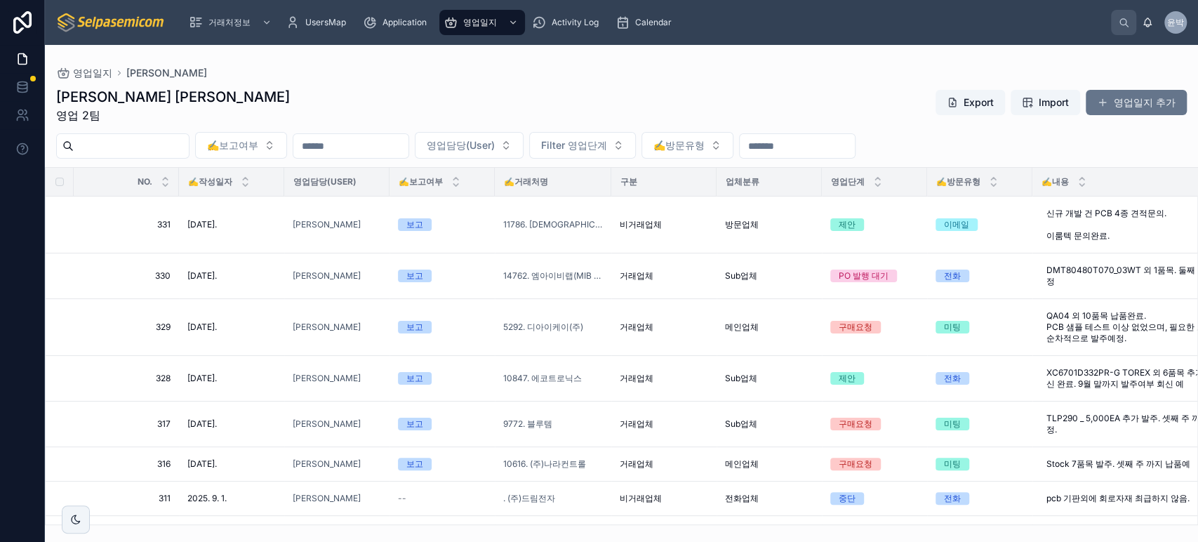
click at [723, 108] on div "김동일 주임 영업 2팀 Export Import 영업일지 추가" at bounding box center [621, 105] width 1131 height 37
click at [491, 88] on div "김동일 주임 영업 2팀 Export Import 영업일지 추가" at bounding box center [621, 105] width 1131 height 37
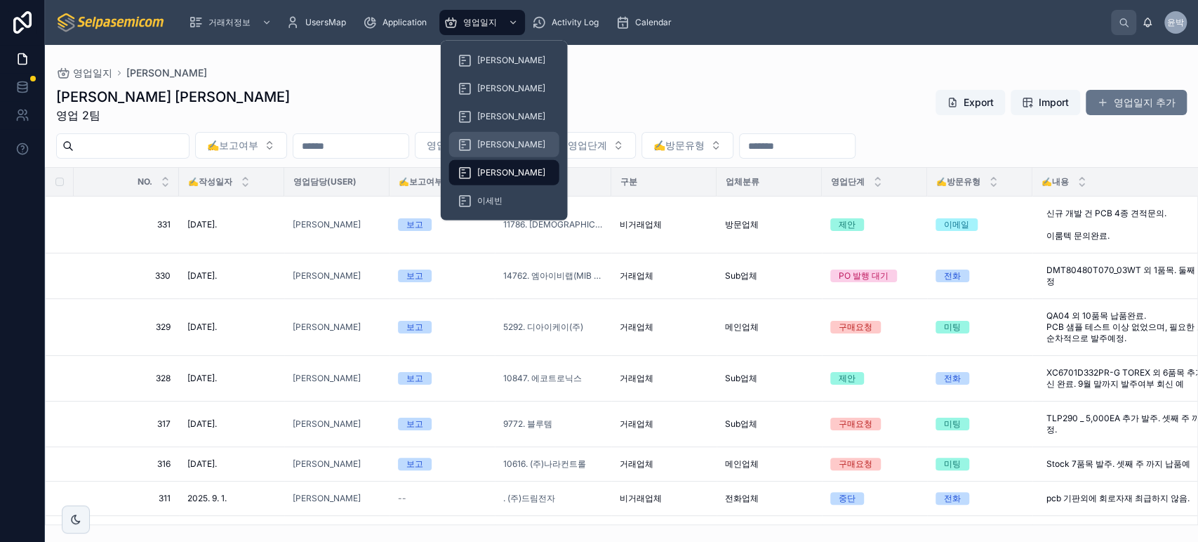
click at [483, 147] on span "[PERSON_NAME]" at bounding box center [511, 144] width 68 height 11
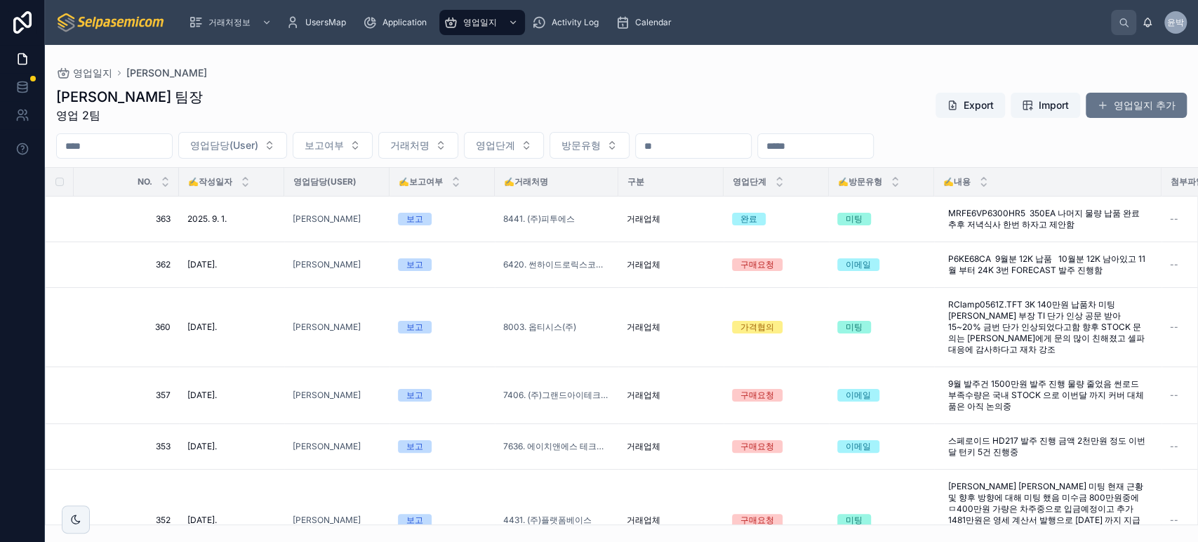
click at [410, 97] on div "[PERSON_NAME] 팀장 영업 2팀 Export Import 영업일지 추가" at bounding box center [621, 105] width 1131 height 37
click at [747, 111] on div "[PERSON_NAME] 팀장 영업 2팀 Export Import 영업일지 추가" at bounding box center [621, 105] width 1131 height 37
click at [413, 86] on div "박윤호 팀장 영업 2팀 Export Import 영업일지 추가 영업담당(User) 보고여부 거래처명 영업단계 방문유형 NO. ✍️작성일자 영업…" at bounding box center [622, 302] width 1154 height 447
click at [745, 110] on div "[PERSON_NAME] 팀장 영업 2팀 Export Import 영업일지 추가" at bounding box center [621, 105] width 1131 height 37
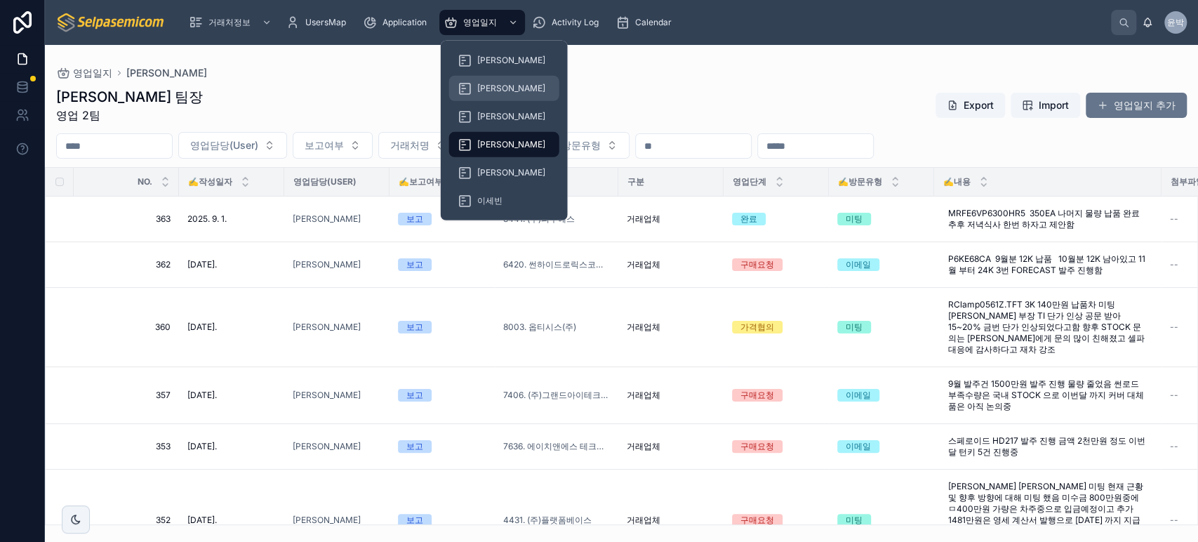
click at [486, 80] on div "[PERSON_NAME]" at bounding box center [504, 88] width 93 height 22
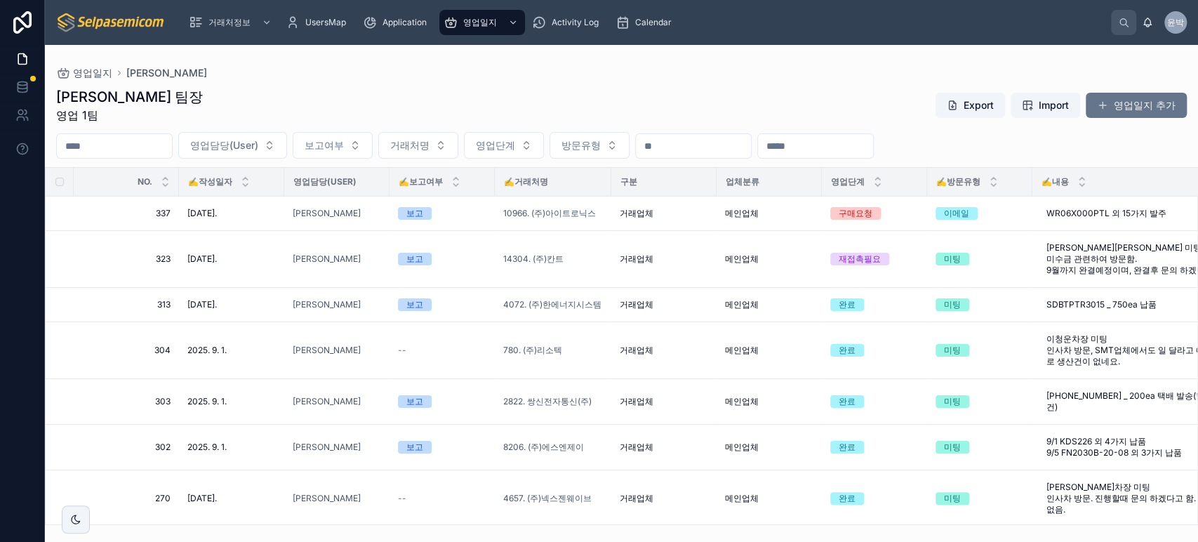
click at [826, 110] on div "김춘래 팀장 영업 1팀 Export Import 영업일지 추가" at bounding box center [621, 105] width 1131 height 37
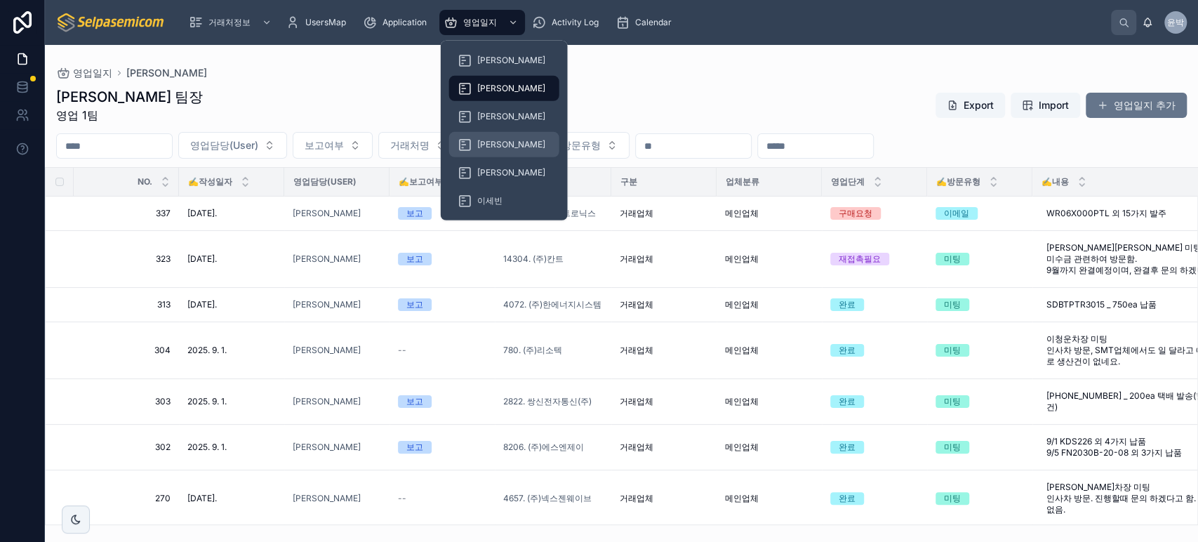
click at [488, 145] on span "[PERSON_NAME]" at bounding box center [511, 144] width 68 height 11
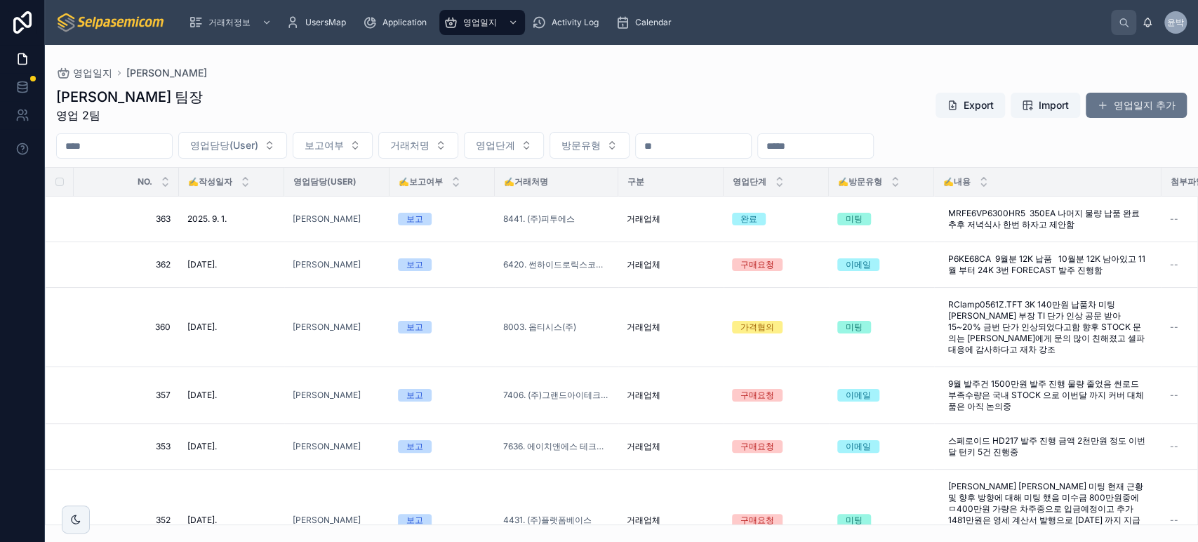
click at [715, 79] on div "박윤호 팀장 영업 2팀 Export Import 영업일지 추가 영업담당(User) 보고여부 거래처명 영업단계 방문유형 NO. ✍️작성일자 영업…" at bounding box center [622, 302] width 1154 height 447
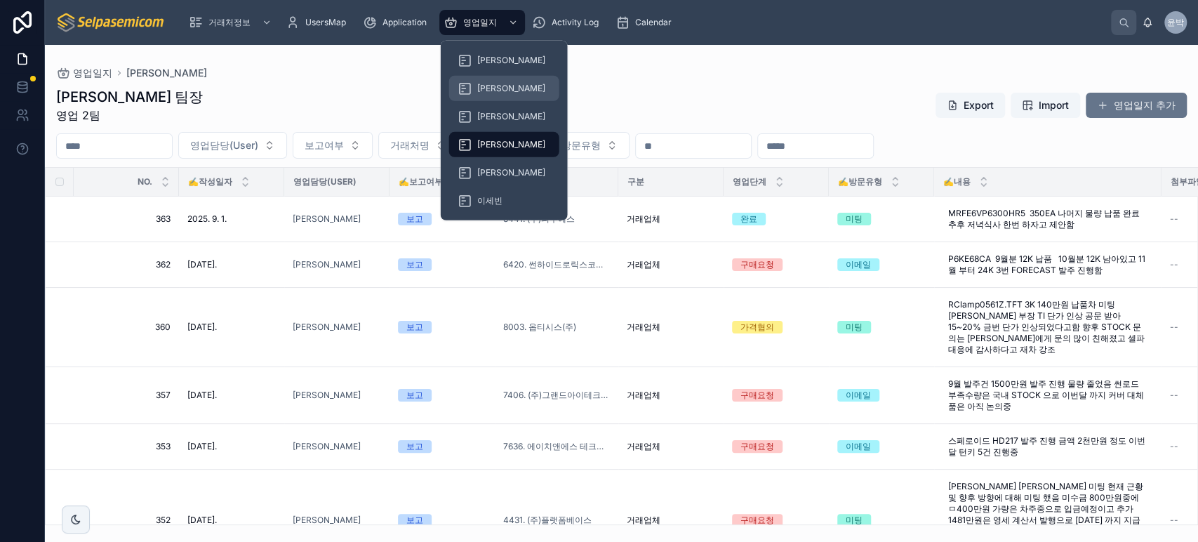
click at [487, 86] on span "[PERSON_NAME]" at bounding box center [511, 88] width 68 height 11
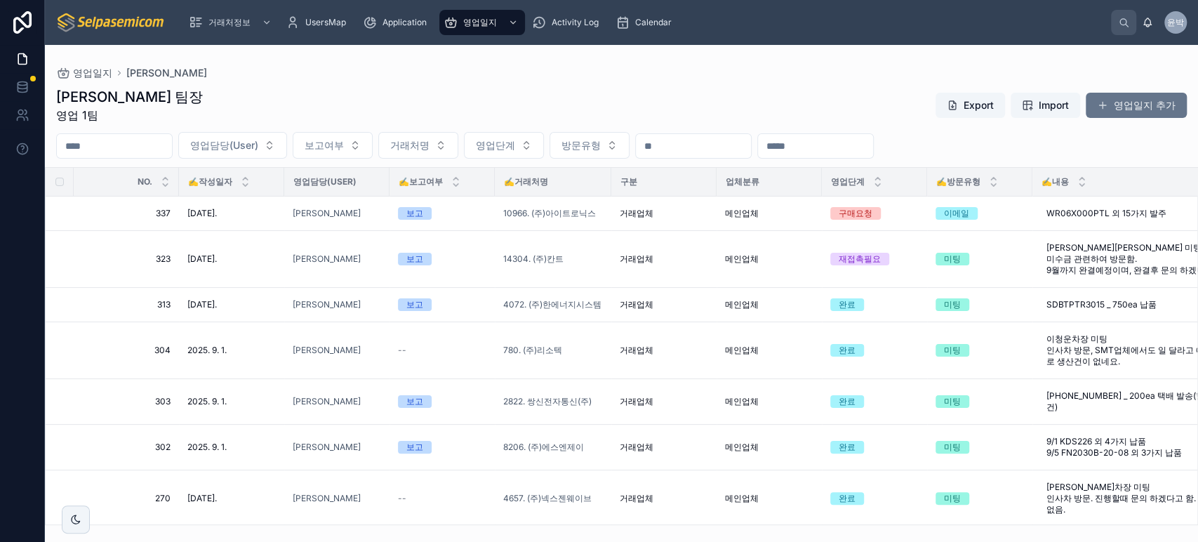
click at [720, 107] on div "김춘래 팀장 영업 1팀 Export Import 영업일지 추가" at bounding box center [621, 105] width 1131 height 37
click at [367, 105] on div "김춘래 팀장 영업 1팀 Export Import 영업일지 추가" at bounding box center [621, 105] width 1131 height 37
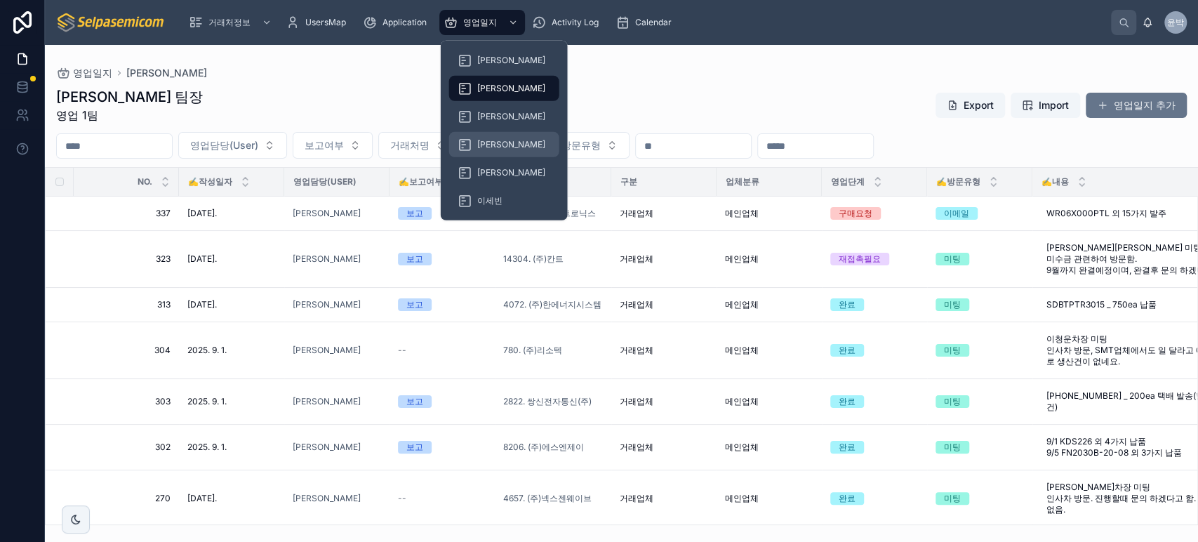
click at [477, 139] on span "[PERSON_NAME]" at bounding box center [511, 144] width 68 height 11
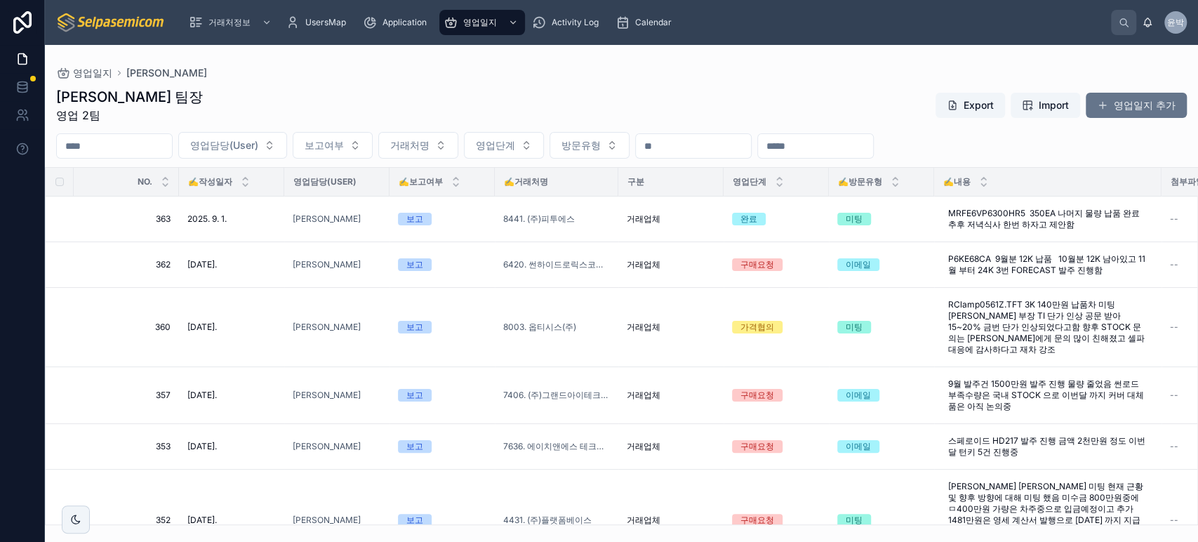
click at [573, 83] on div "박윤호 팀장 영업 2팀 Export Import 영업일지 추가 영업담당(User) 보고여부 거래처명 영업단계 방문유형 NO. ✍️작성일자 영업…" at bounding box center [622, 302] width 1154 height 447
click at [571, 79] on div "박윤호 팀장 영업 2팀 Export Import 영업일지 추가 영업담당(User) 보고여부 거래처명 영업단계 방문유형 NO. ✍️작성일자 영업…" at bounding box center [622, 302] width 1154 height 447
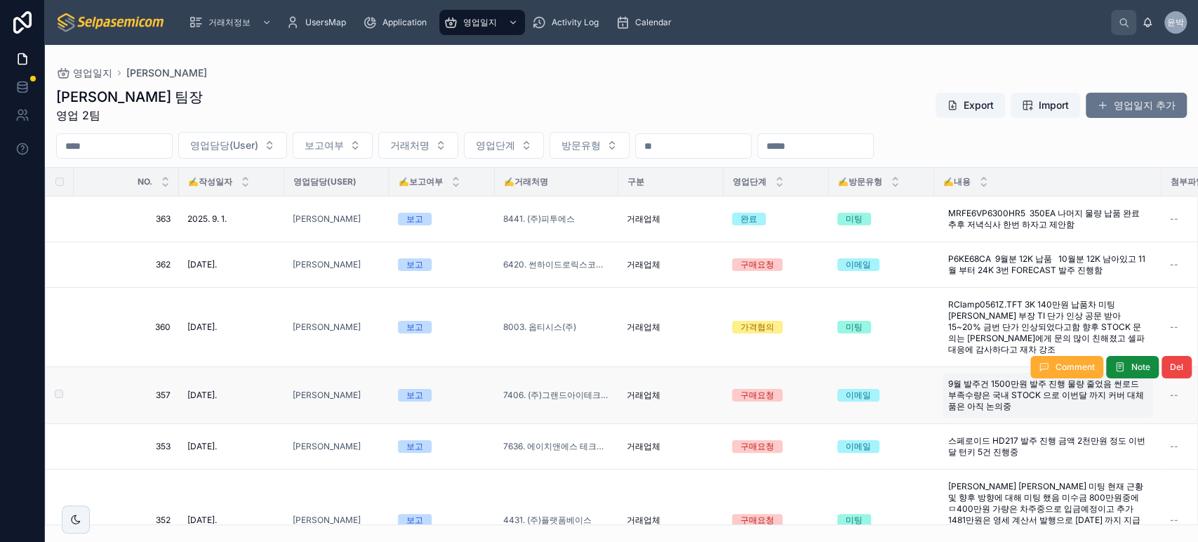
scroll to position [78, 0]
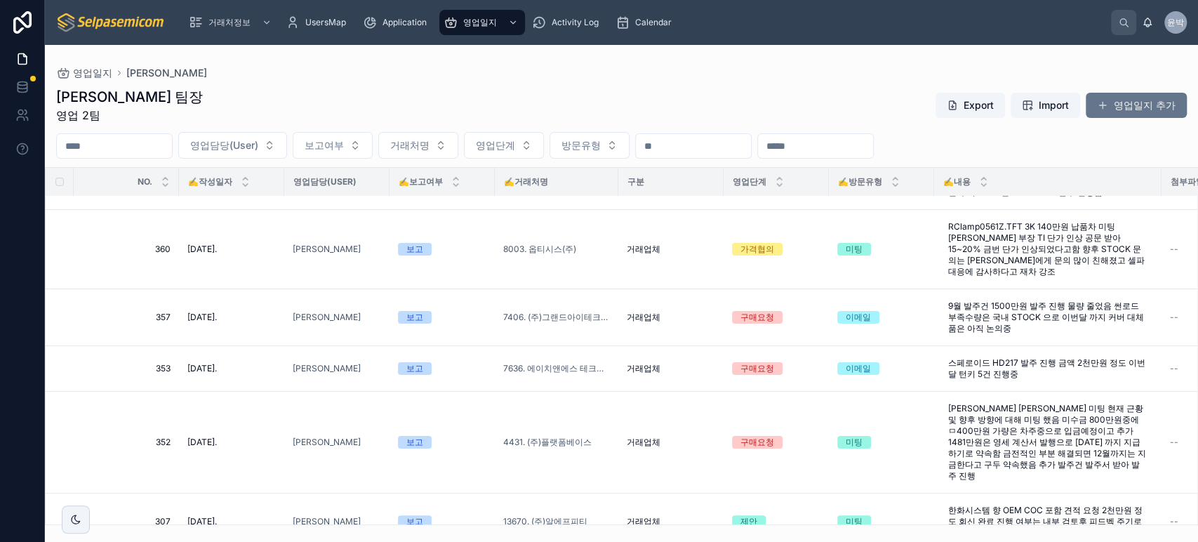
click at [696, 100] on div "[PERSON_NAME] 팀장 영업 2팀 Export Import 영업일지 추가" at bounding box center [621, 105] width 1131 height 37
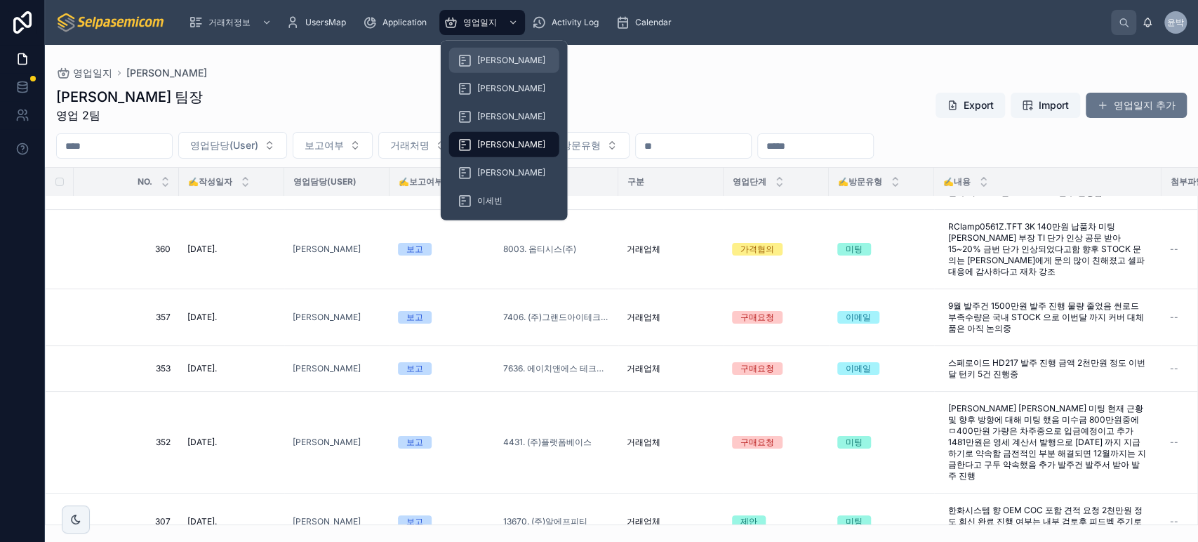
click at [501, 60] on span "[PERSON_NAME]" at bounding box center [511, 60] width 68 height 11
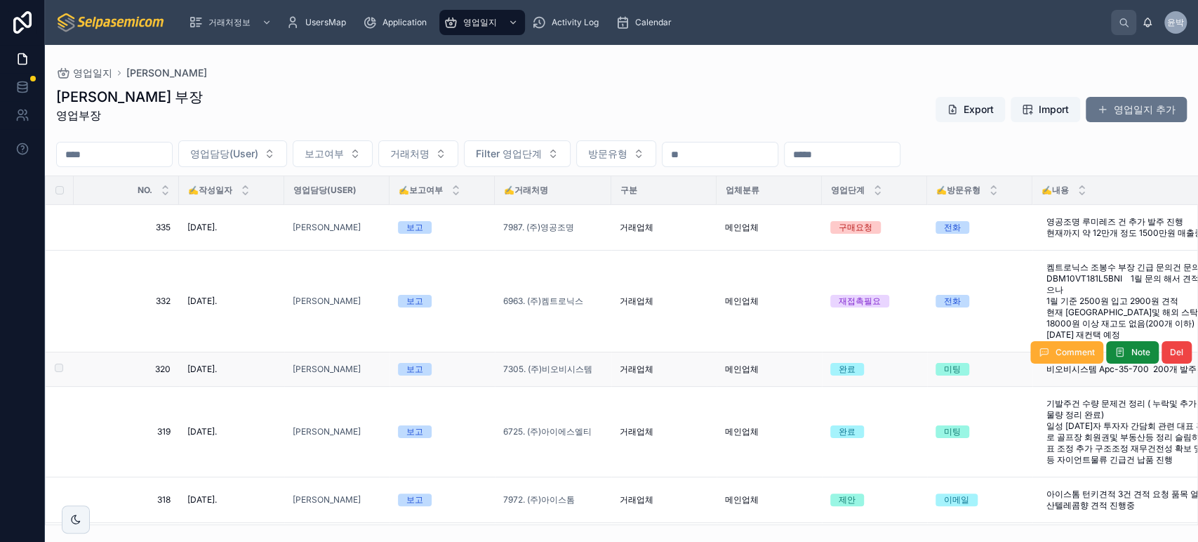
scroll to position [78, 0]
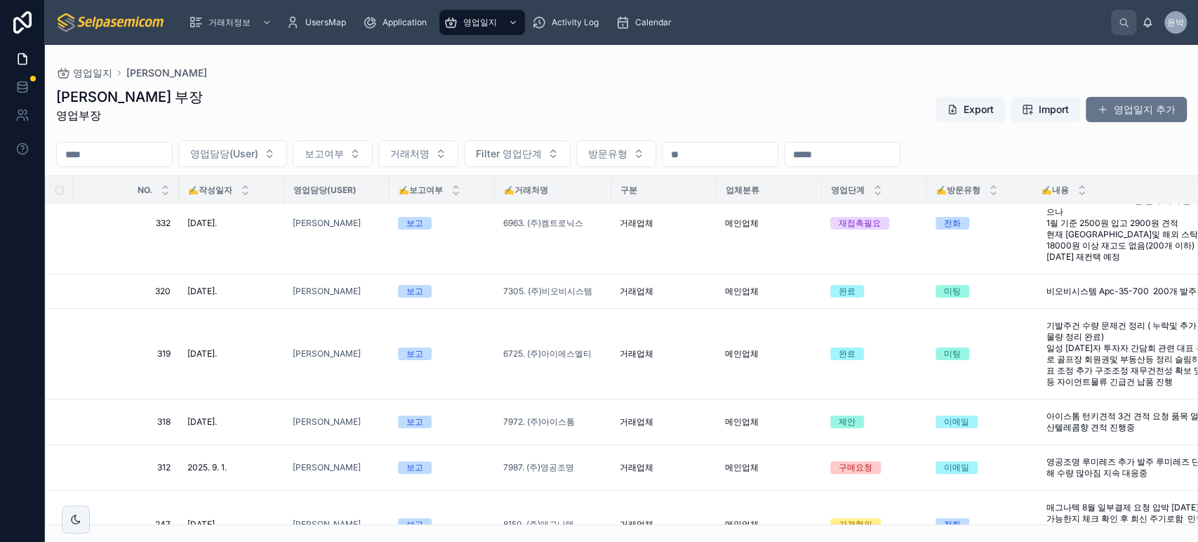
click at [622, 103] on div "허창윤 부장 영업부장 Export Import 영업일지 추가" at bounding box center [621, 109] width 1131 height 45
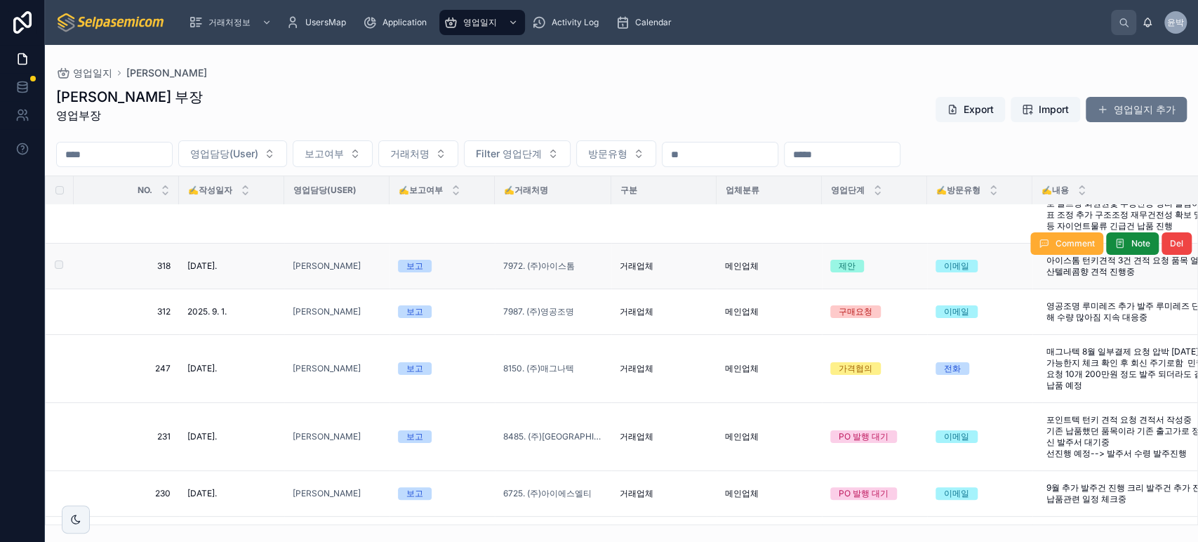
scroll to position [0, 0]
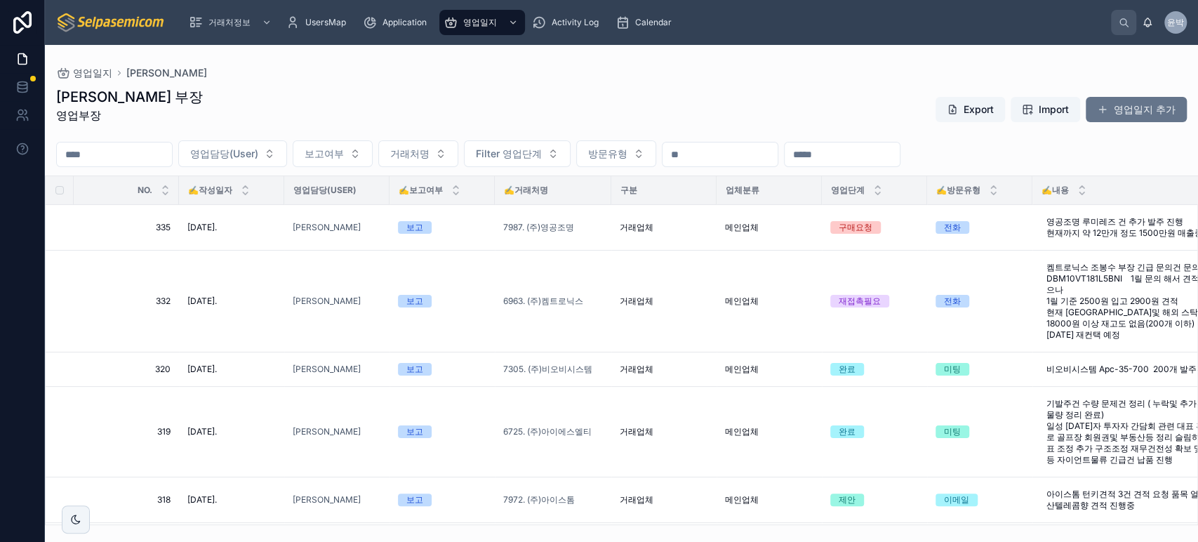
click at [847, 77] on div "영업일지 [PERSON_NAME]" at bounding box center [621, 72] width 1131 height 11
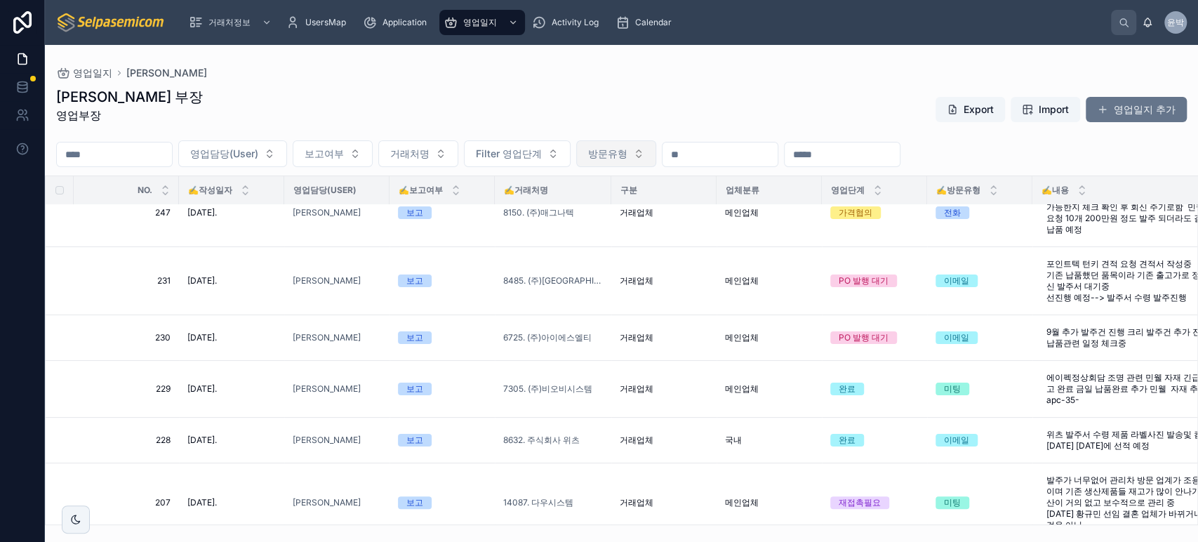
scroll to position [234, 0]
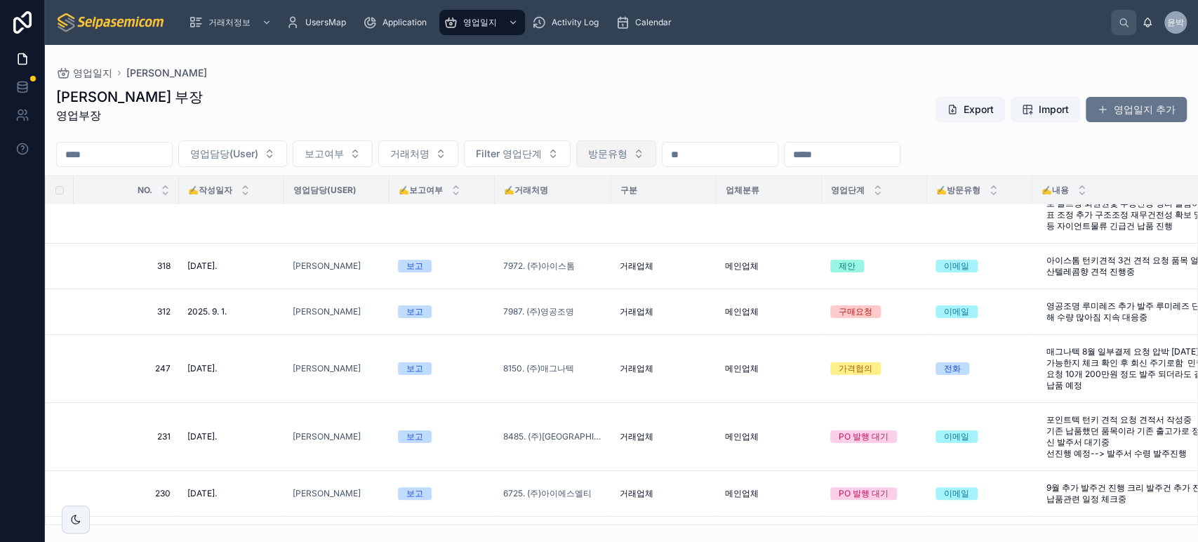
click at [628, 151] on span "방문유형" at bounding box center [607, 154] width 39 height 14
click at [663, 88] on div "허창윤 부장 영업부장 Export Import 영업일지 추가" at bounding box center [621, 109] width 1131 height 45
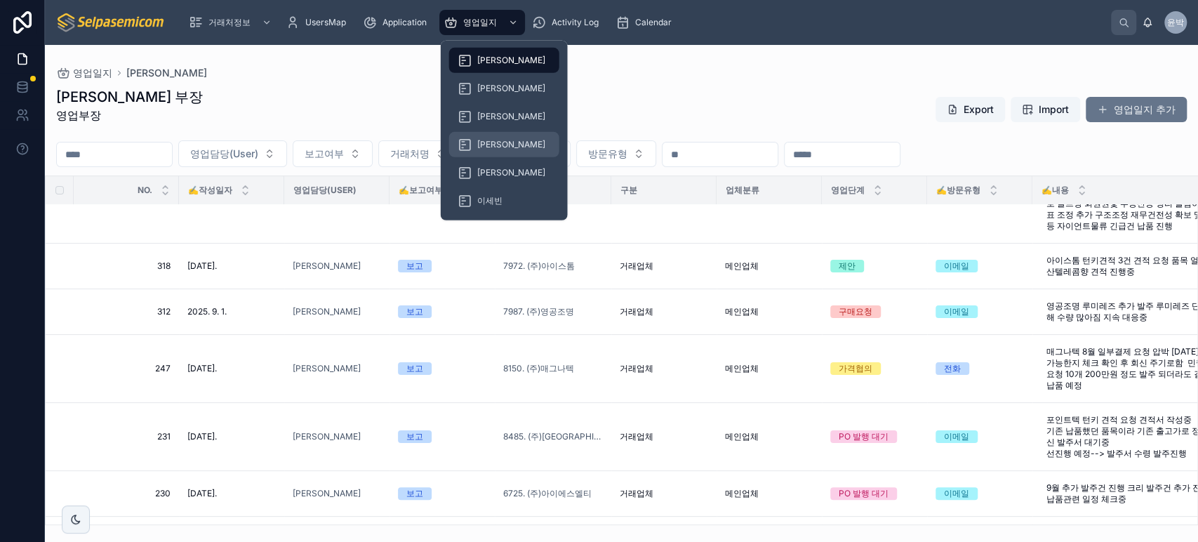
click at [482, 139] on span "[PERSON_NAME]" at bounding box center [511, 144] width 68 height 11
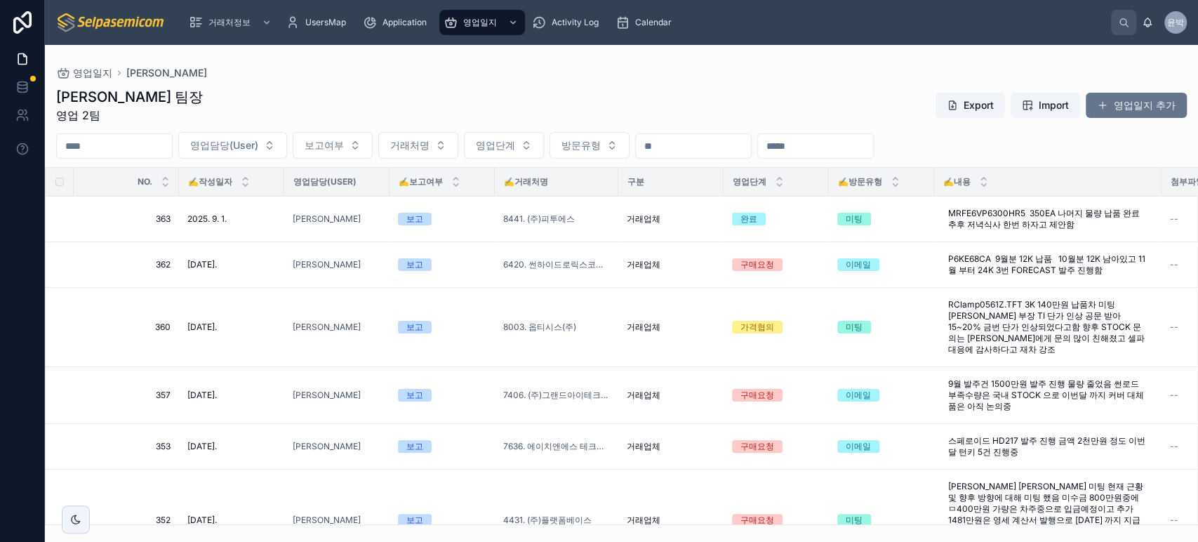
click at [663, 95] on div "[PERSON_NAME] 팀장 영업 2팀 Export Import 영업일지 추가" at bounding box center [621, 105] width 1131 height 37
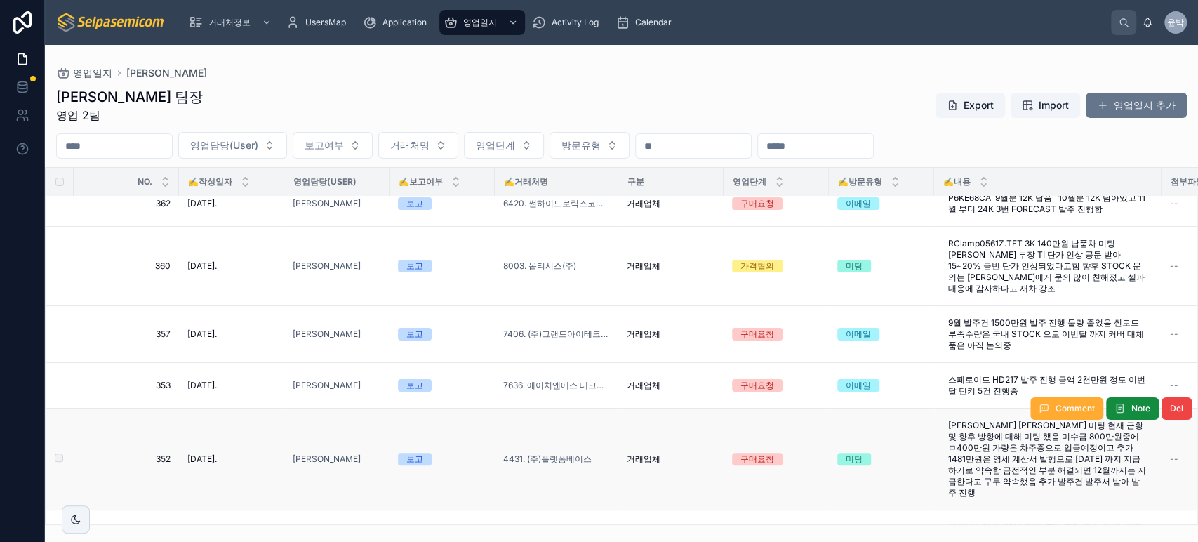
scroll to position [78, 0]
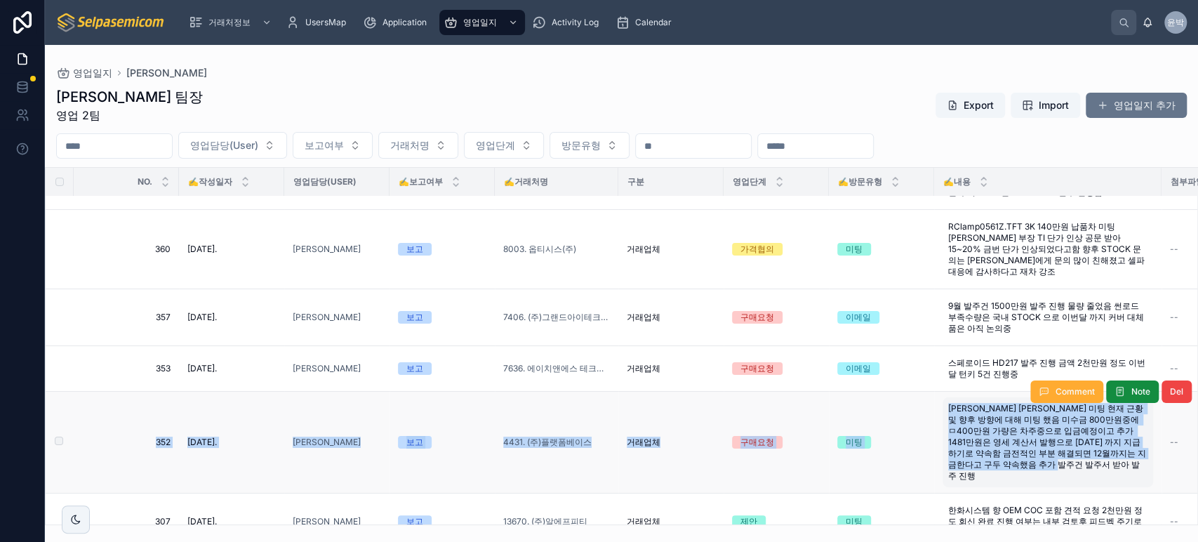
drag, startPoint x: 90, startPoint y: 425, endPoint x: 1116, endPoint y: 451, distance: 1026.8
click at [1116, 451] on tr "[PHONE_NUMBER][DATE]. [DATE]. [PERSON_NAME] 보고 4431. (주)플랫폼베이스 거래업체 구매요청 미팅 [PE…" at bounding box center [882, 443] width 1672 height 102
click at [876, 444] on td "미팅" at bounding box center [881, 443] width 105 height 102
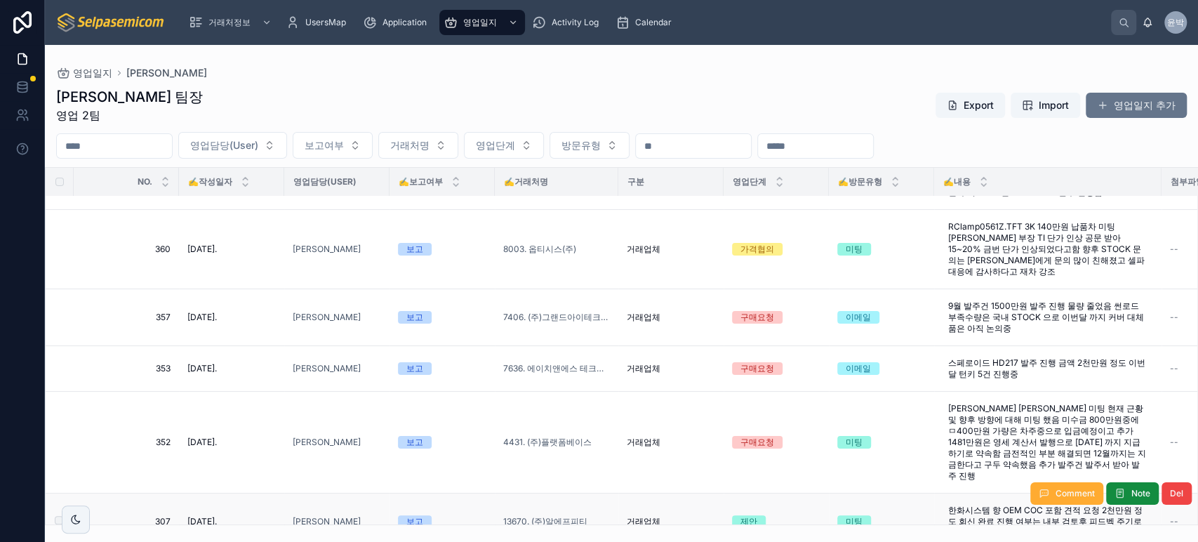
scroll to position [156, 0]
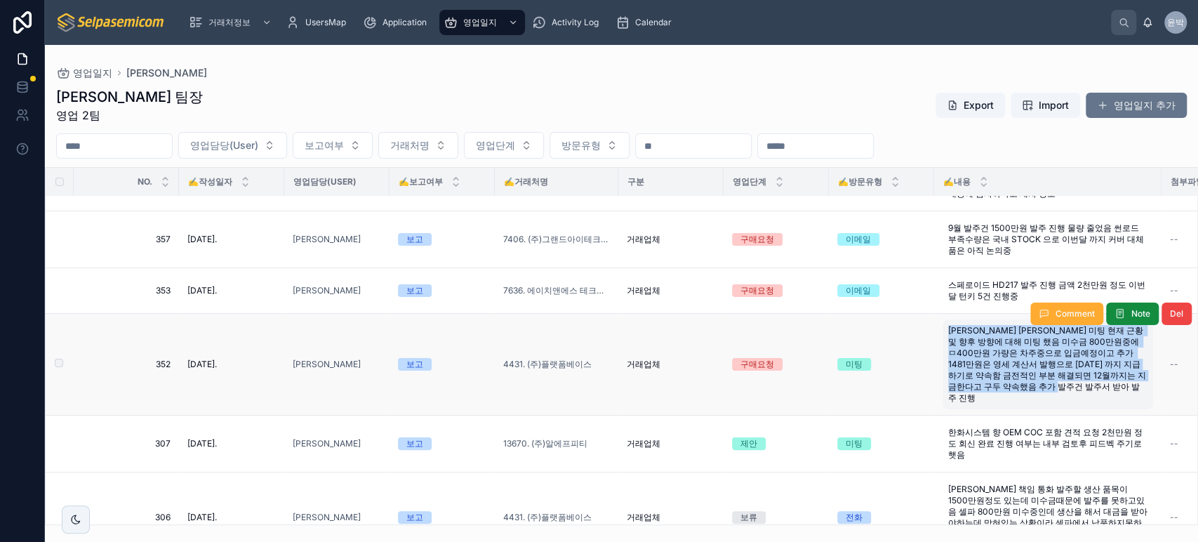
drag, startPoint x: 944, startPoint y: 314, endPoint x: 1121, endPoint y: 381, distance: 189.7
click at [1121, 381] on td "[PERSON_NAME] [PERSON_NAME] 미팅 현재 근황 및 향후 방향에 대해 미팅 했음 미수금 800만원중에 ㅁ400만원 가량은 차…" at bounding box center [1048, 365] width 227 height 102
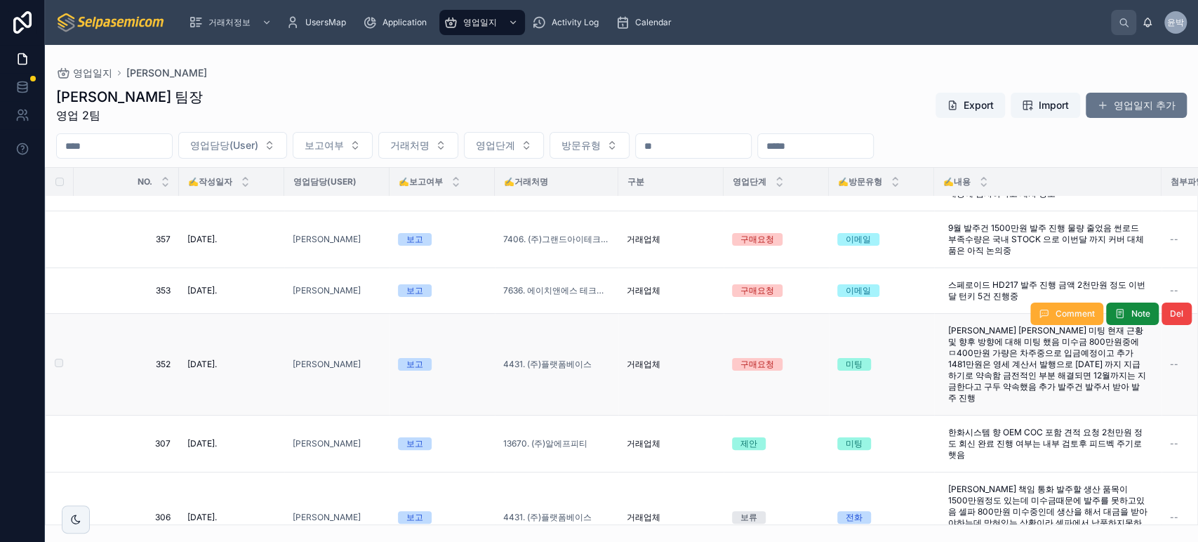
click at [897, 338] on td "미팅" at bounding box center [881, 365] width 105 height 102
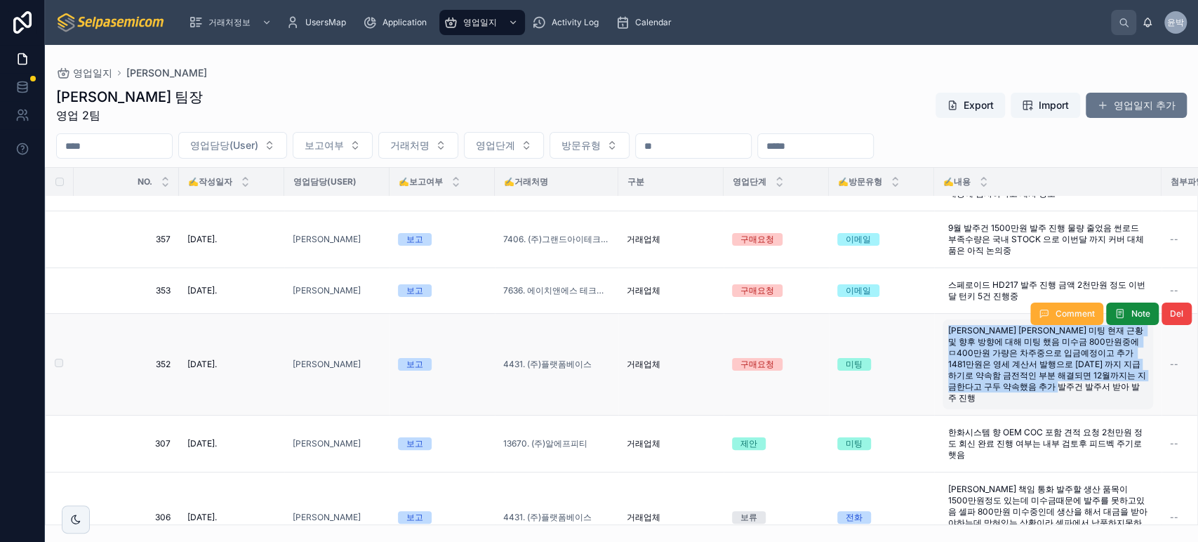
drag, startPoint x: 927, startPoint y: 309, endPoint x: 1102, endPoint y: 375, distance: 186.9
click at [1102, 375] on tr "[PHONE_NUMBER][DATE]. [DATE]. [PERSON_NAME] 보고 4431. (주)플랫폼베이스 거래업체 구매요청 미팅 [PE…" at bounding box center [882, 365] width 1672 height 102
click at [910, 360] on td "미팅" at bounding box center [881, 365] width 105 height 102
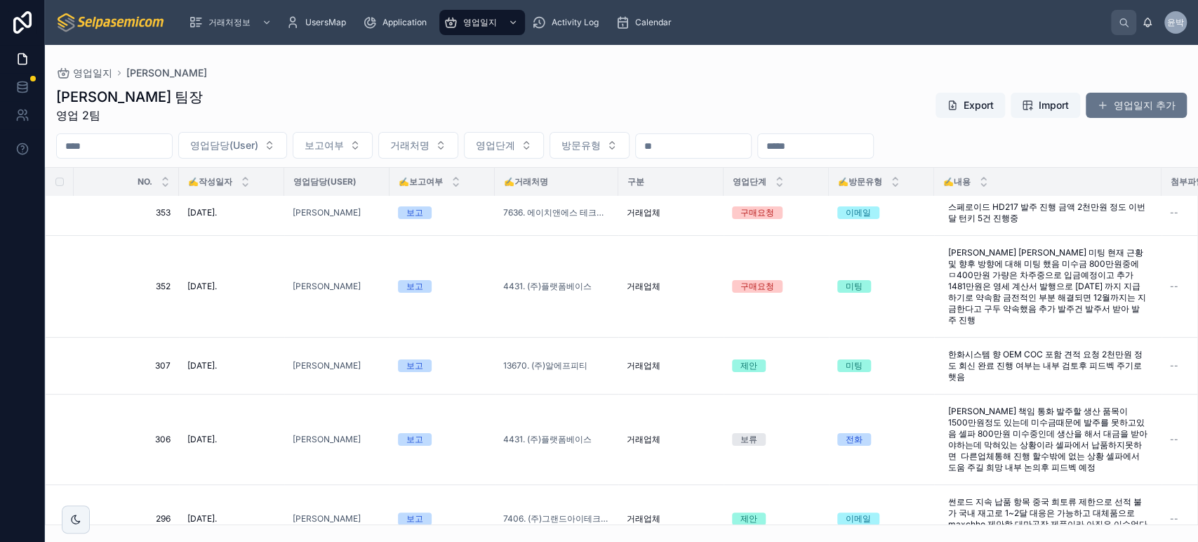
scroll to position [0, 0]
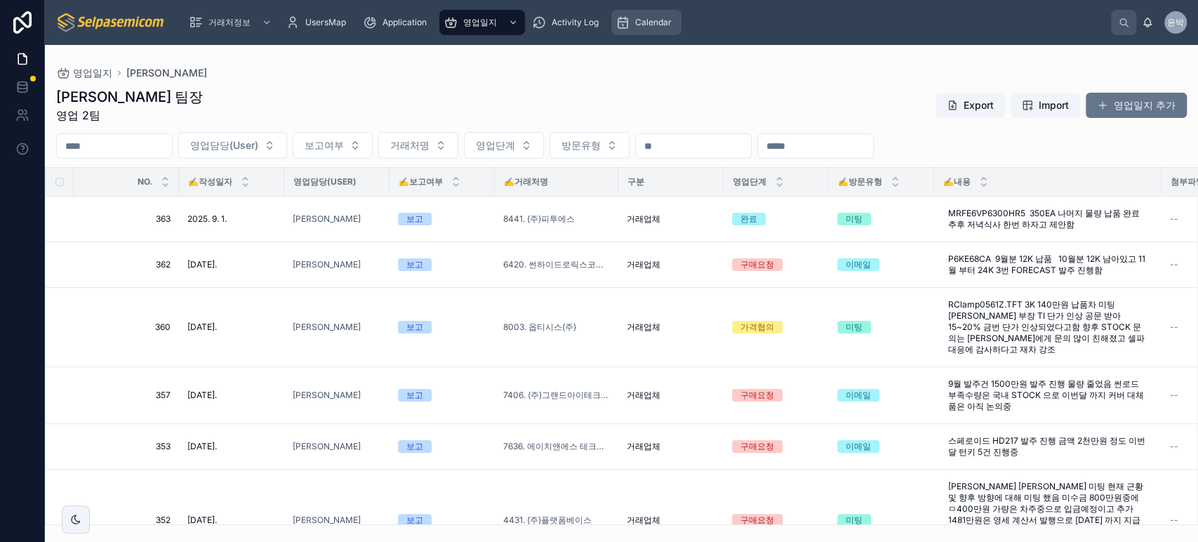
click at [646, 23] on span "Calendar" at bounding box center [653, 22] width 37 height 11
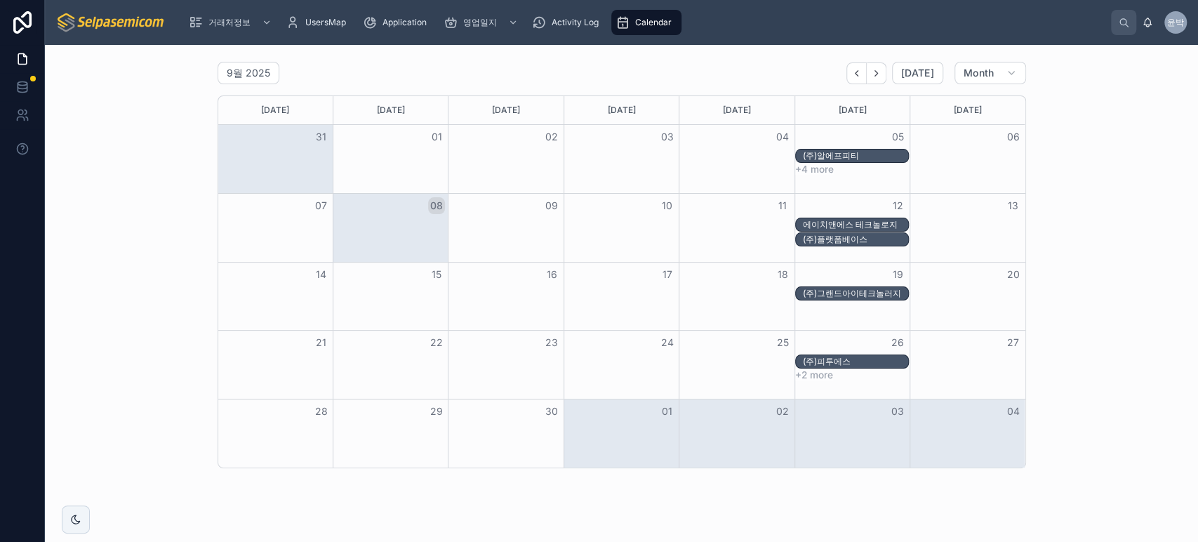
click at [801, 171] on button "+4 more" at bounding box center [814, 169] width 39 height 11
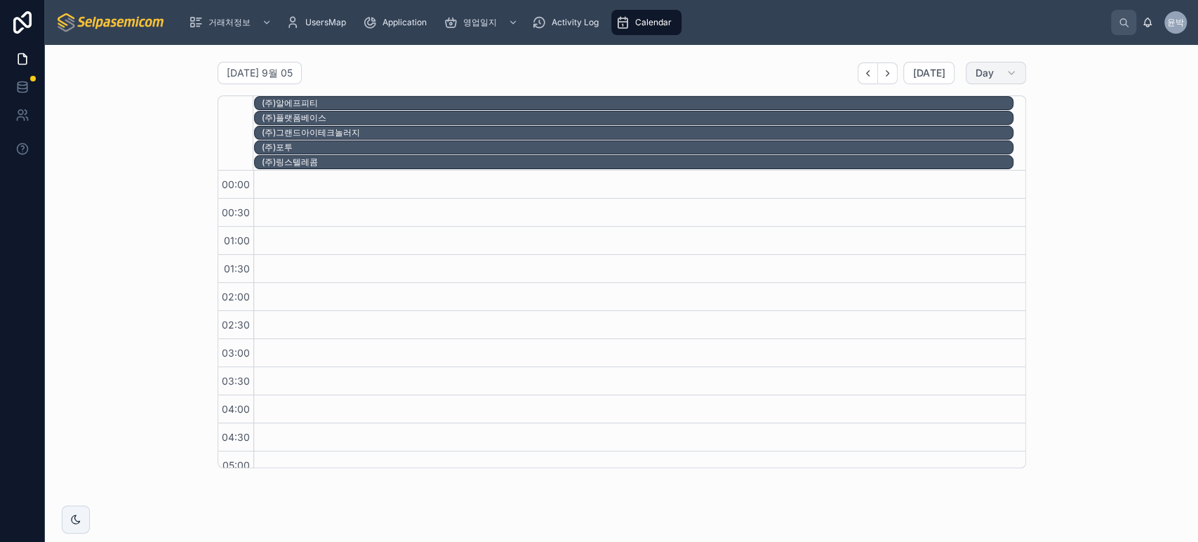
click at [972, 63] on button "Day" at bounding box center [996, 73] width 60 height 22
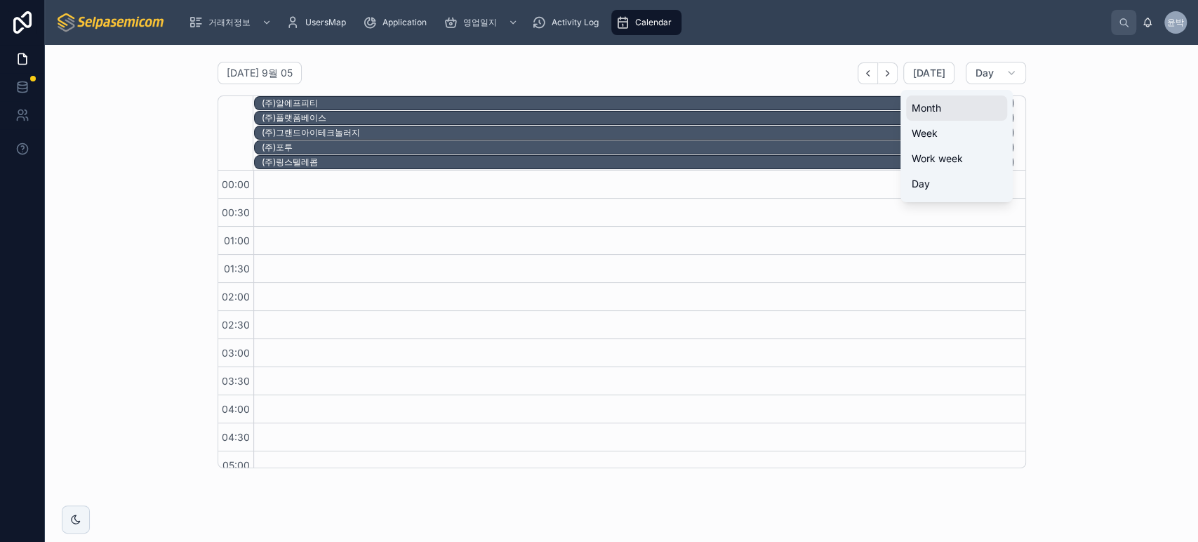
click at [954, 100] on button "Month" at bounding box center [956, 107] width 101 height 25
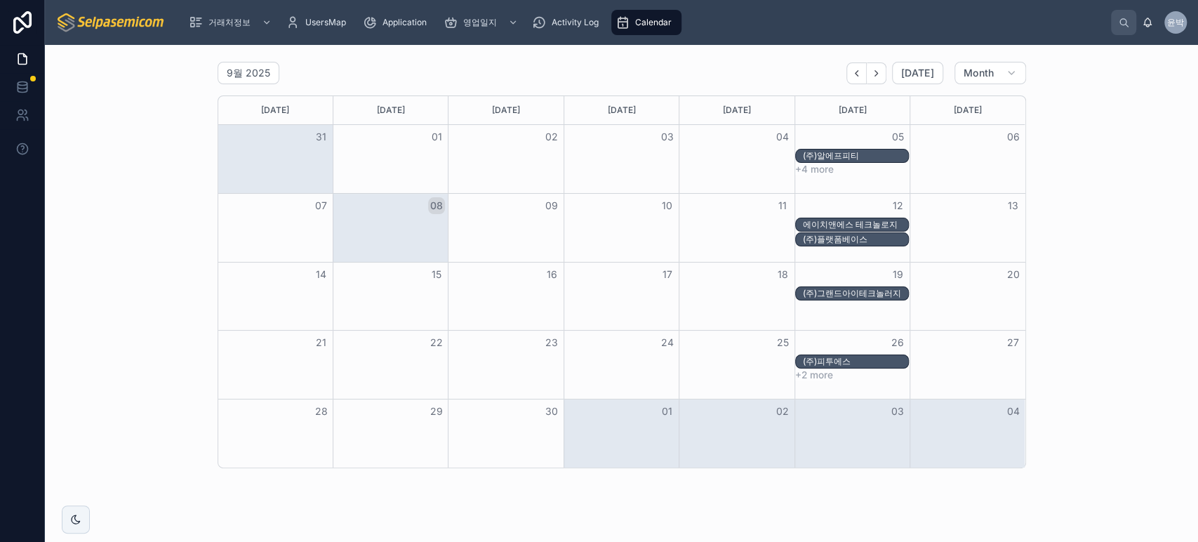
drag, startPoint x: 738, startPoint y: 146, endPoint x: 714, endPoint y: 154, distance: 25.1
click at [714, 154] on div "Month View" at bounding box center [506, 156] width 576 height 15
click at [774, 138] on button "04" at bounding box center [782, 136] width 17 height 17
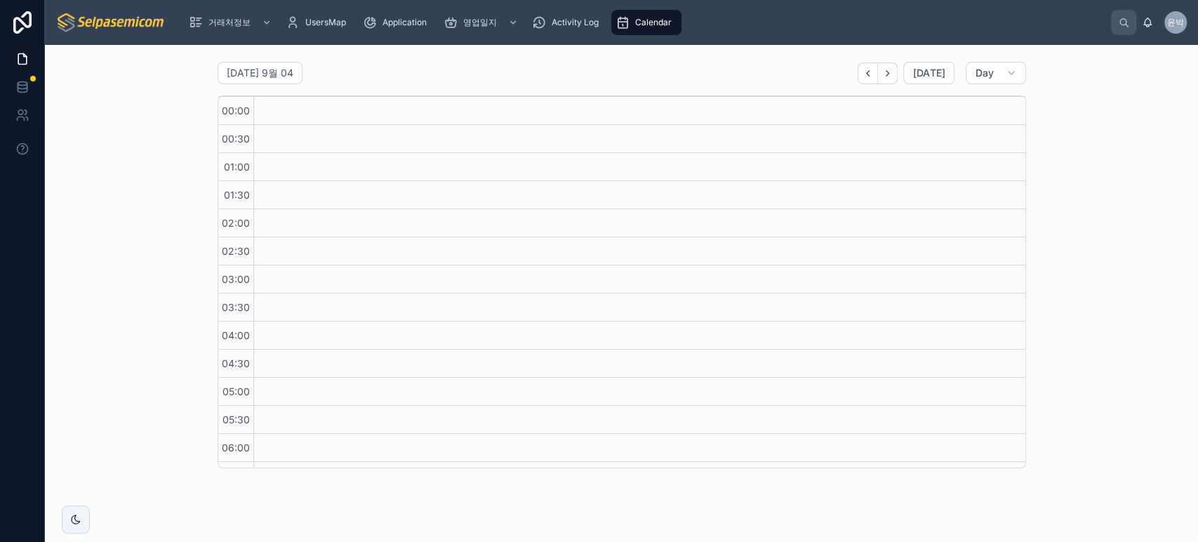
click at [1045, 79] on div "[DATE] 9월 04 [DATE] Day 04 목 00:00 00:30 01:00 01:30 02:00 02:30 03:00 03:30 04…" at bounding box center [621, 265] width 1131 height 418
click at [635, 25] on span "Calendar" at bounding box center [653, 22] width 37 height 11
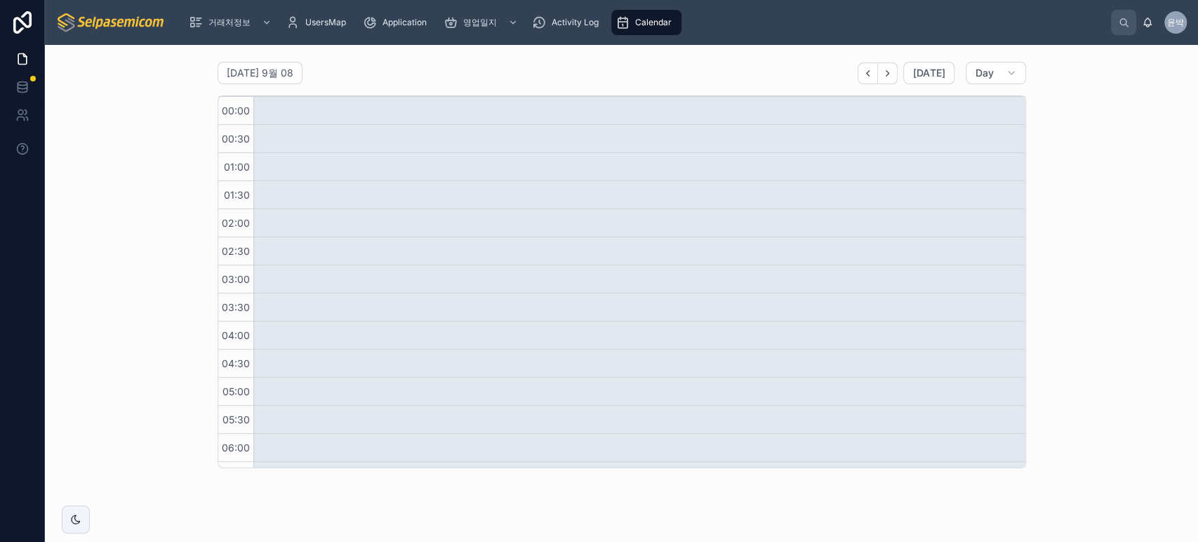
click at [640, 22] on span "Calendar" at bounding box center [653, 22] width 37 height 11
click at [986, 84] on div "[DATE] 9월 08 [DATE] Day" at bounding box center [622, 73] width 809 height 22
click at [988, 78] on span "Day" at bounding box center [984, 73] width 19 height 13
click at [958, 100] on button "Month" at bounding box center [956, 107] width 101 height 25
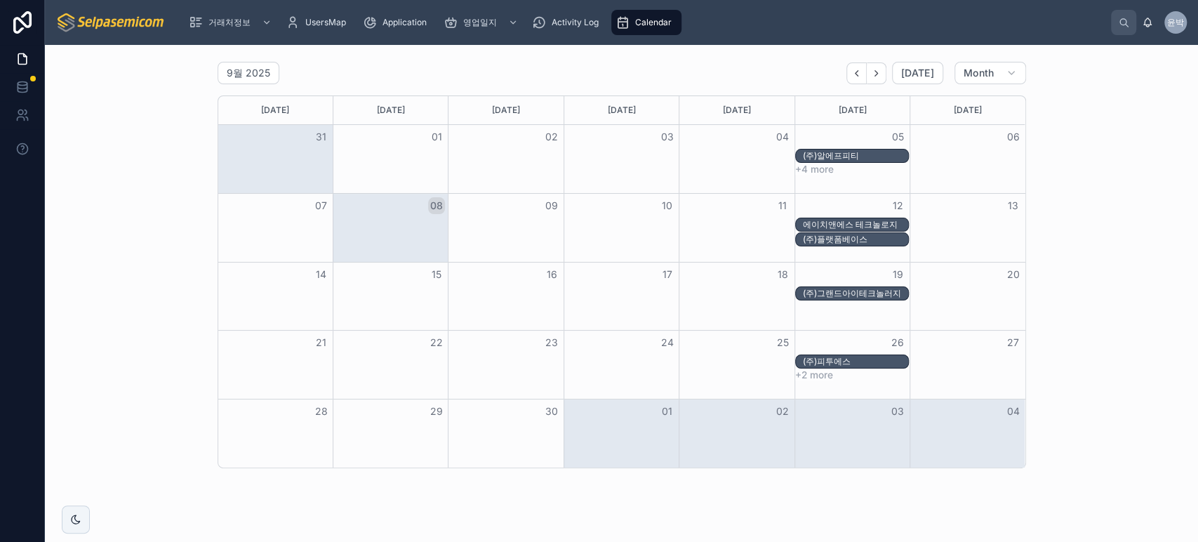
click at [1129, 138] on div "9월 2025 [DATE] Month [DATE] [DATE] [DATE] [DATE] [DATE] [DATE] [DATE] 31 01 02 …" at bounding box center [621, 265] width 1131 height 418
click at [984, 159] on div "(주)알에프피티" at bounding box center [621, 156] width 807 height 15
click at [753, 166] on div "Month View" at bounding box center [506, 170] width 576 height 12
drag, startPoint x: 753, startPoint y: 166, endPoint x: 720, endPoint y: 166, distance: 32.3
click at [720, 166] on div "Month View" at bounding box center [506, 170] width 576 height 12
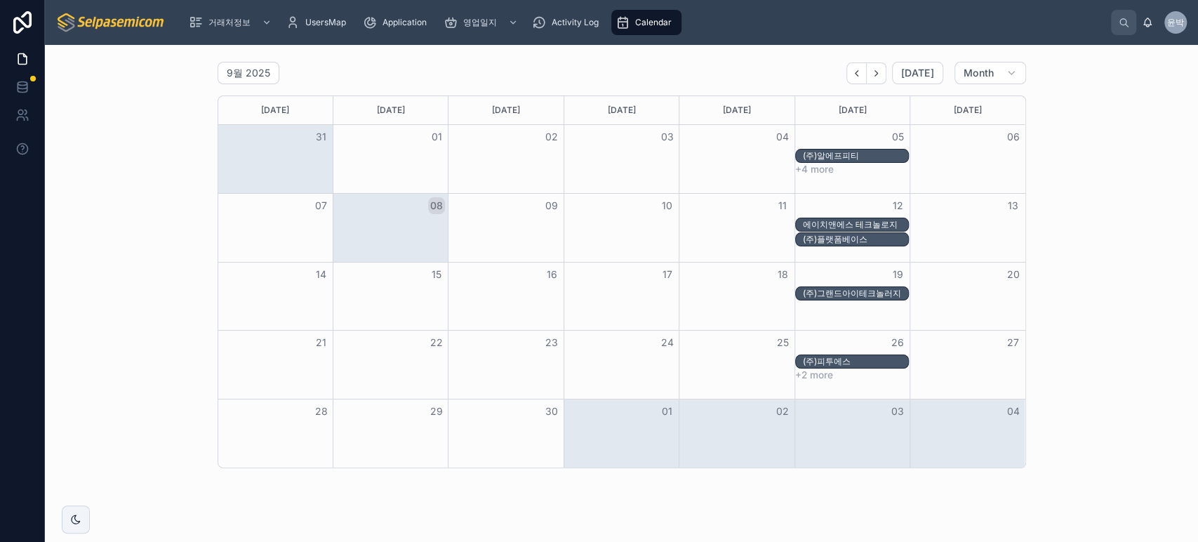
click at [774, 138] on button "04" at bounding box center [782, 136] width 17 height 17
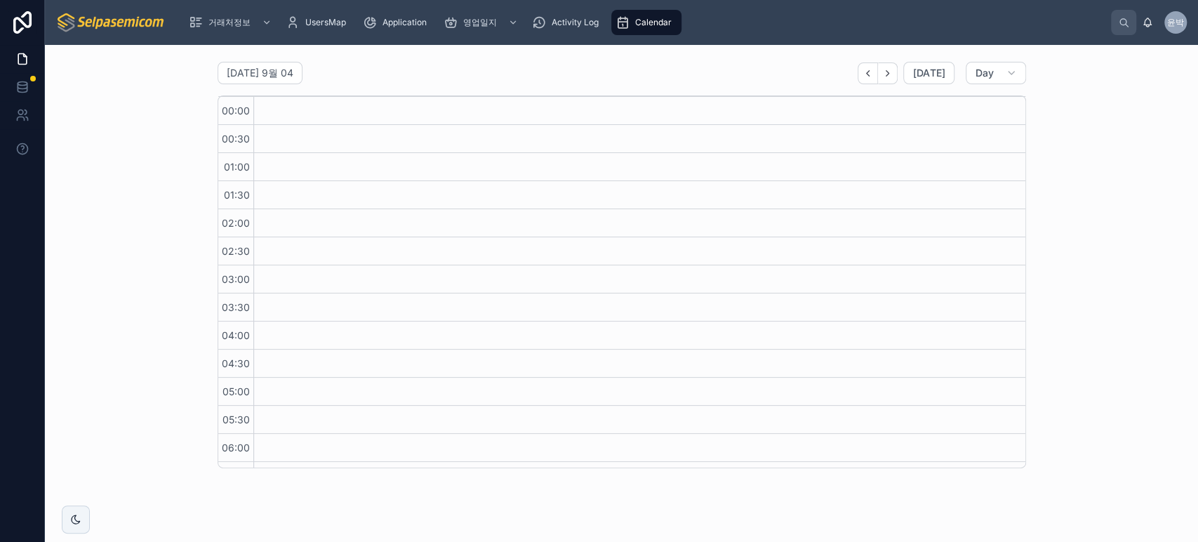
click at [642, 21] on span "Calendar" at bounding box center [653, 22] width 37 height 11
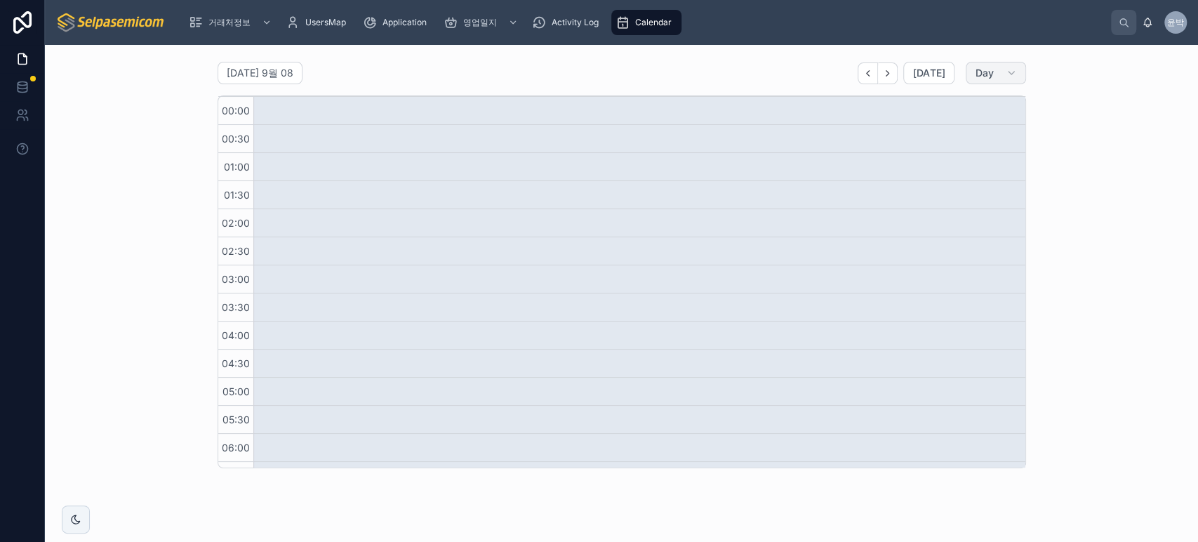
click at [1006, 69] on icon "button" at bounding box center [1011, 72] width 11 height 11
click at [965, 100] on button "Month" at bounding box center [956, 107] width 101 height 25
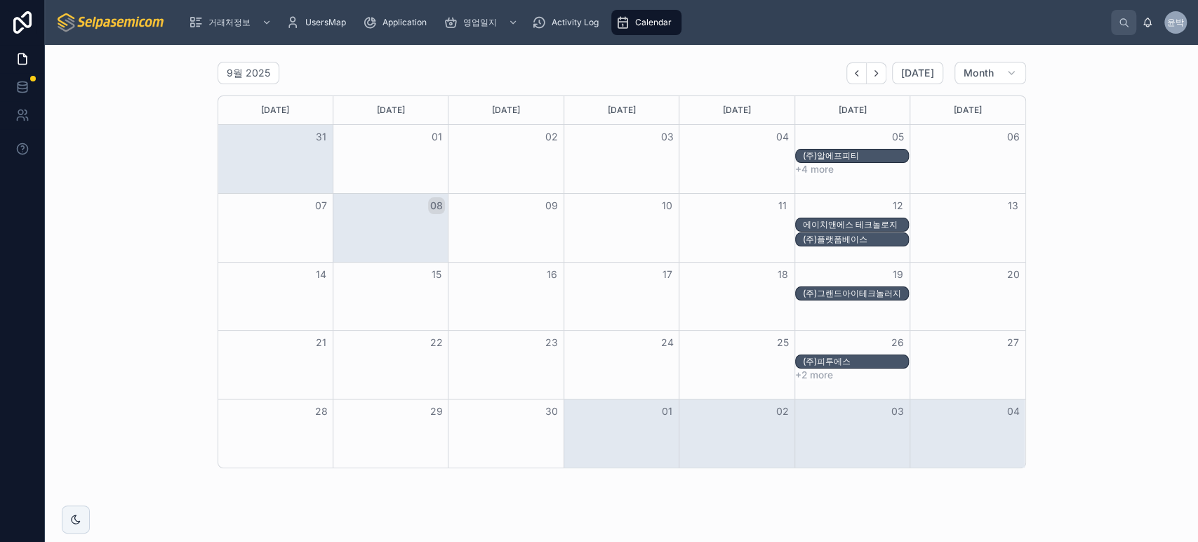
drag, startPoint x: 967, startPoint y: 146, endPoint x: 960, endPoint y: 155, distance: 11.5
drag, startPoint x: 960, startPoint y: 155, endPoint x: 1012, endPoint y: 157, distance: 52.7
click at [1012, 157] on div "(주)알에프피티" at bounding box center [621, 156] width 807 height 15
drag, startPoint x: 1008, startPoint y: 137, endPoint x: 930, endPoint y: 181, distance: 89.6
click at [930, 181] on div "31 01 02 03 04 05 06 (주)알에프피티 +4 more" at bounding box center [621, 159] width 807 height 68
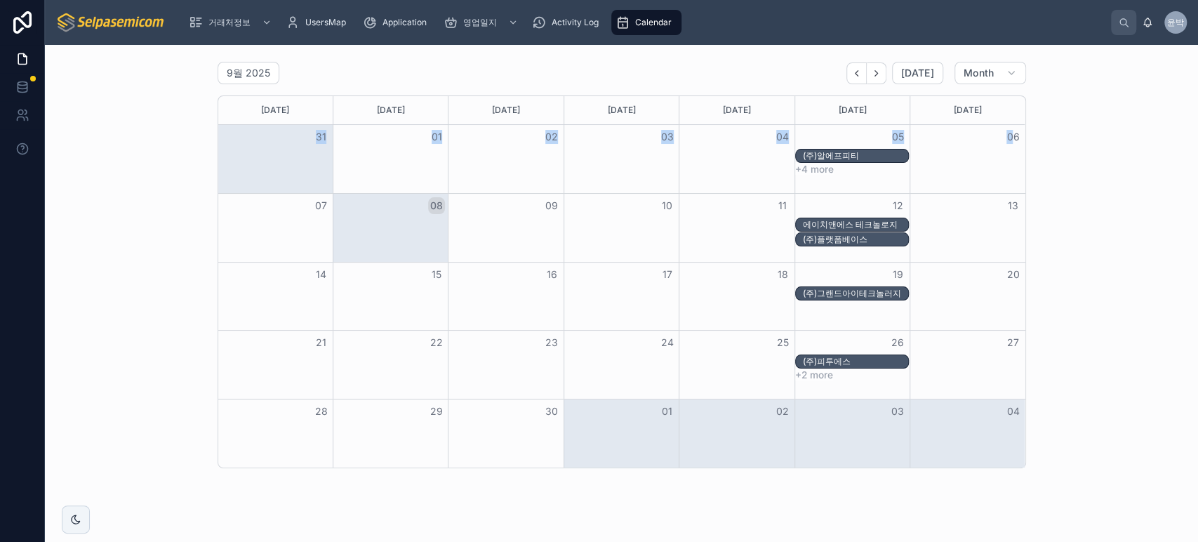
click at [955, 172] on div "+4 more" at bounding box center [621, 170] width 807 height 12
click at [1085, 179] on div "9월 2025 [DATE] Month [DATE] [DATE] [DATE] [DATE] [DATE] [DATE] [DATE] 31 01 02 …" at bounding box center [621, 265] width 1131 height 418
drag, startPoint x: 1003, startPoint y: 138, endPoint x: 1037, endPoint y: 169, distance: 45.7
click at [1036, 169] on div "9월 2025 [DATE] Month [DATE] [DATE] [DATE] [DATE] [DATE] [DATE] [DATE] 31 01 02 …" at bounding box center [621, 265] width 1131 height 418
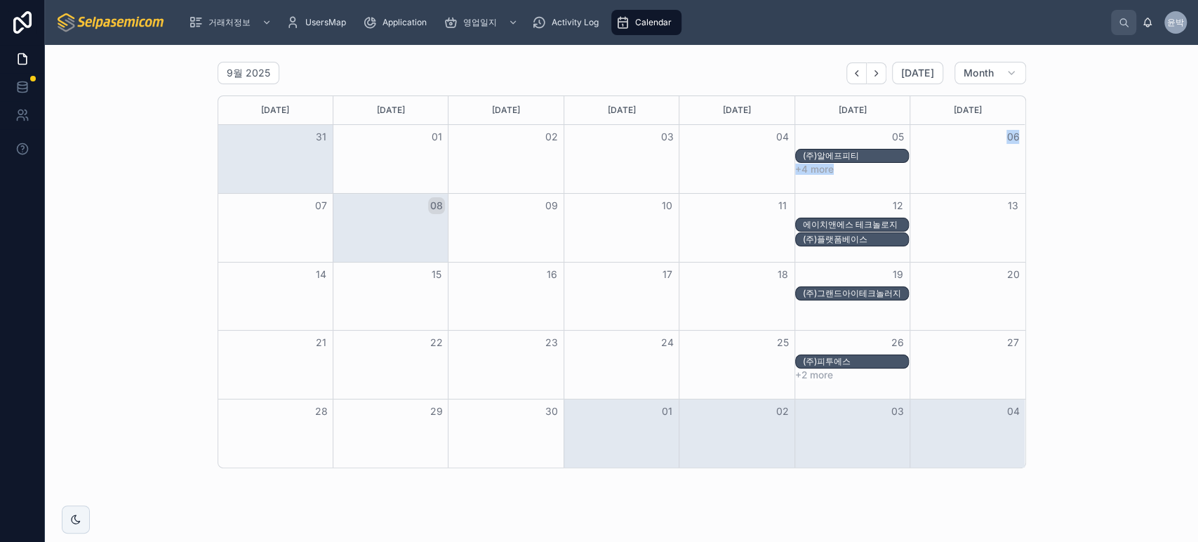
click at [1044, 166] on div "9월 2025 [DATE] Month [DATE] [DATE] [DATE] [DATE] [DATE] [DATE] [DATE] 31 01 02 …" at bounding box center [621, 265] width 1131 height 418
click at [970, 146] on div "06" at bounding box center [967, 137] width 115 height 24
click at [727, 218] on div "Month View" at bounding box center [506, 225] width 576 height 15
click at [722, 210] on div "11" at bounding box center [737, 206] width 115 height 24
